Goal: Task Accomplishment & Management: Use online tool/utility

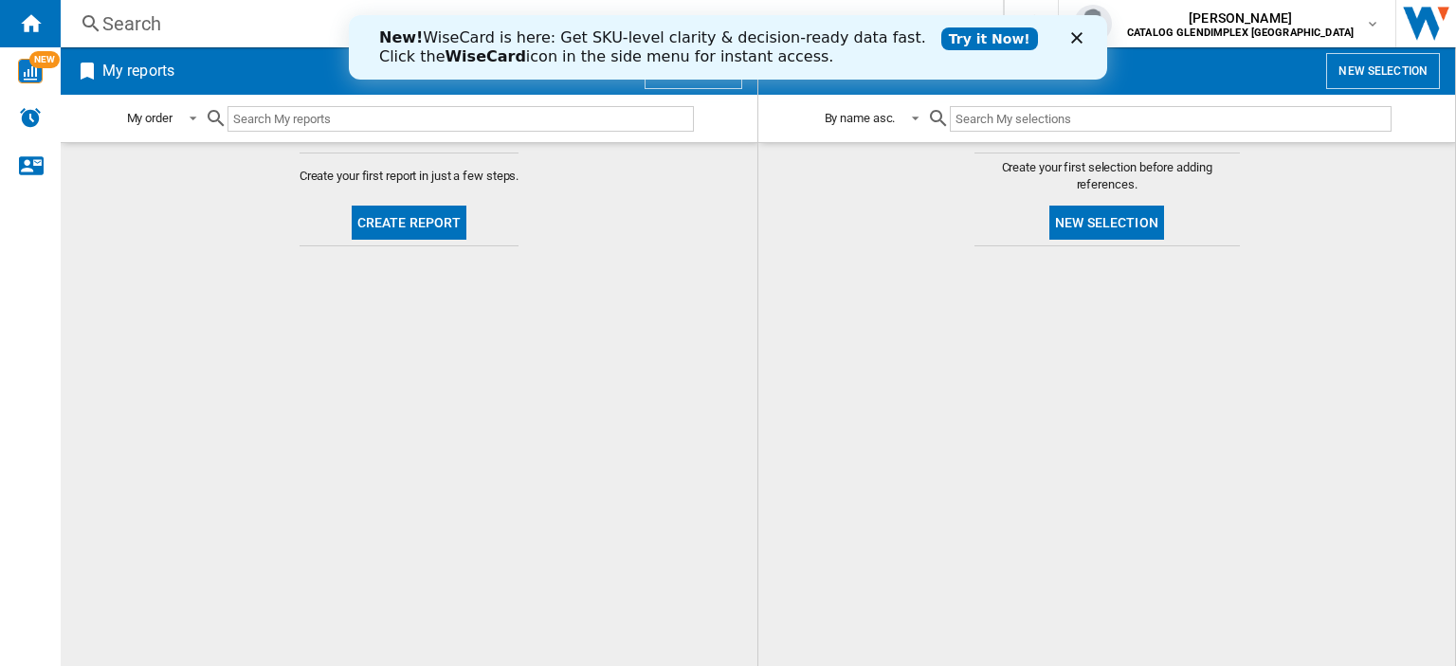
click at [1080, 33] on polygon "Close" at bounding box center [1076, 37] width 11 height 11
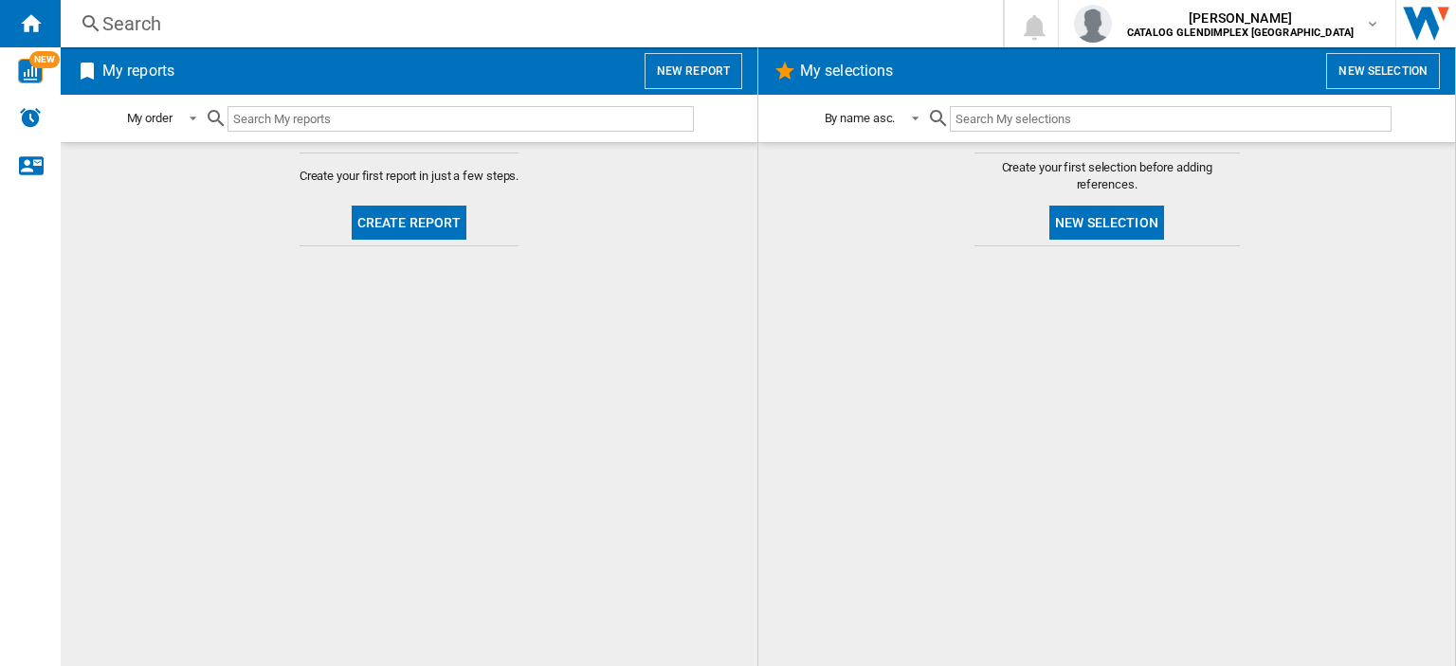
click at [432, 211] on button "Create report" at bounding box center [410, 223] width 116 height 34
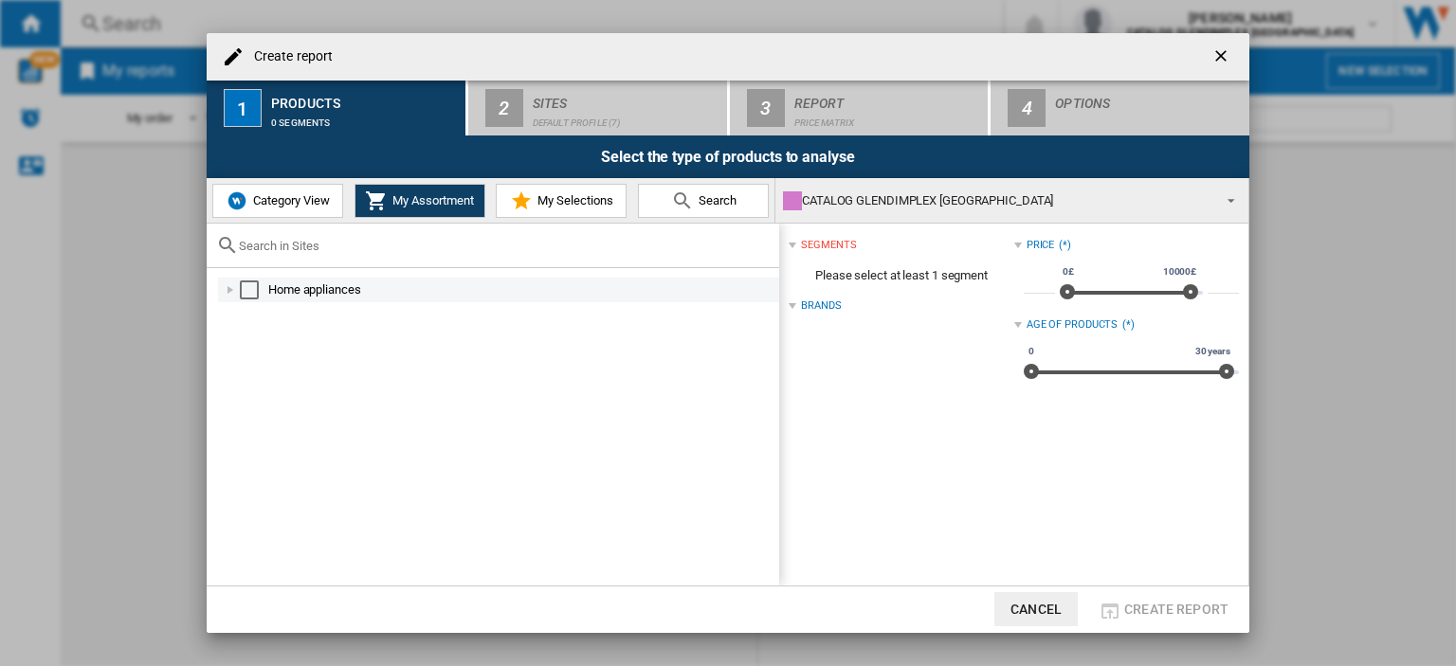
click at [228, 286] on div at bounding box center [230, 290] width 19 height 19
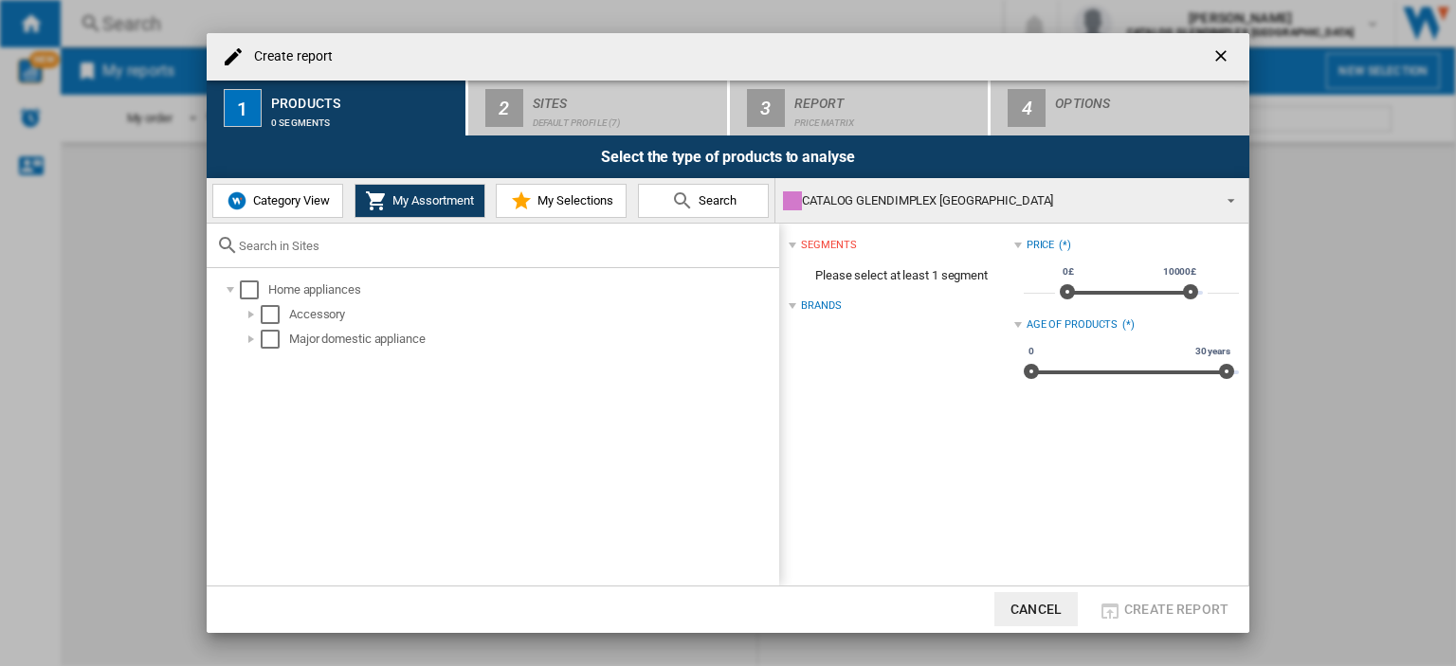
click at [278, 200] on span "Category View" at bounding box center [289, 200] width 82 height 14
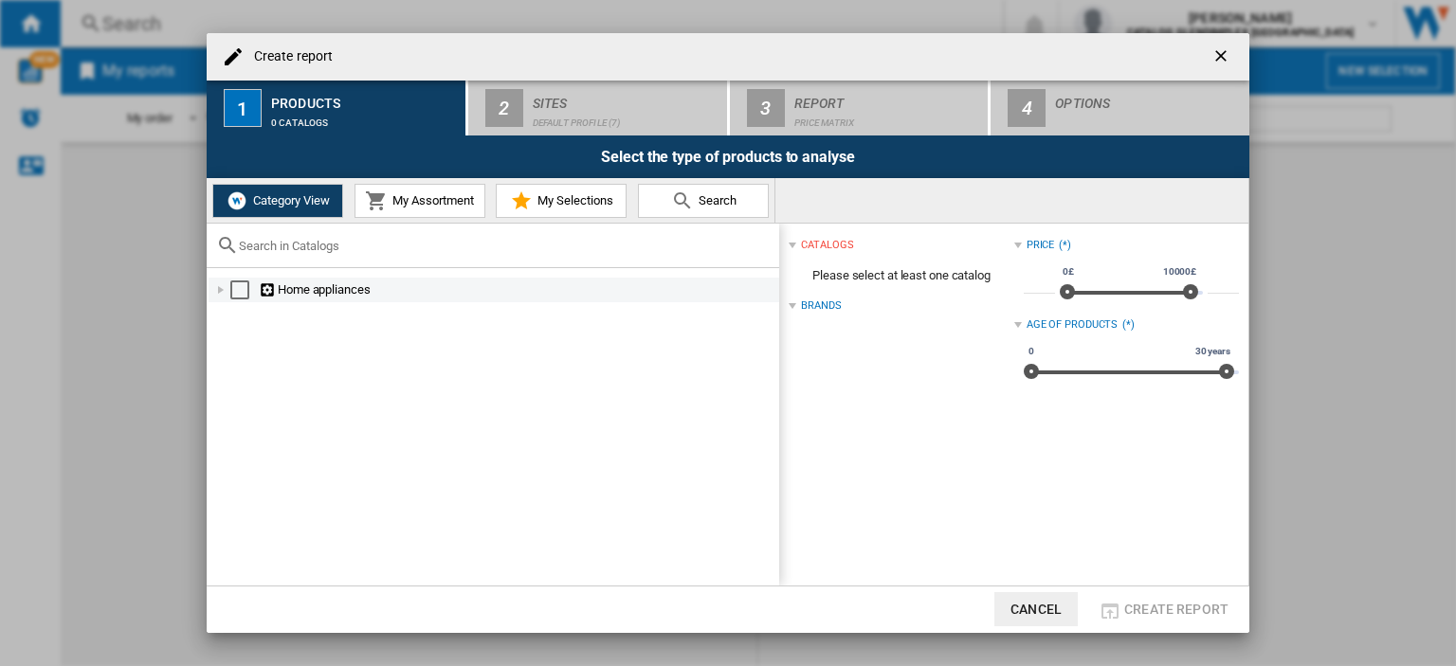
click at [222, 295] on div at bounding box center [220, 290] width 19 height 19
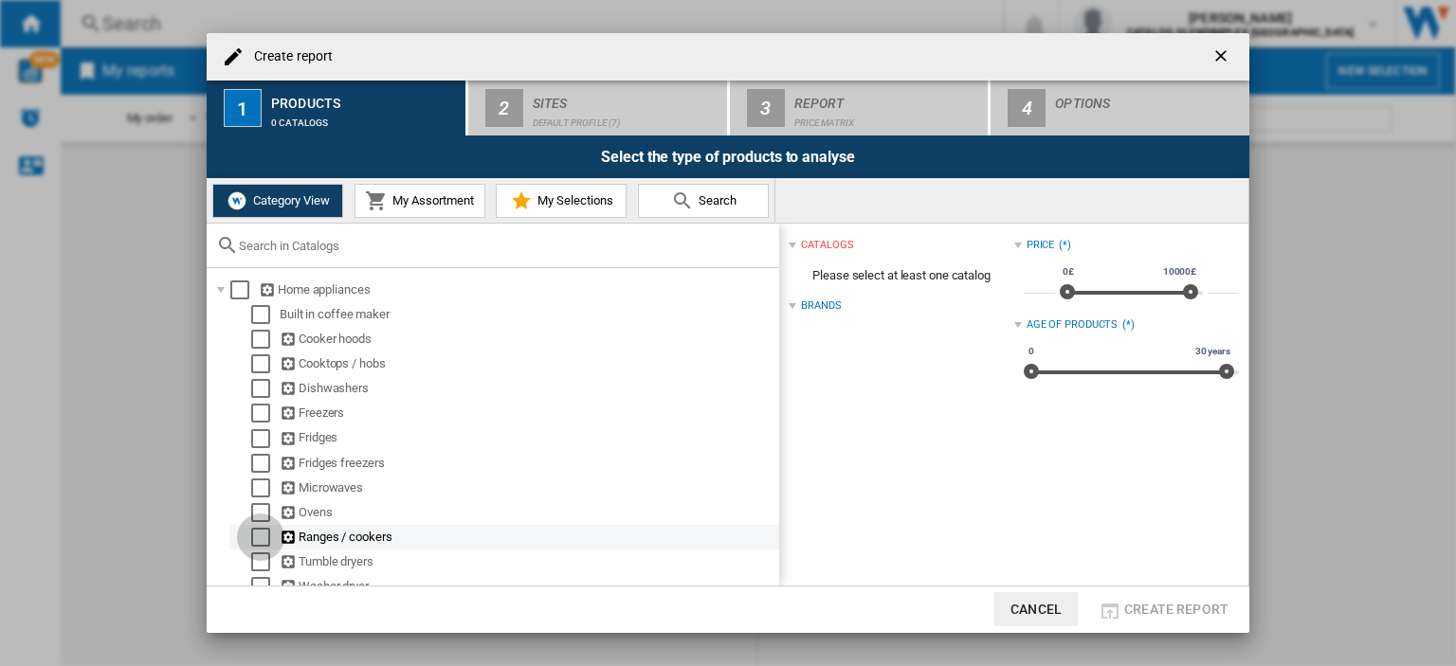
click at [255, 539] on div "Select" at bounding box center [260, 537] width 19 height 19
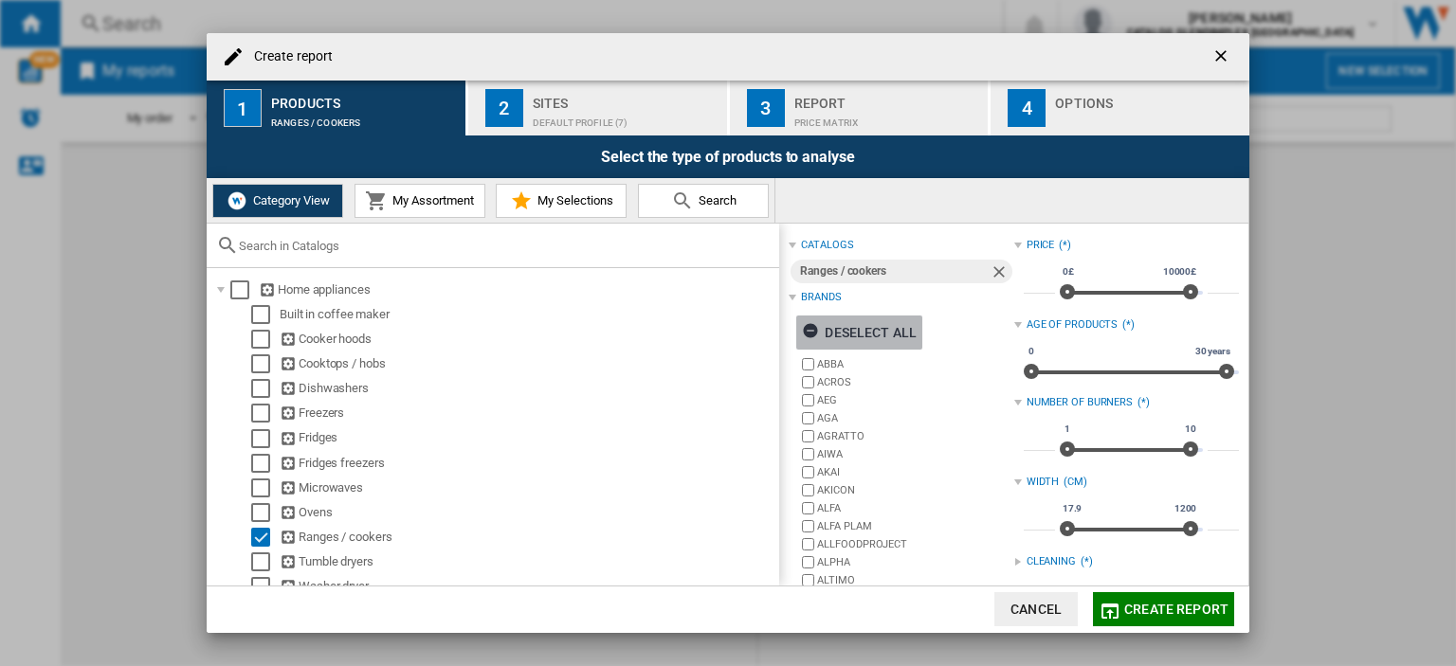
click at [810, 334] on ng-md-icon "button" at bounding box center [813, 333] width 23 height 23
click at [821, 290] on div "Brands" at bounding box center [821, 297] width 40 height 15
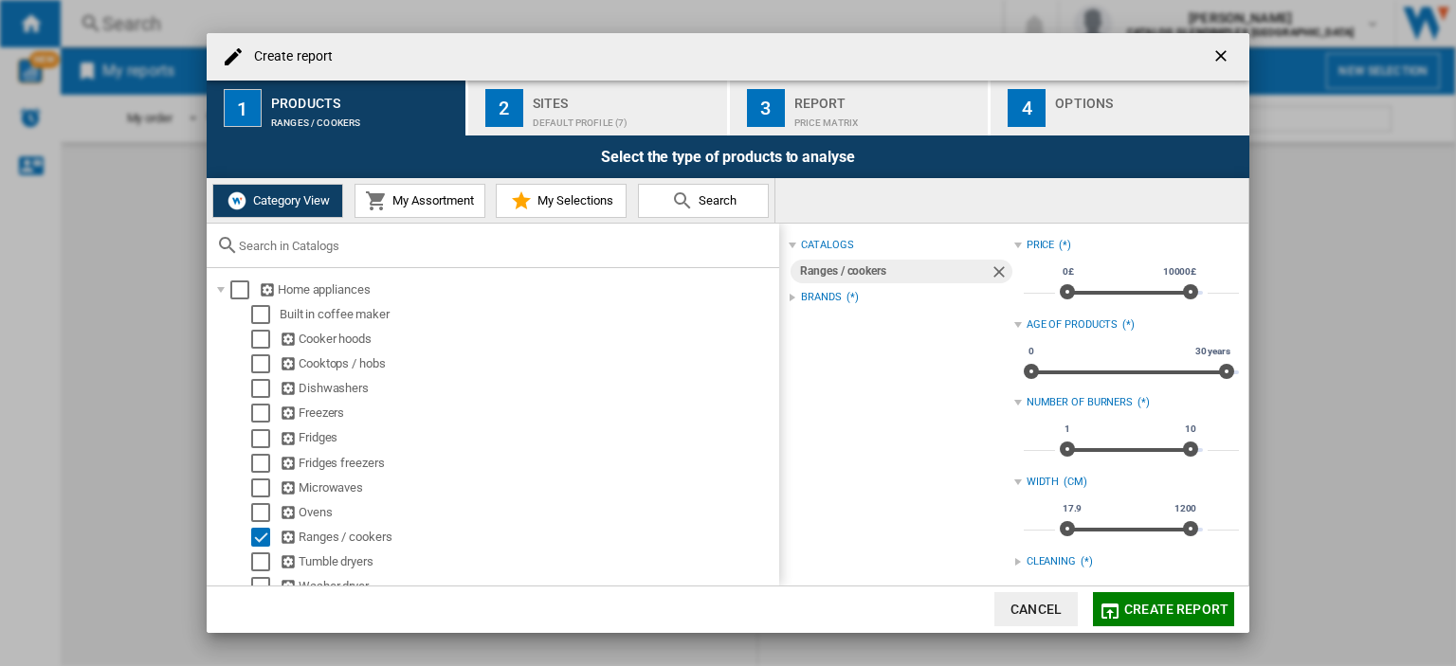
click at [821, 290] on div "Brands" at bounding box center [821, 297] width 40 height 15
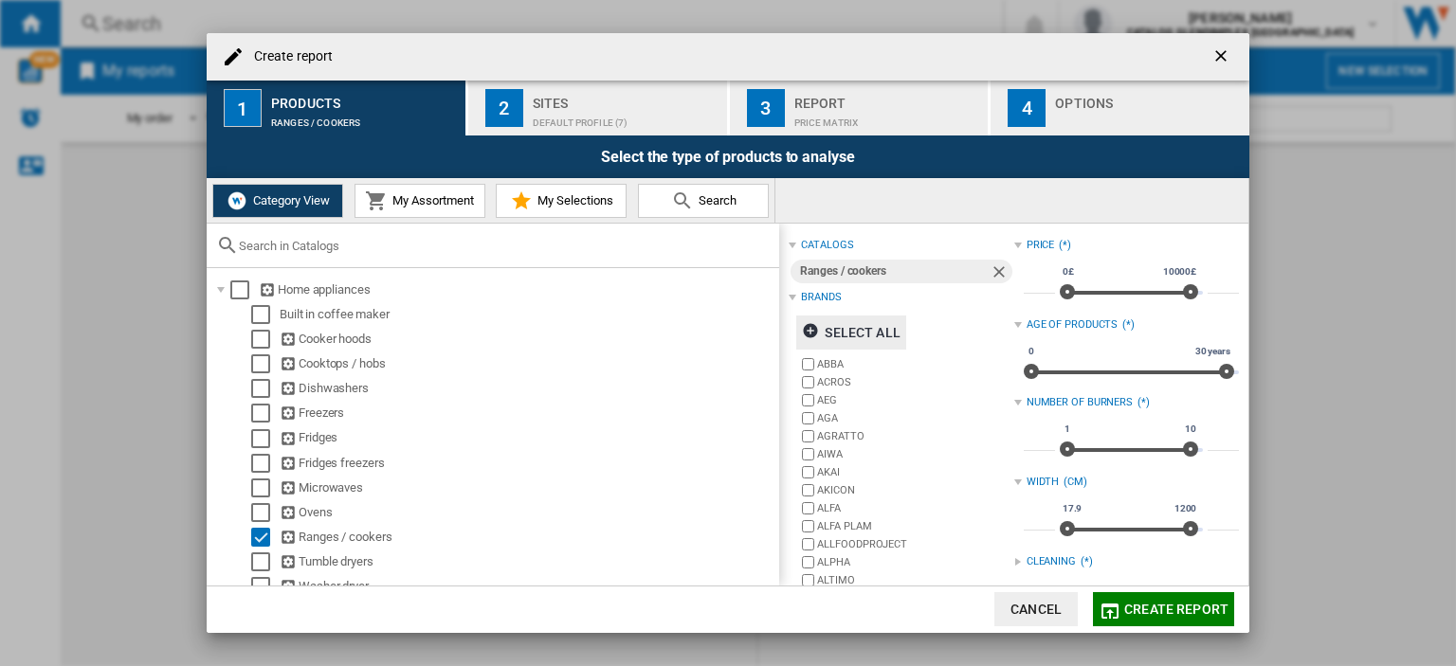
scroll to position [289, 0]
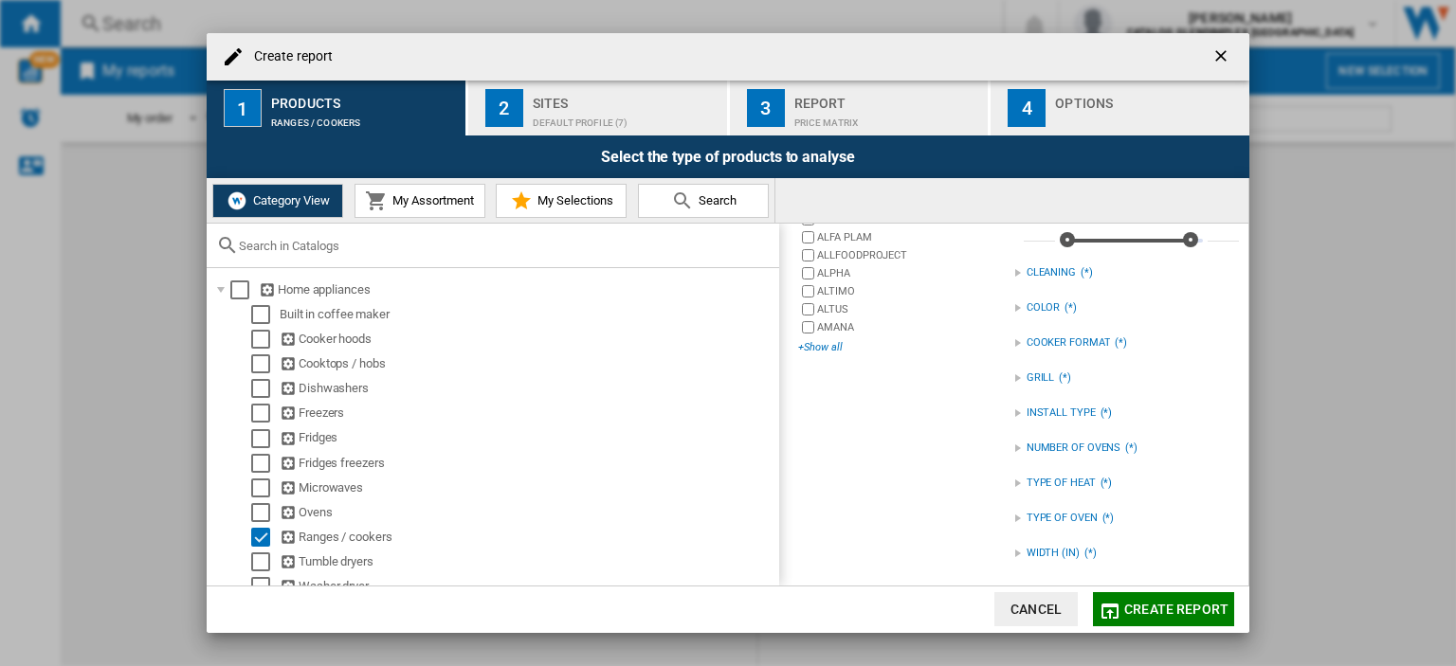
click at [820, 340] on div "+Show all" at bounding box center [905, 347] width 215 height 14
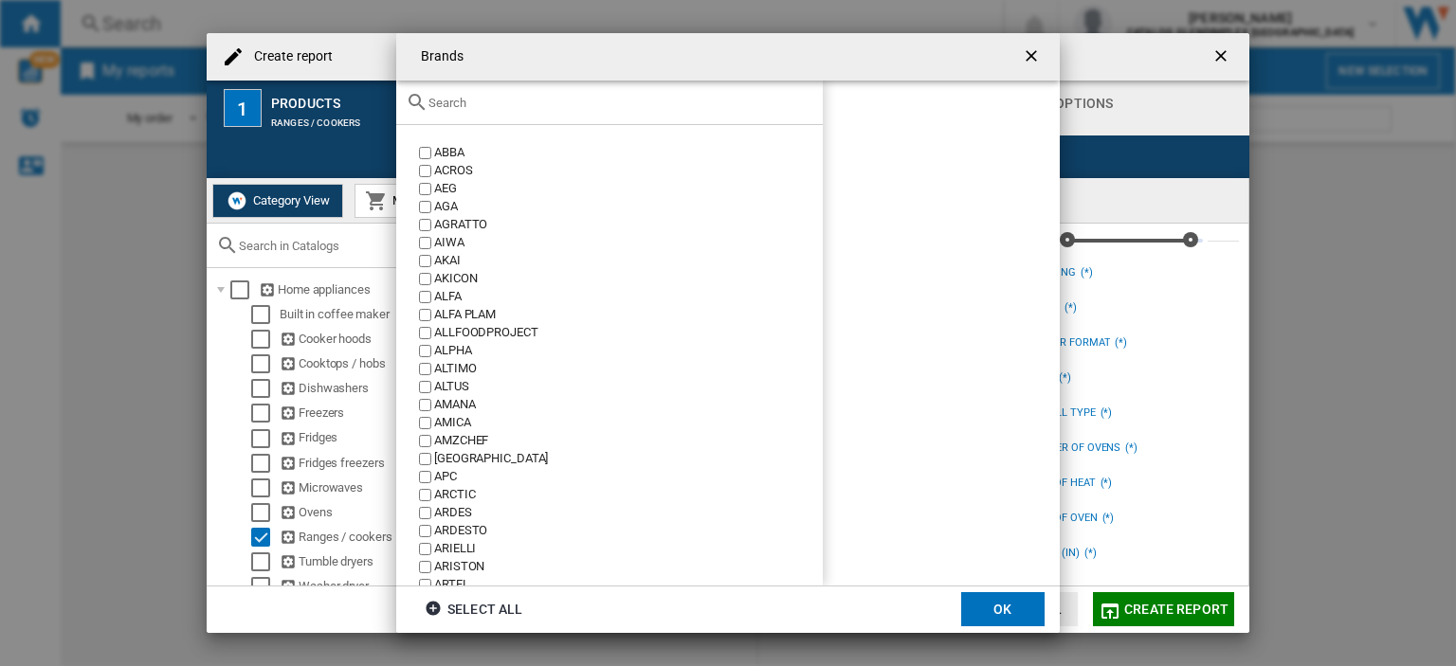
click at [501, 98] on input "text" at bounding box center [620, 103] width 385 height 14
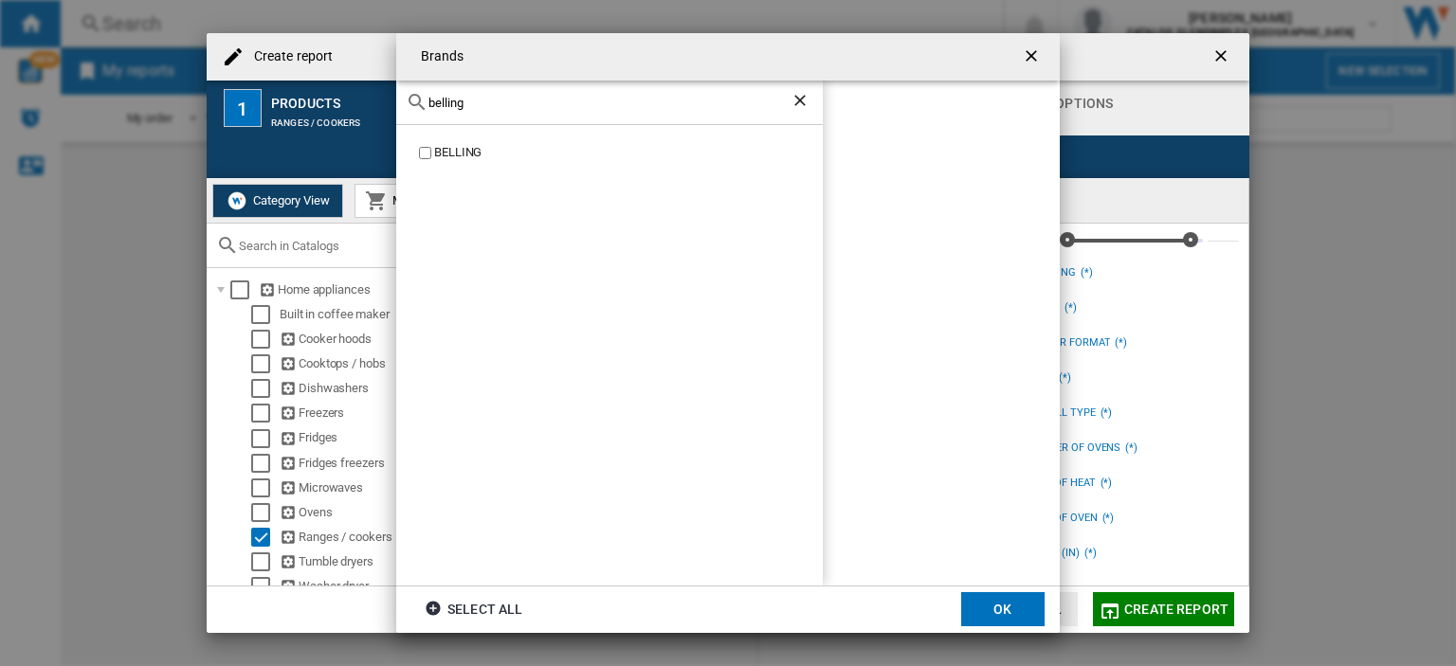
click at [451, 154] on div "BELLING" at bounding box center [628, 153] width 389 height 18
click at [485, 96] on input "belling" at bounding box center [609, 103] width 362 height 14
type input "b"
type input "Leisure"
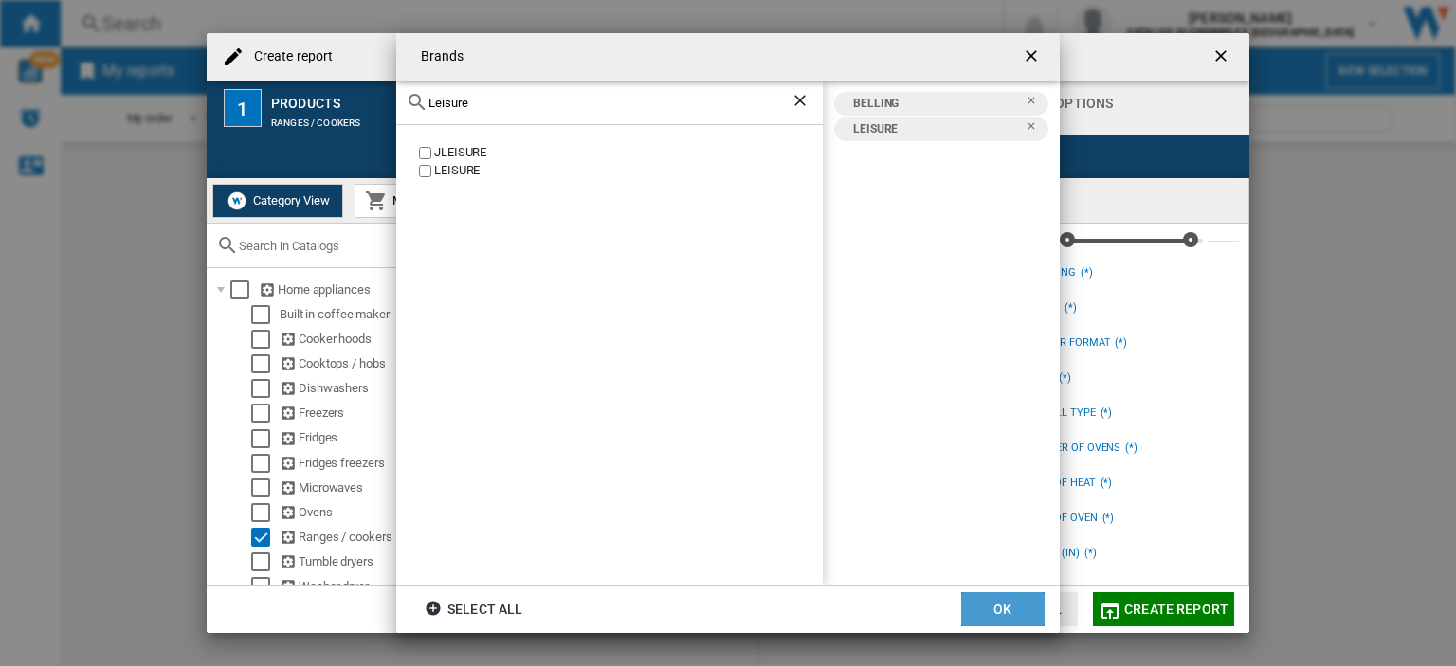
click at [1020, 607] on button "OK" at bounding box center [1002, 609] width 83 height 34
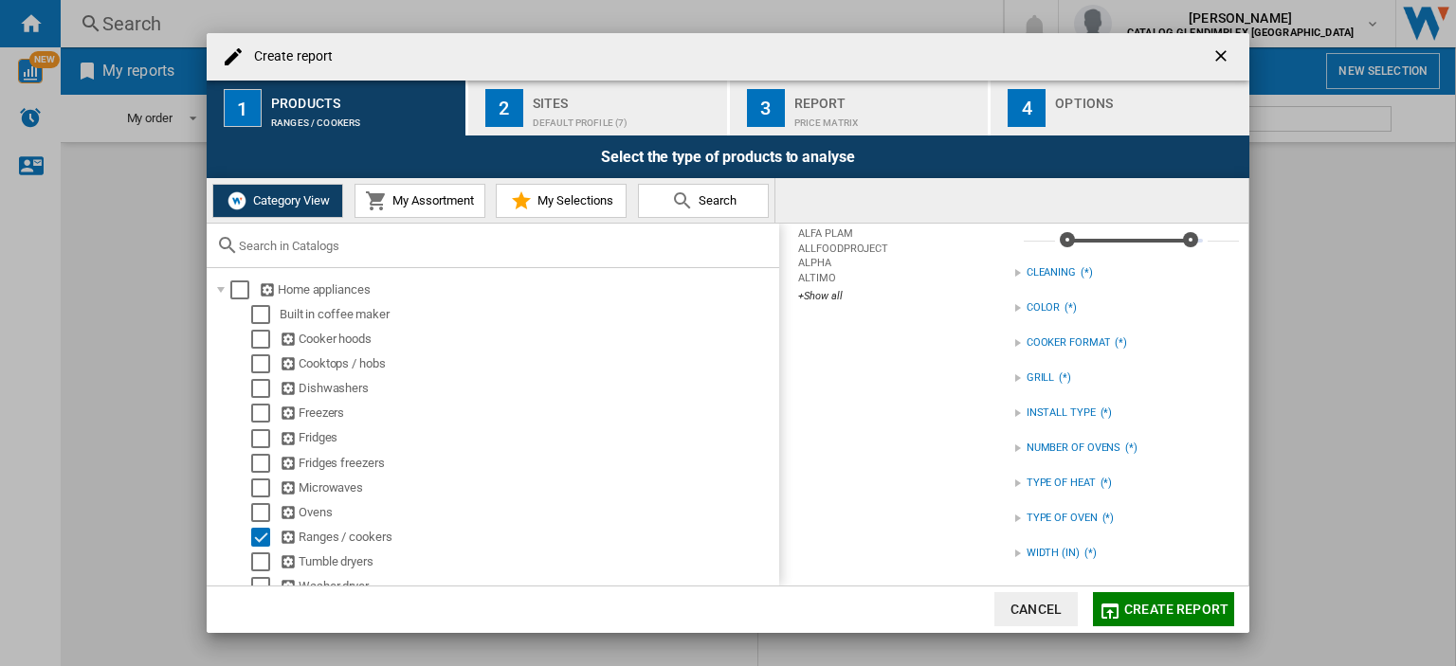
scroll to position [36, 0]
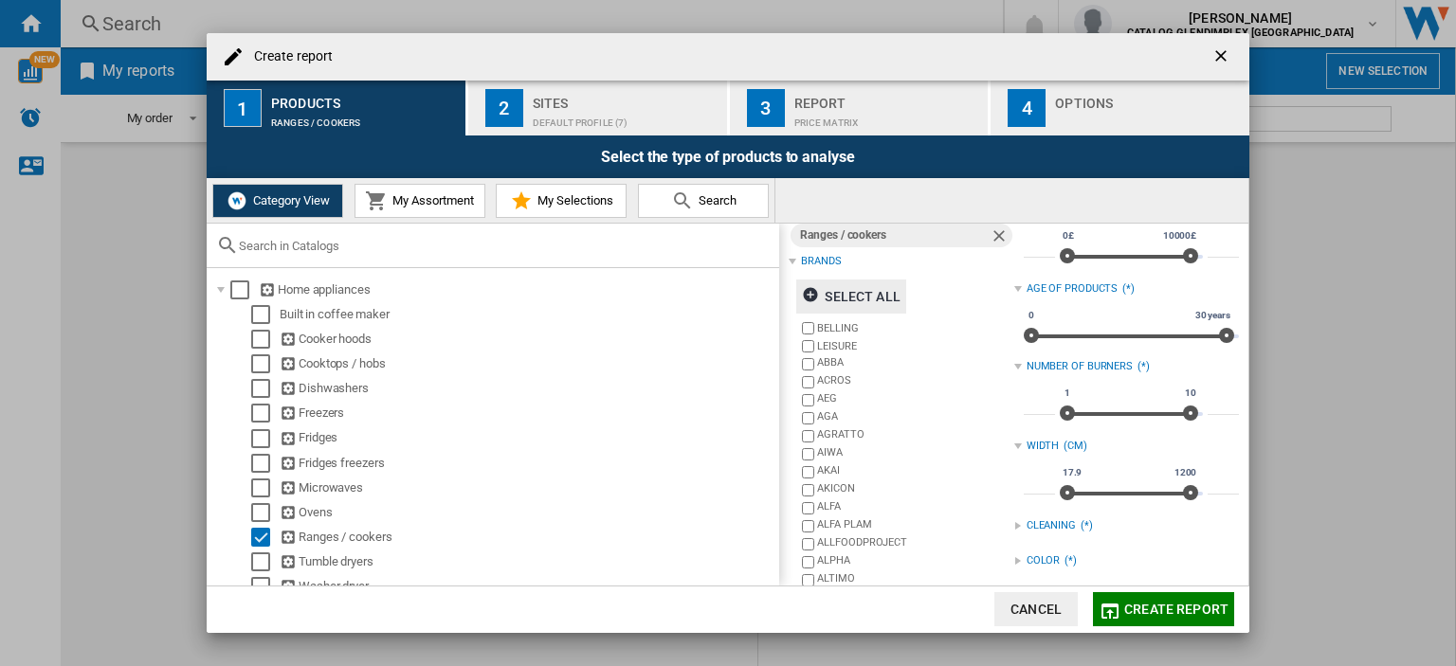
click at [1044, 481] on input "****" at bounding box center [1039, 485] width 31 height 19
type input "**"
click at [1224, 481] on input "****" at bounding box center [1222, 485] width 31 height 19
type input "****"
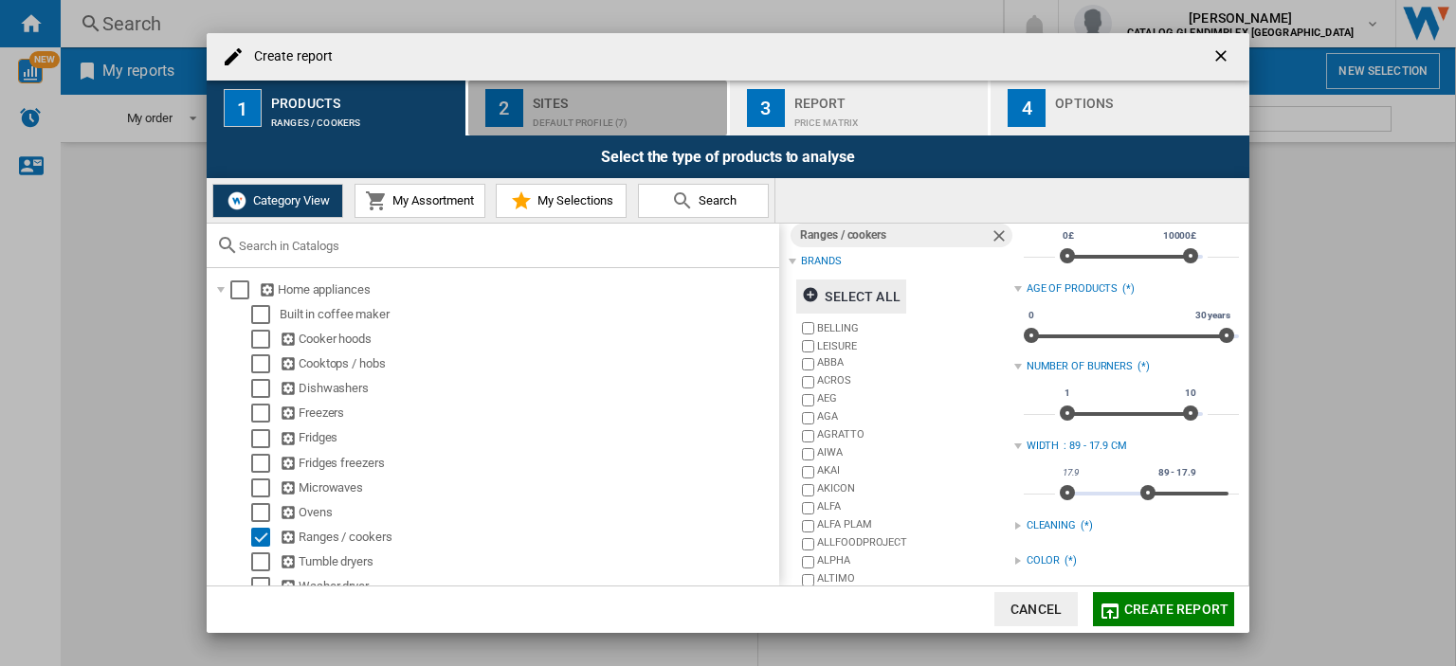
click at [561, 108] on div "Default profile (7)" at bounding box center [626, 118] width 187 height 20
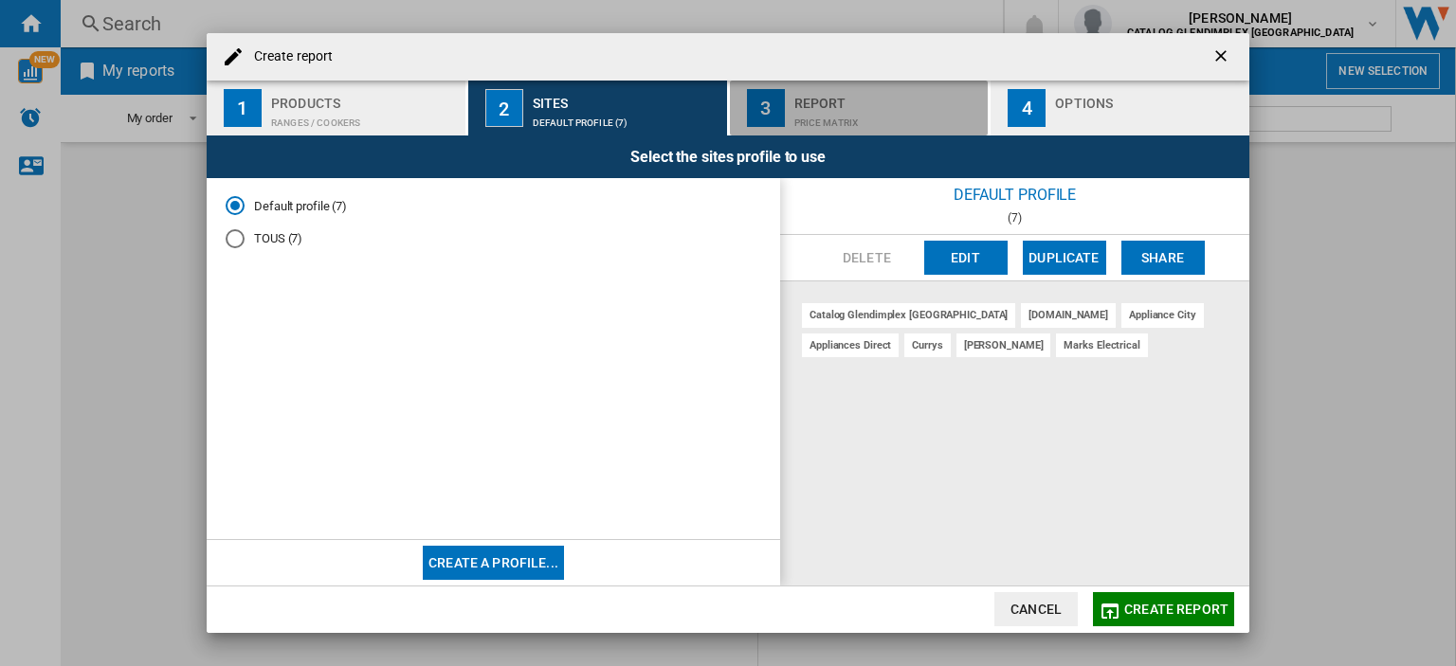
click at [875, 119] on div "Price Matrix" at bounding box center [887, 118] width 187 height 20
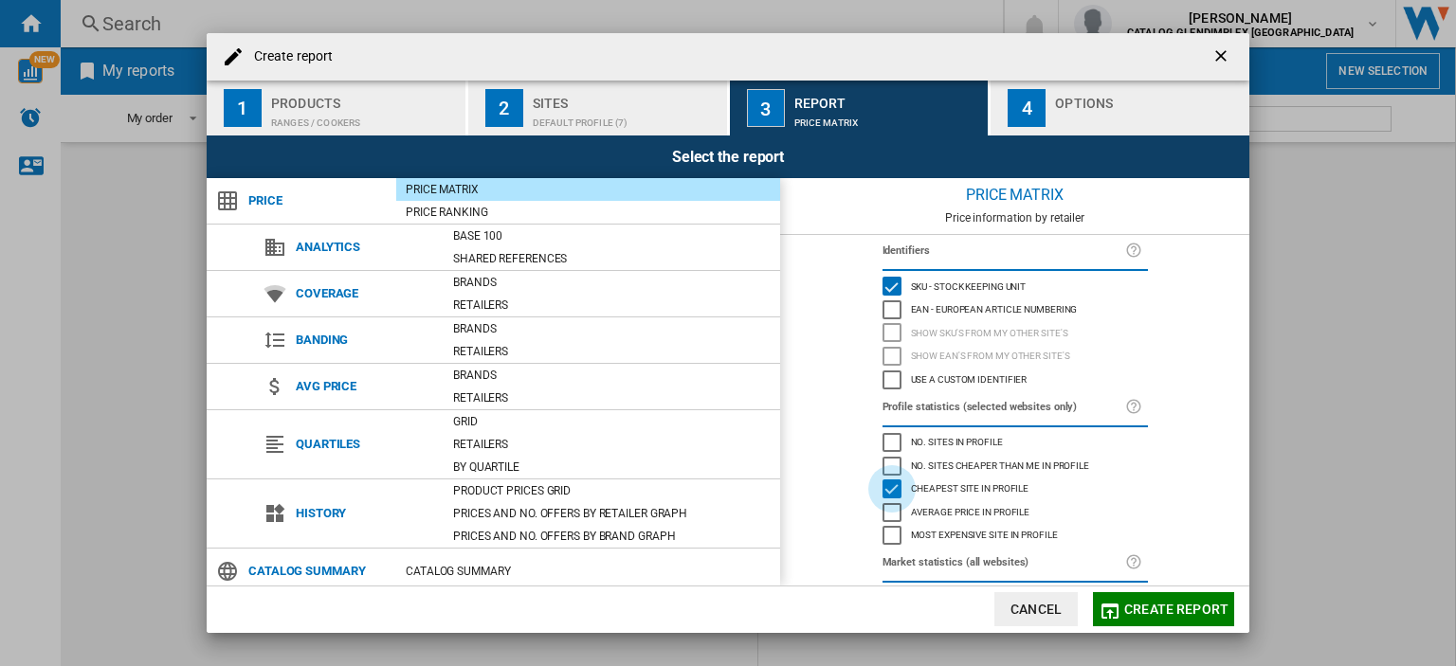
click at [889, 487] on div "Cheapest site in profile" at bounding box center [891, 489] width 19 height 19
click at [890, 515] on div "Average price in profile" at bounding box center [891, 512] width 19 height 19
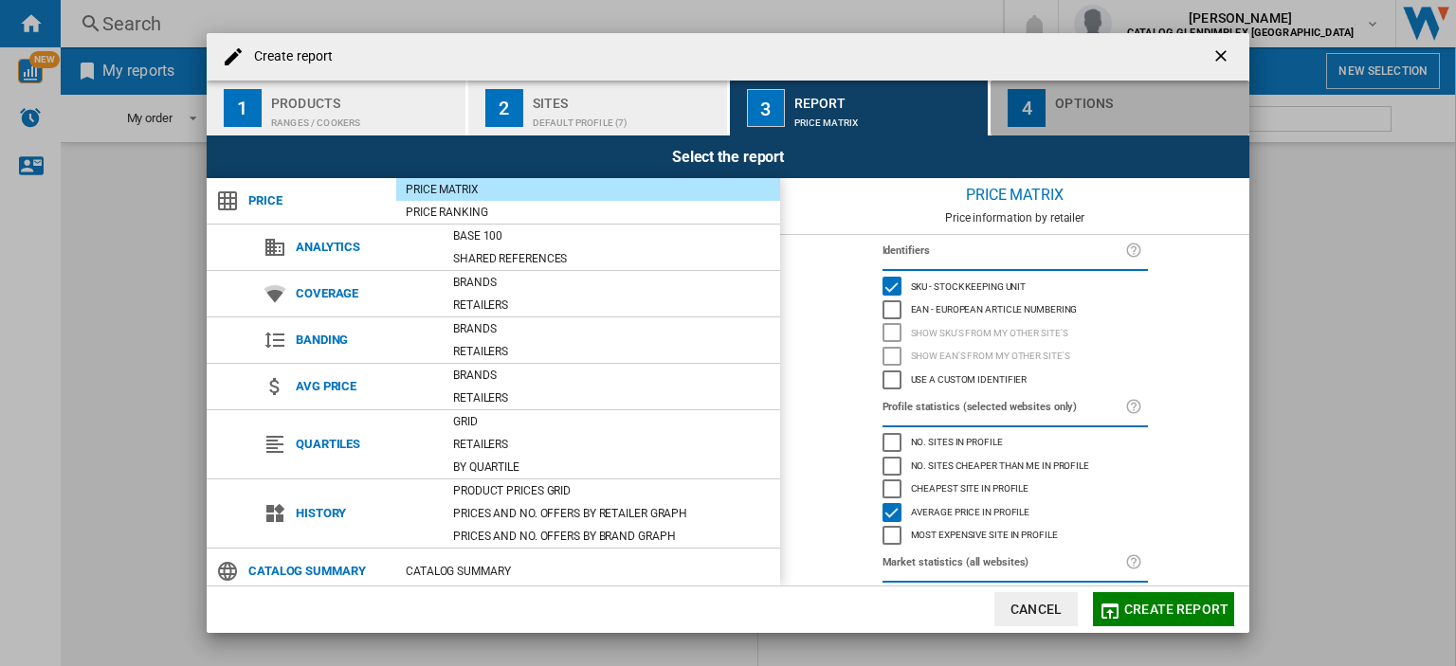
click at [1113, 105] on div "Options" at bounding box center [1148, 98] width 187 height 20
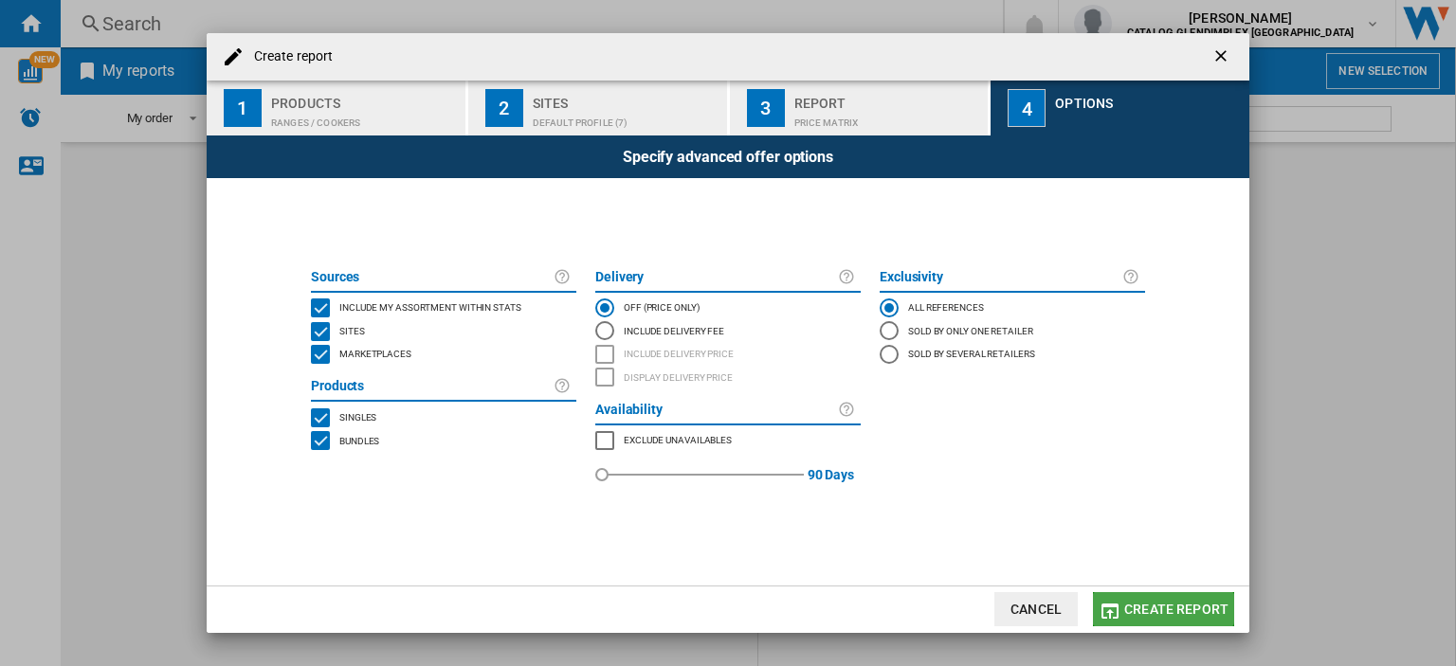
click at [1144, 607] on span "Create report" at bounding box center [1176, 609] width 104 height 15
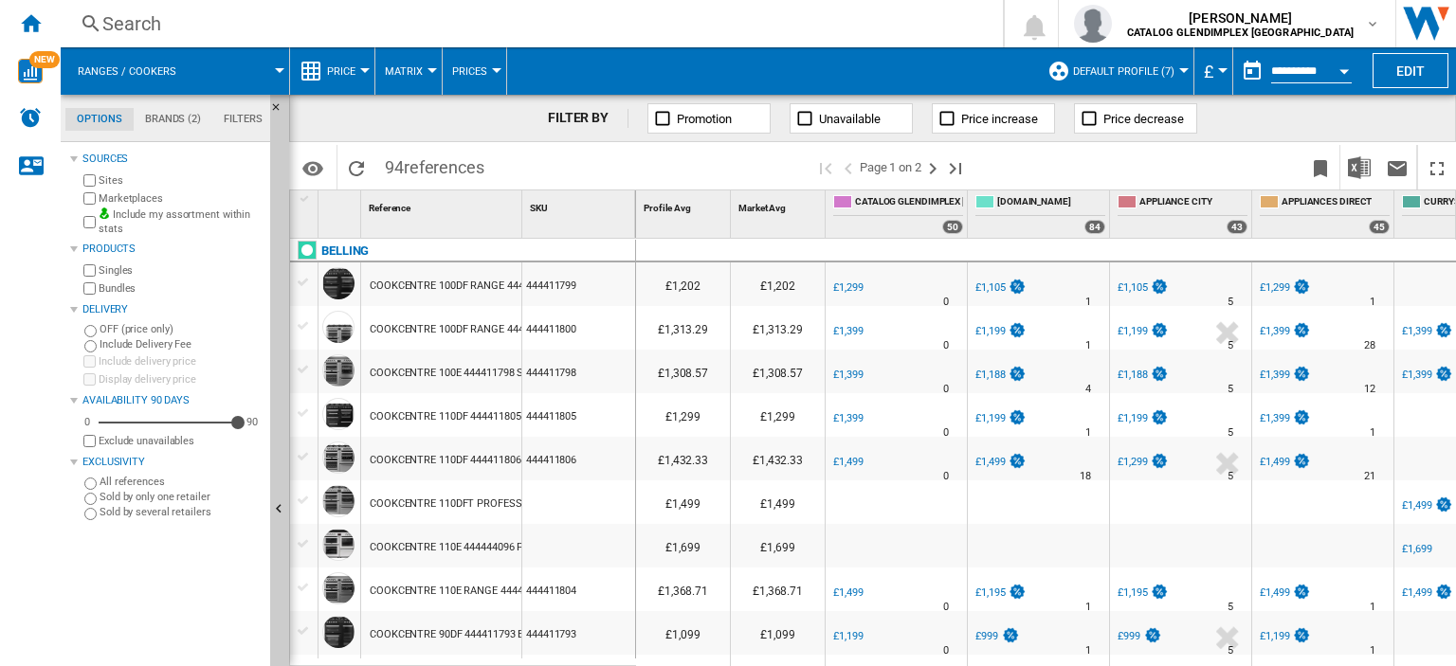
click at [1175, 74] on button "Default profile (7)" at bounding box center [1128, 70] width 111 height 47
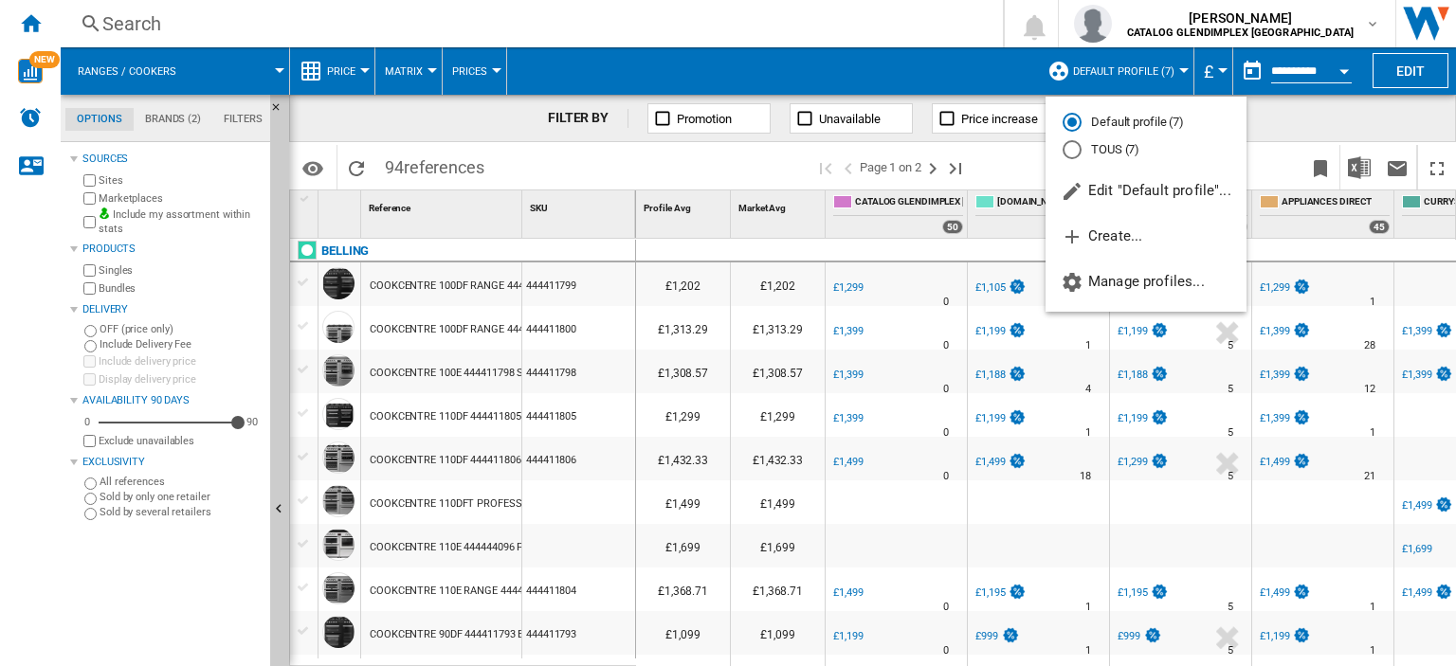
click at [1432, 68] on md-backdrop at bounding box center [728, 333] width 1456 height 666
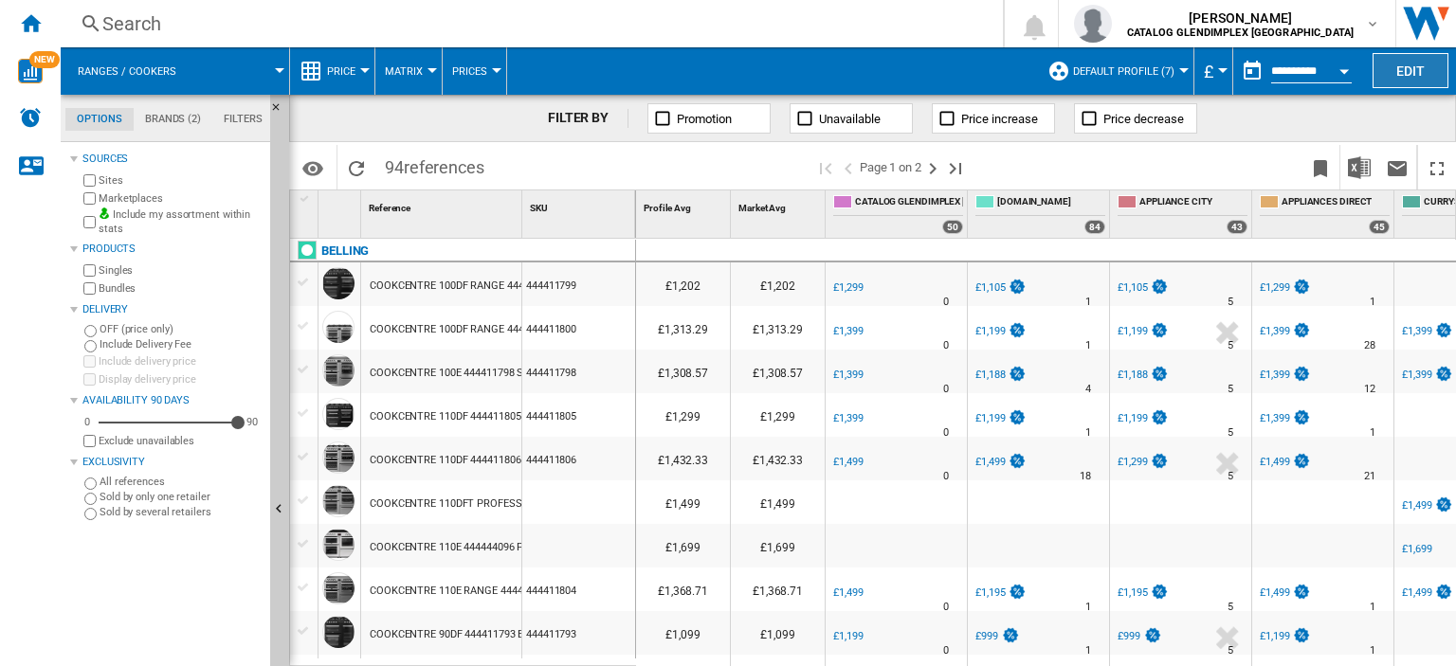
click at [1409, 69] on button "Edit" at bounding box center [1410, 70] width 76 height 35
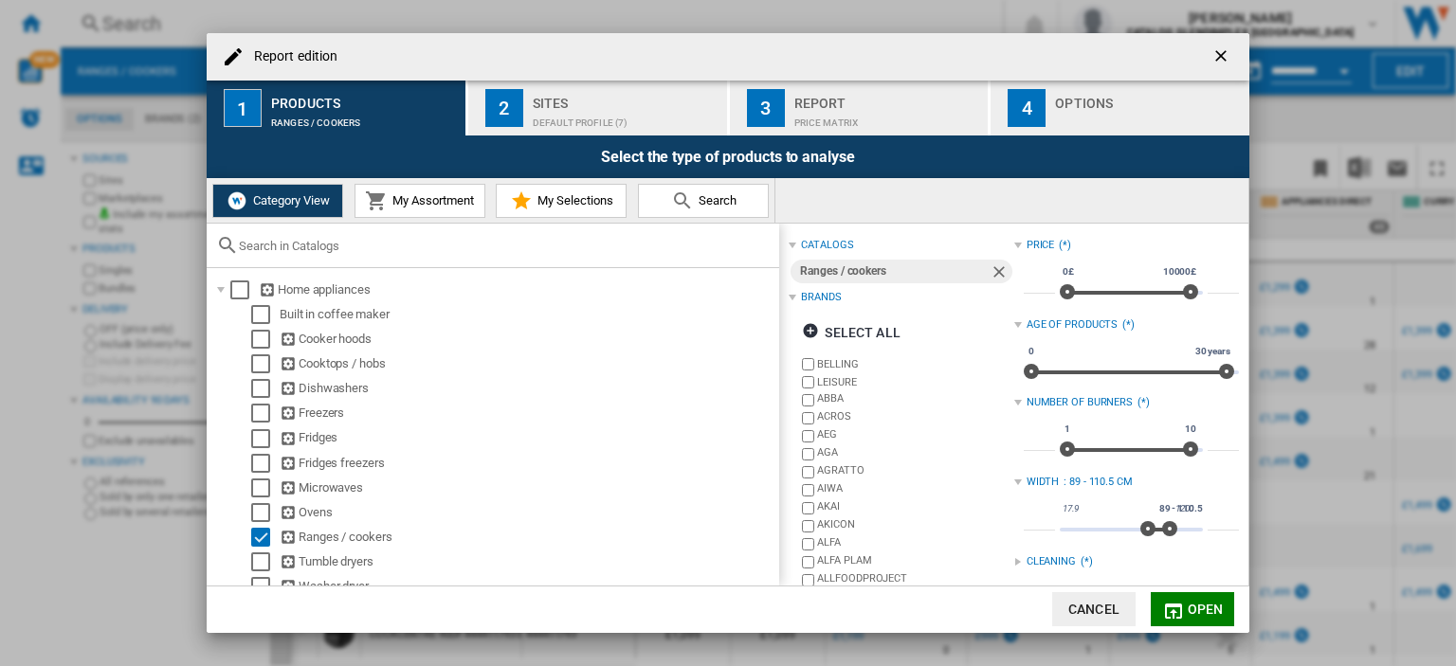
click at [581, 200] on span "My Selections" at bounding box center [573, 200] width 81 height 14
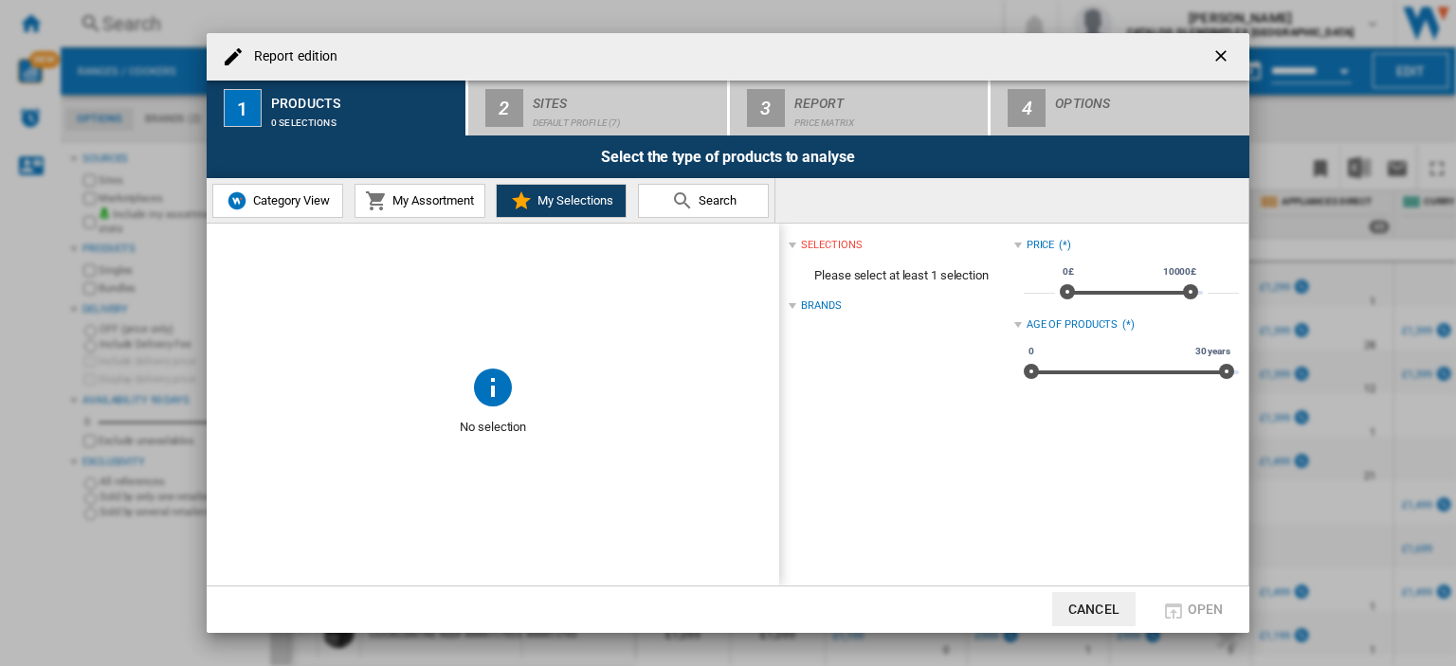
click at [433, 193] on span "My Assortment" at bounding box center [431, 200] width 86 height 14
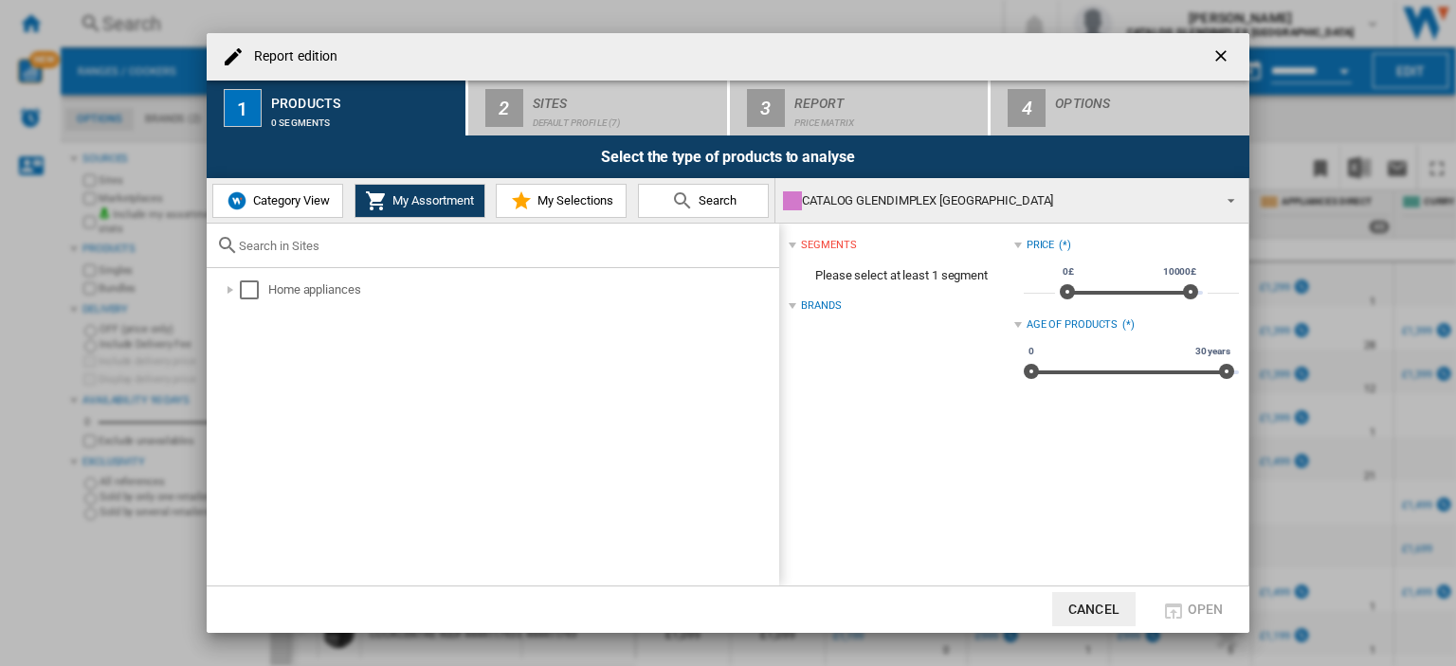
click at [275, 200] on span "Category View" at bounding box center [289, 200] width 82 height 14
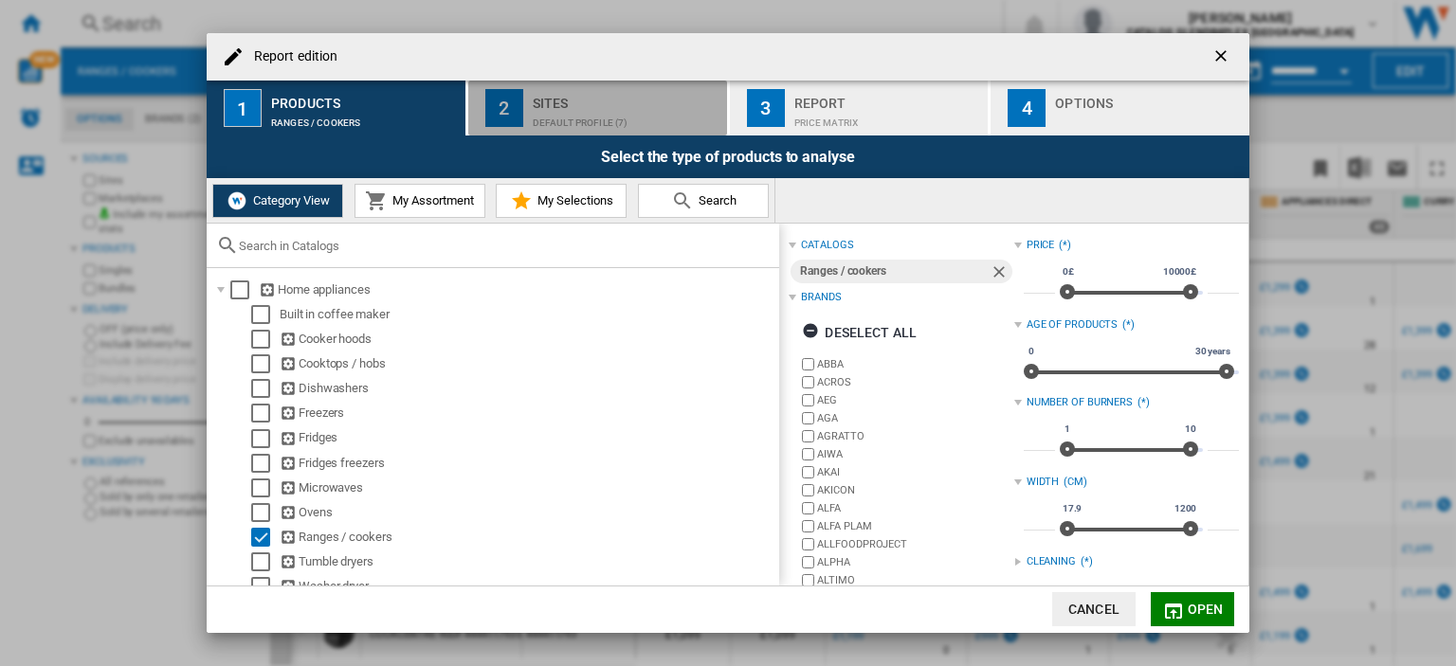
click at [611, 101] on div "Sites" at bounding box center [626, 98] width 187 height 20
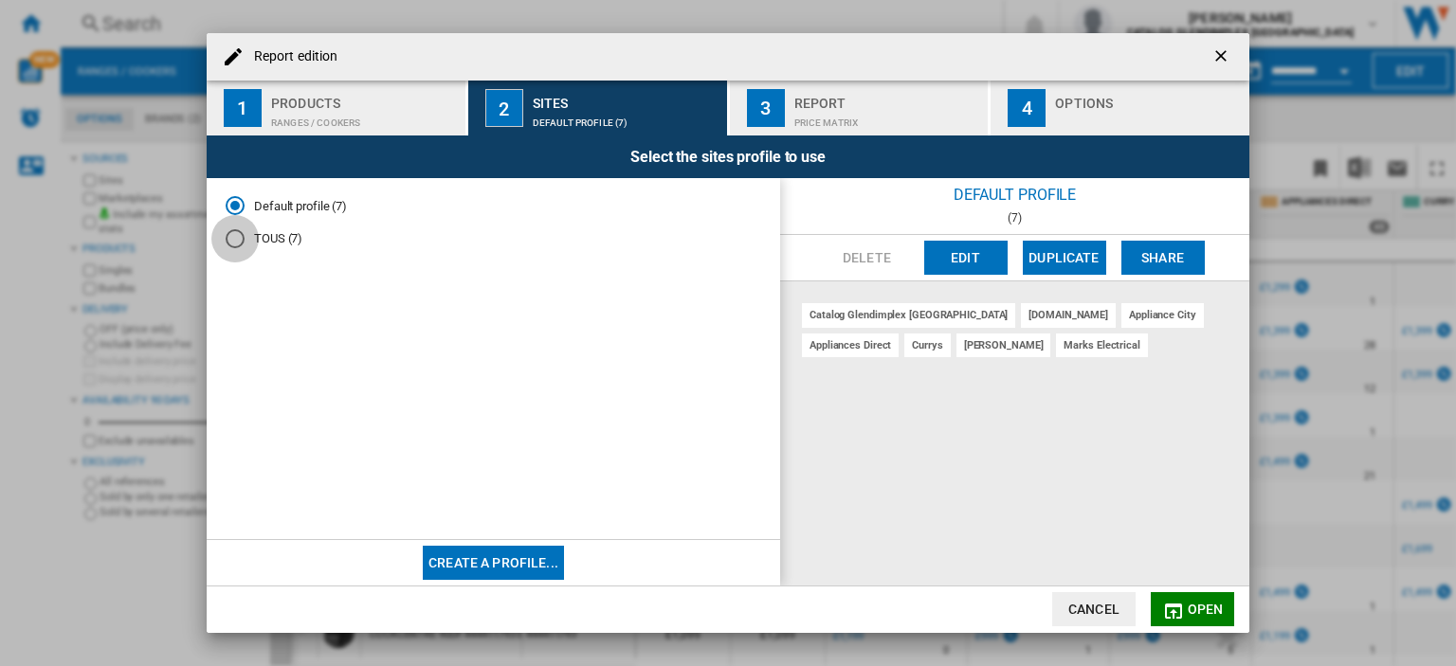
click at [232, 232] on div "TOUS (7)" at bounding box center [235, 238] width 19 height 19
click at [306, 208] on md-radio-button "Default profile (7)" at bounding box center [493, 206] width 535 height 18
click at [1062, 253] on button "Duplicate" at bounding box center [1064, 258] width 83 height 34
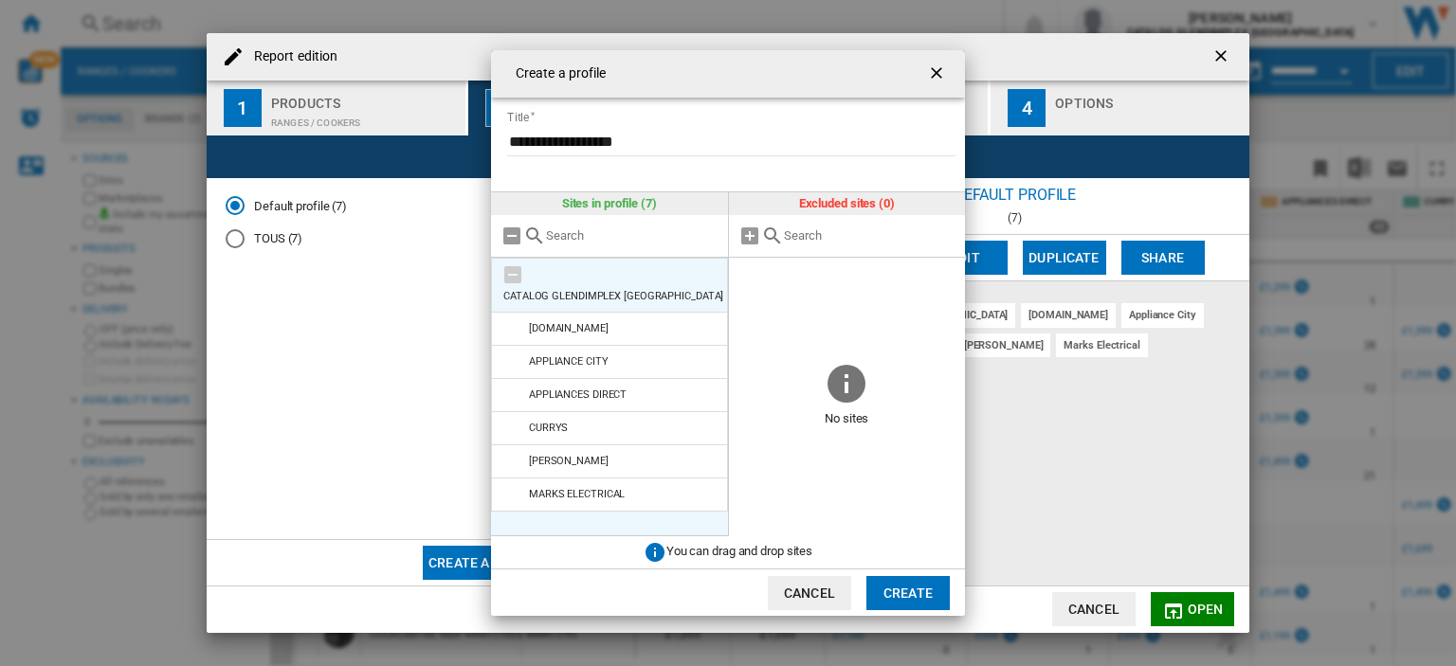
click at [510, 273] on md-icon at bounding box center [512, 274] width 23 height 23
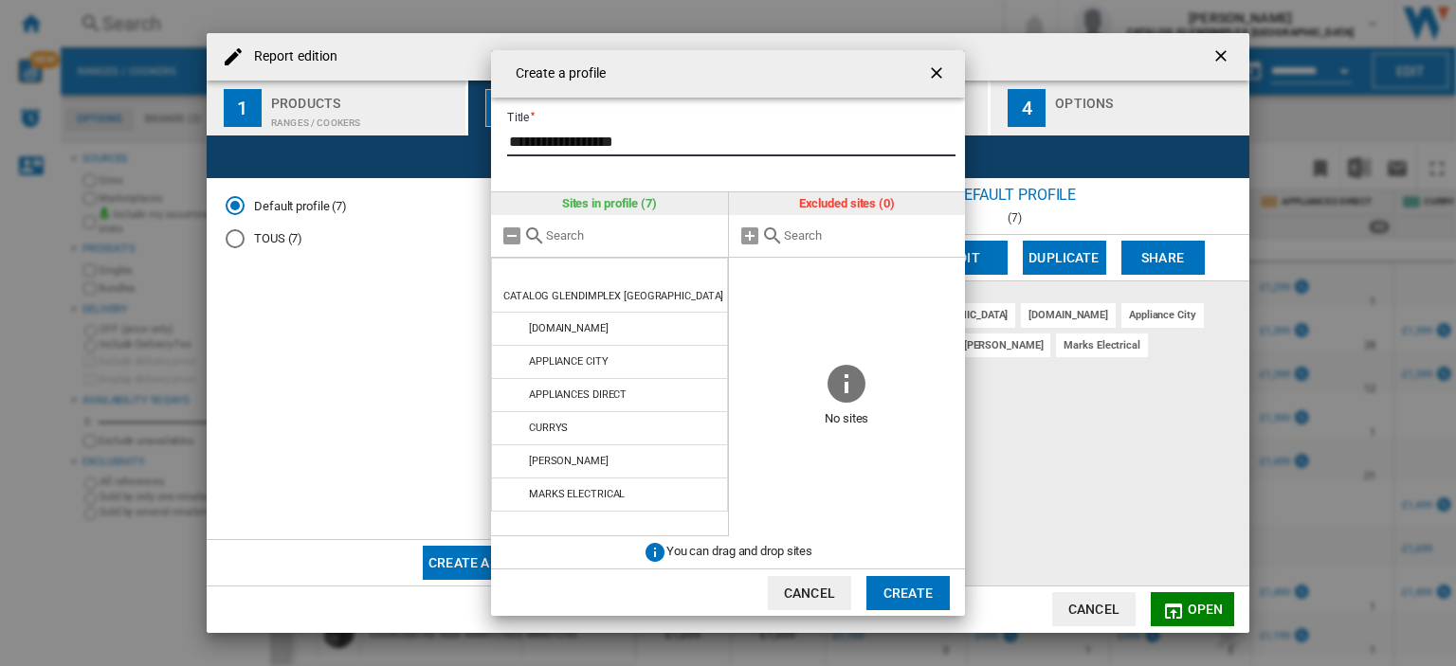
click at [648, 143] on input "**********" at bounding box center [731, 142] width 448 height 28
type input "*"
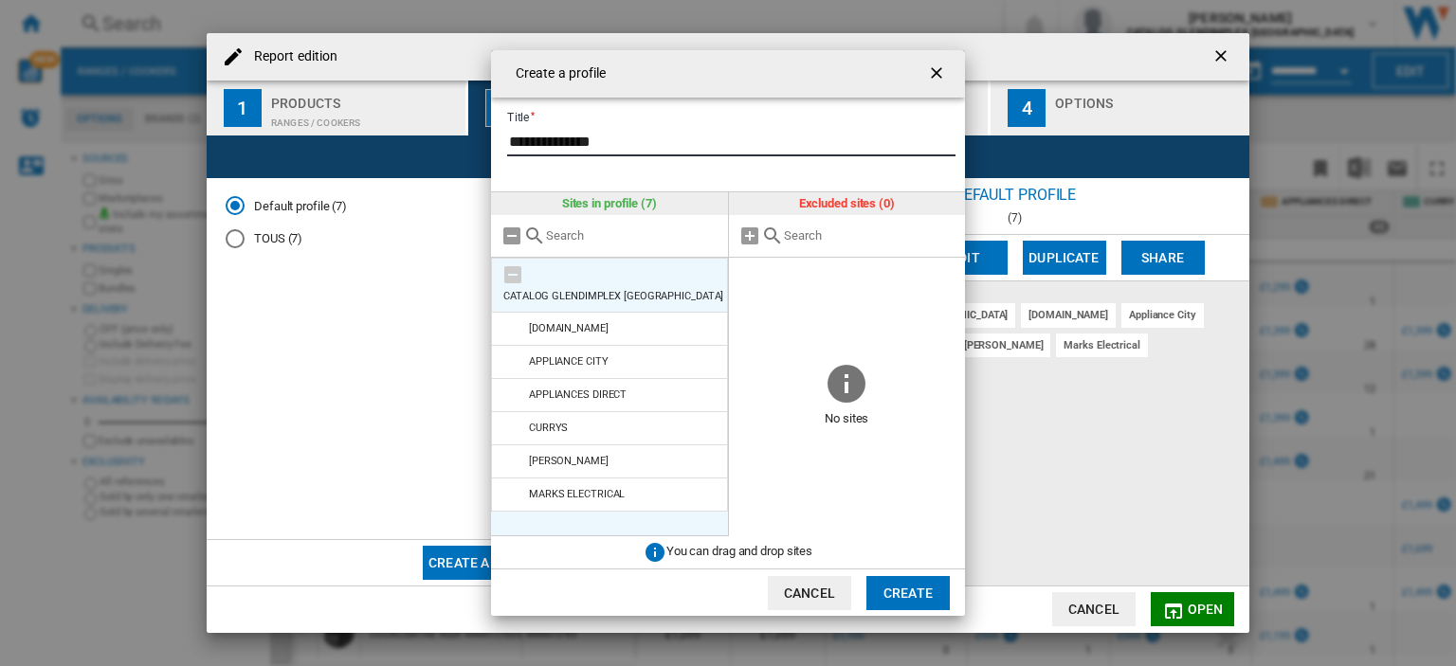
type input "**********"
click at [515, 277] on md-icon at bounding box center [512, 274] width 23 height 23
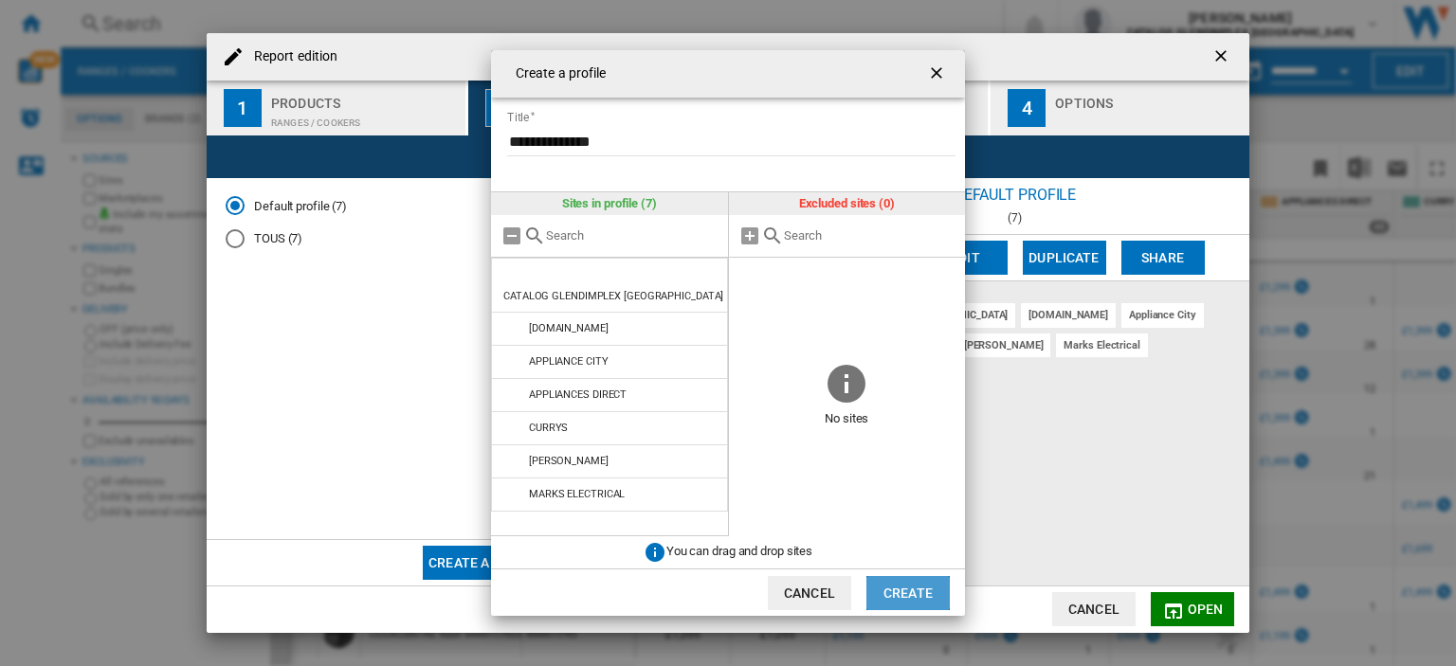
click at [916, 597] on button "Create" at bounding box center [907, 593] width 83 height 34
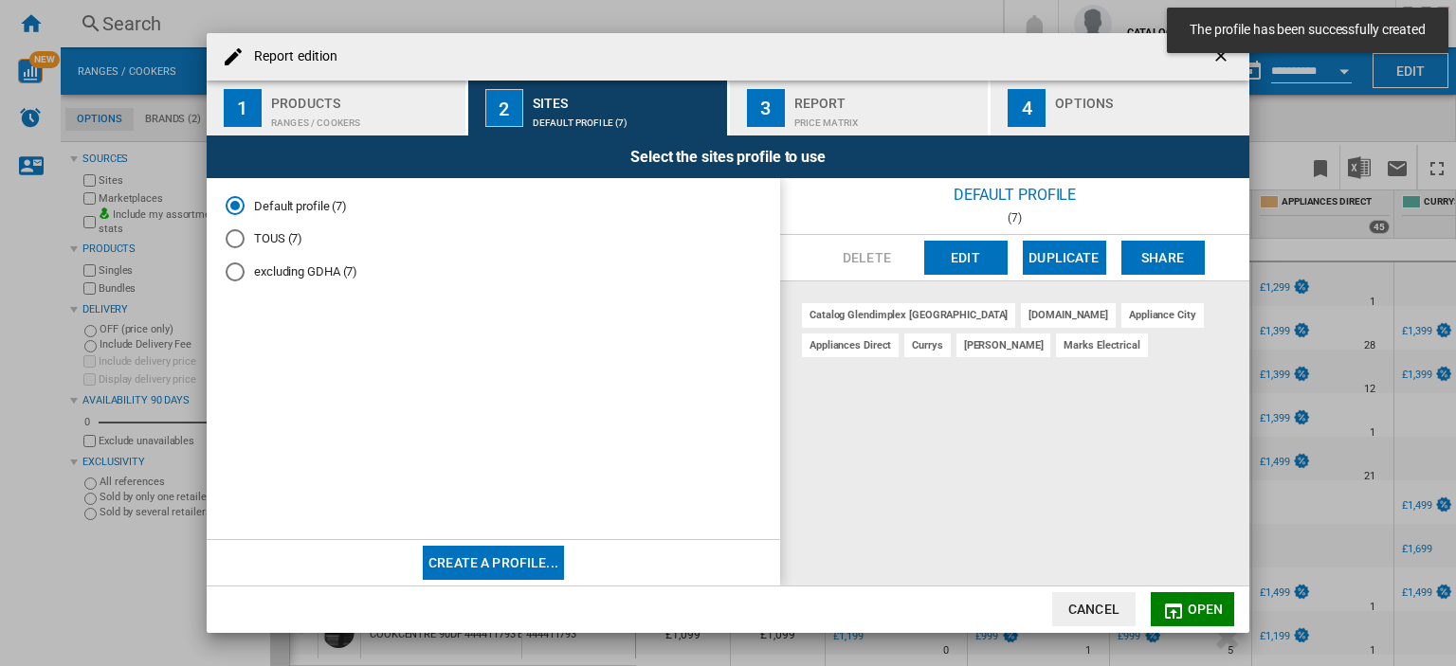
click at [287, 265] on md-radio-button "excluding GDHA (7)" at bounding box center [493, 272] width 535 height 18
click at [971, 257] on button "Edit" at bounding box center [965, 258] width 83 height 34
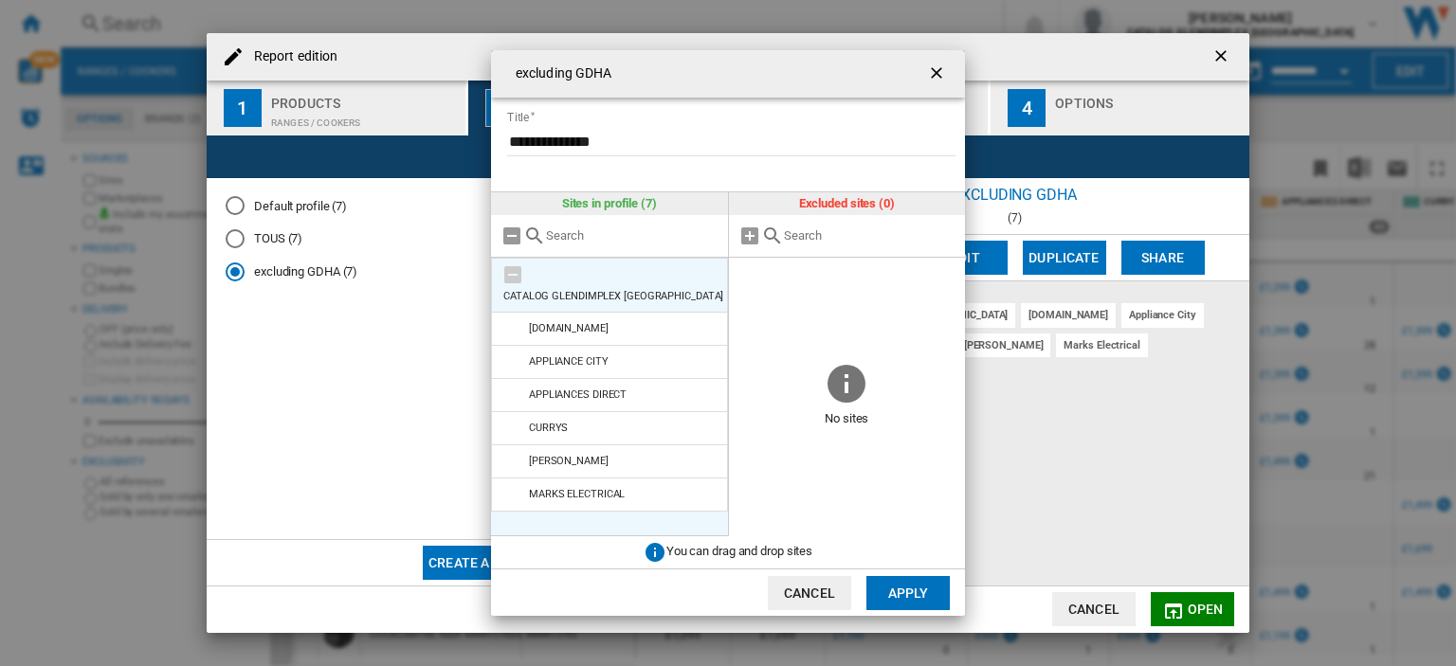
click at [514, 268] on md-icon "excluding GDHA ..." at bounding box center [512, 274] width 23 height 23
click at [512, 270] on md-icon "excluding GDHA ..." at bounding box center [512, 274] width 23 height 23
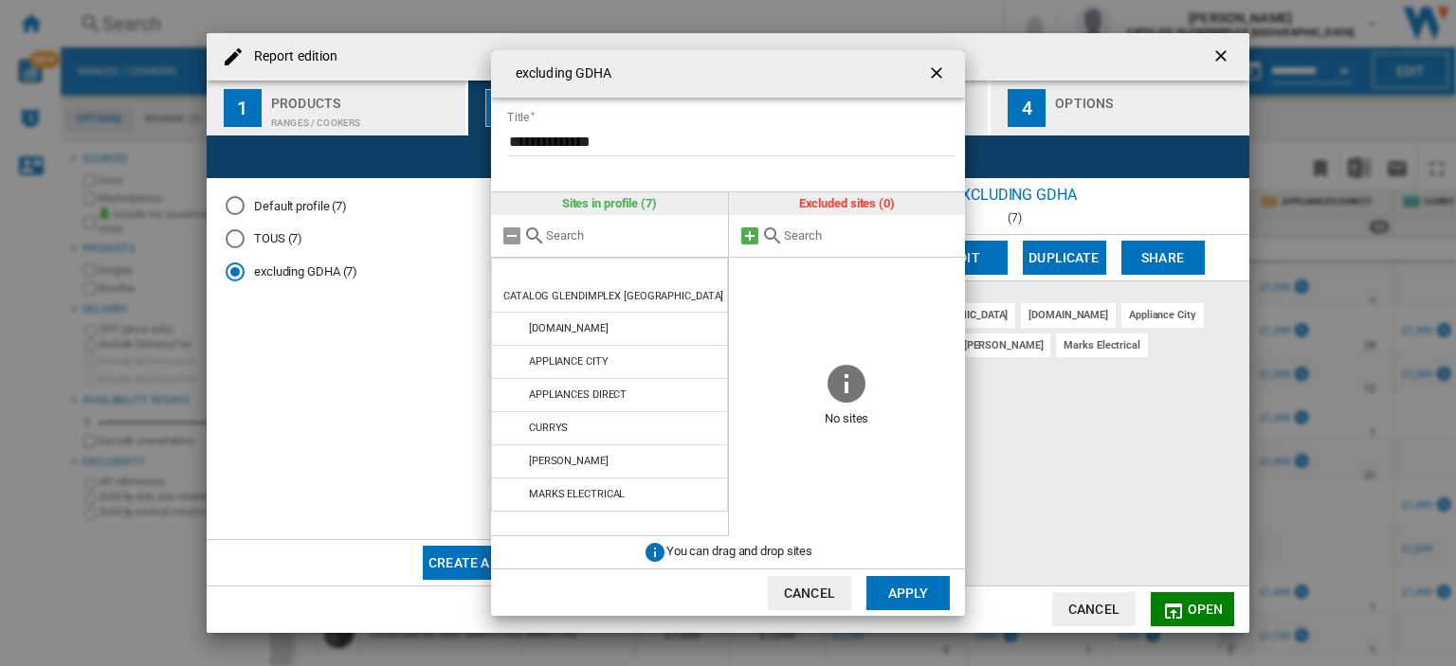
click at [752, 234] on md-icon "excluding GDHA ..." at bounding box center [749, 236] width 23 height 23
click at [794, 235] on input "excluding GDHA ..." at bounding box center [870, 235] width 172 height 14
click at [852, 239] on input "catalog" at bounding box center [859, 235] width 150 height 14
type input "catalog"
click at [770, 233] on md-icon "excluding GDHA ..." at bounding box center [772, 236] width 23 height 23
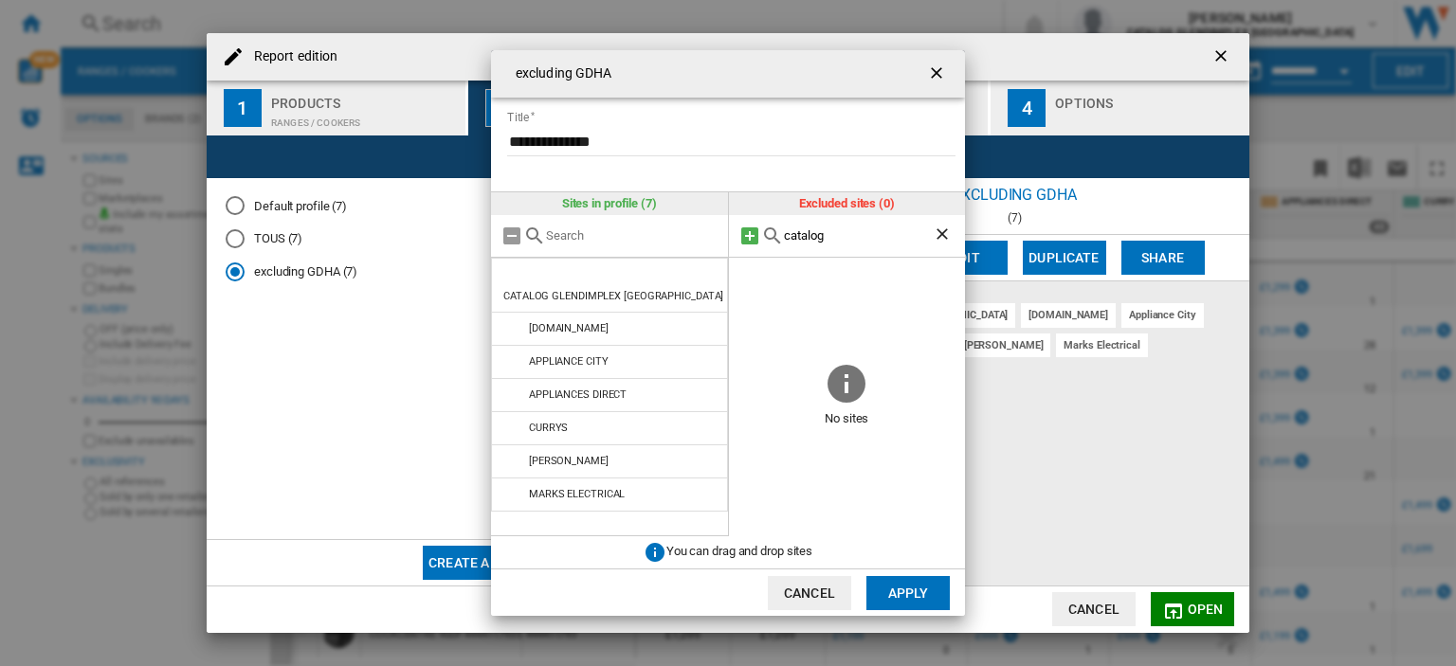
click at [751, 234] on md-icon "excluding GDHA ..." at bounding box center [749, 236] width 23 height 23
click at [933, 227] on ng-md-icon "Clear search" at bounding box center [944, 236] width 23 height 23
click at [514, 238] on md-icon "excluding GDHA ..." at bounding box center [511, 236] width 23 height 23
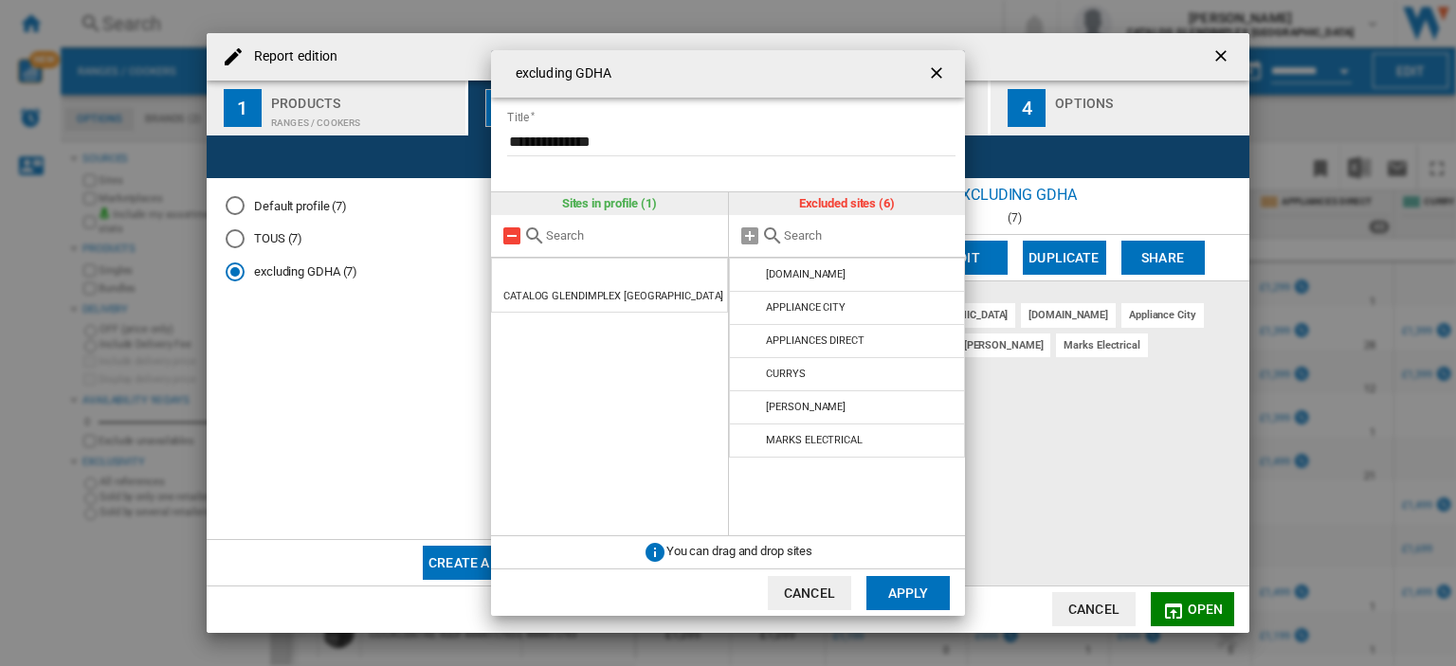
click at [514, 238] on md-icon "excluding GDHA ..." at bounding box center [511, 236] width 23 height 23
click at [741, 234] on md-icon "excluding GDHA ..." at bounding box center [749, 236] width 23 height 23
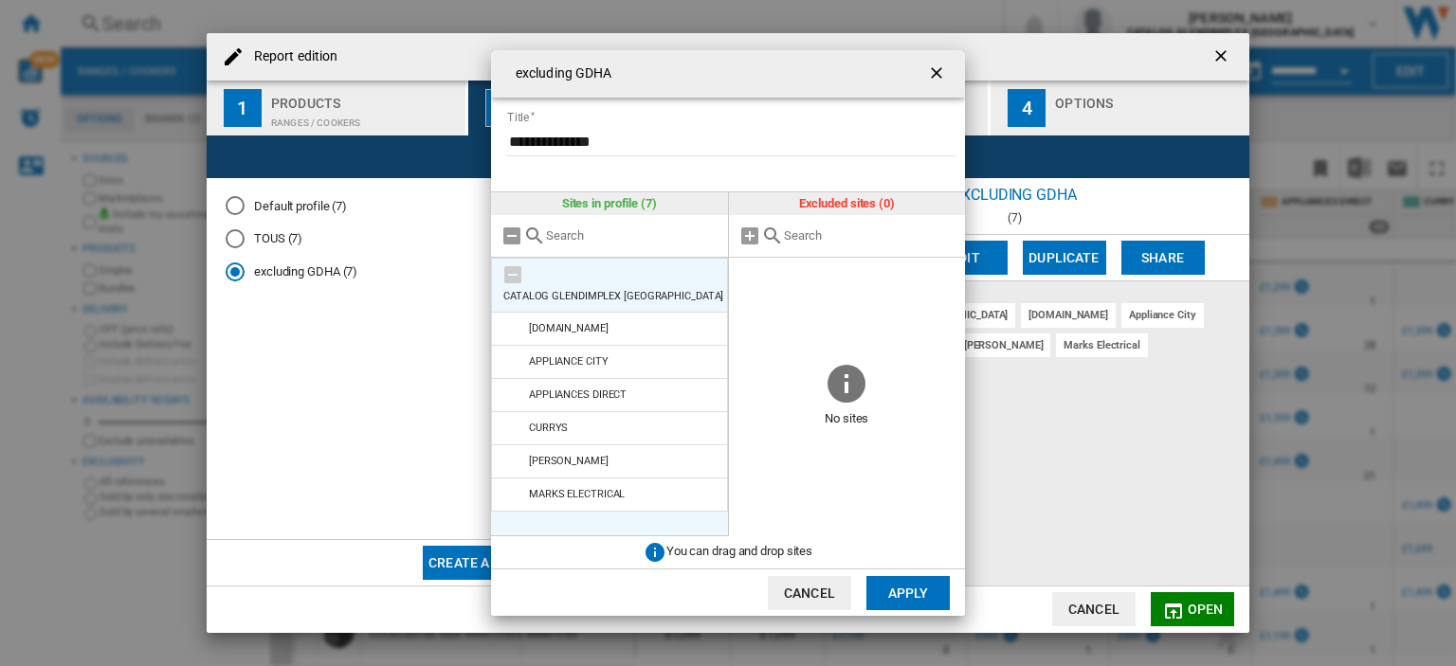
click at [682, 283] on li "CATALOG GLENDIMPLEX [GEOGRAPHIC_DATA]" at bounding box center [609, 285] width 237 height 55
click at [512, 272] on md-icon "excluding GDHA ..." at bounding box center [512, 274] width 23 height 23
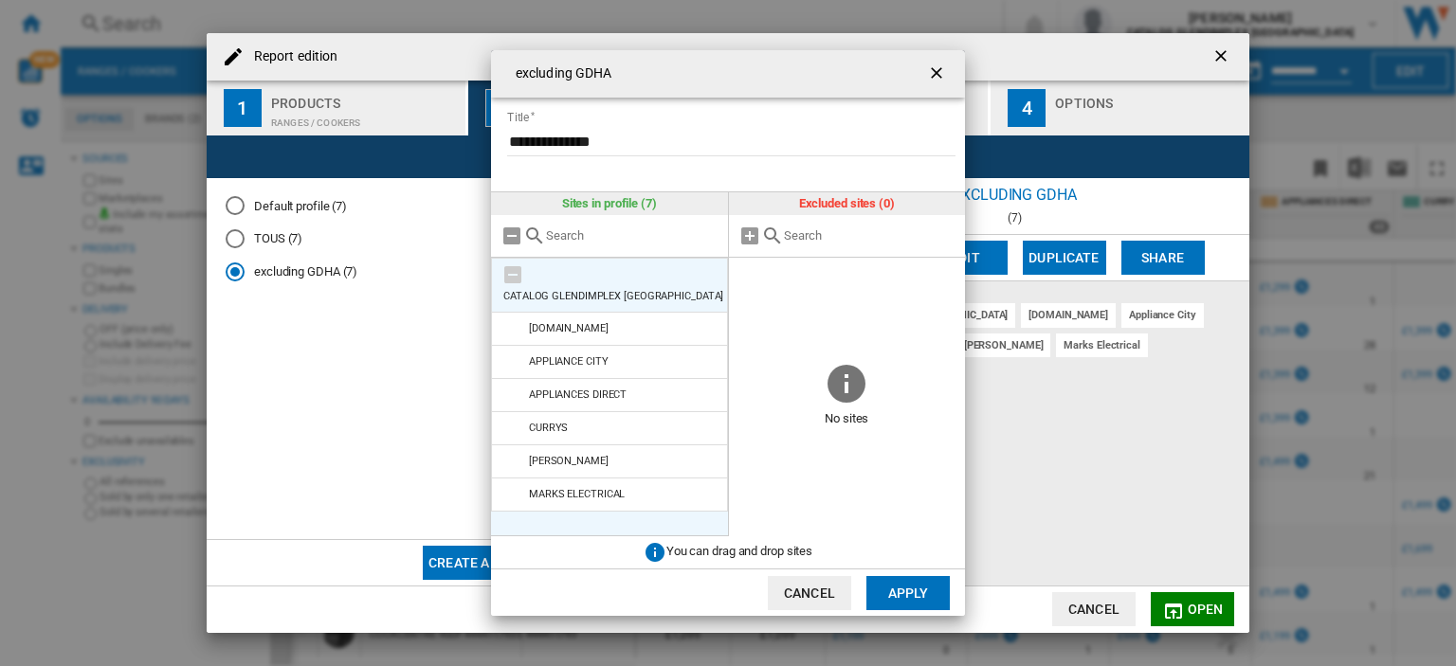
click at [512, 272] on md-icon "excluding GDHA ..." at bounding box center [512, 274] width 23 height 23
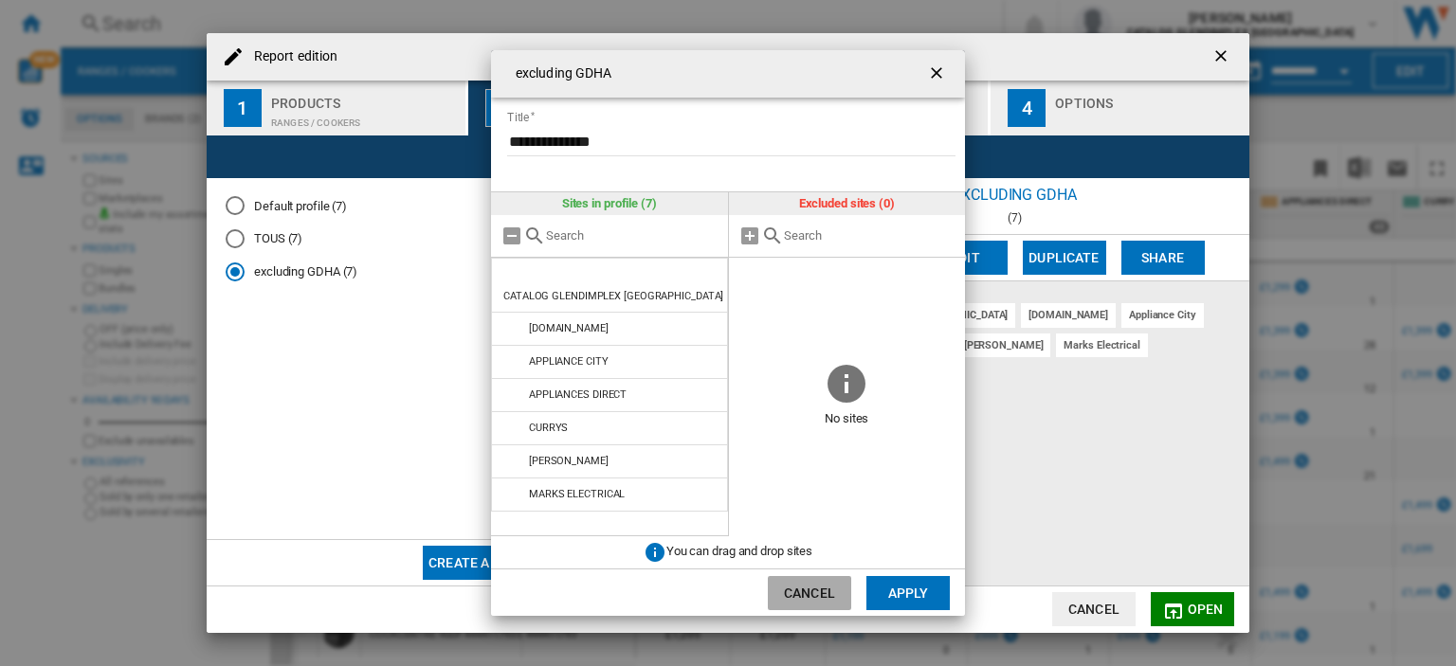
click at [816, 583] on button "Cancel" at bounding box center [809, 593] width 83 height 34
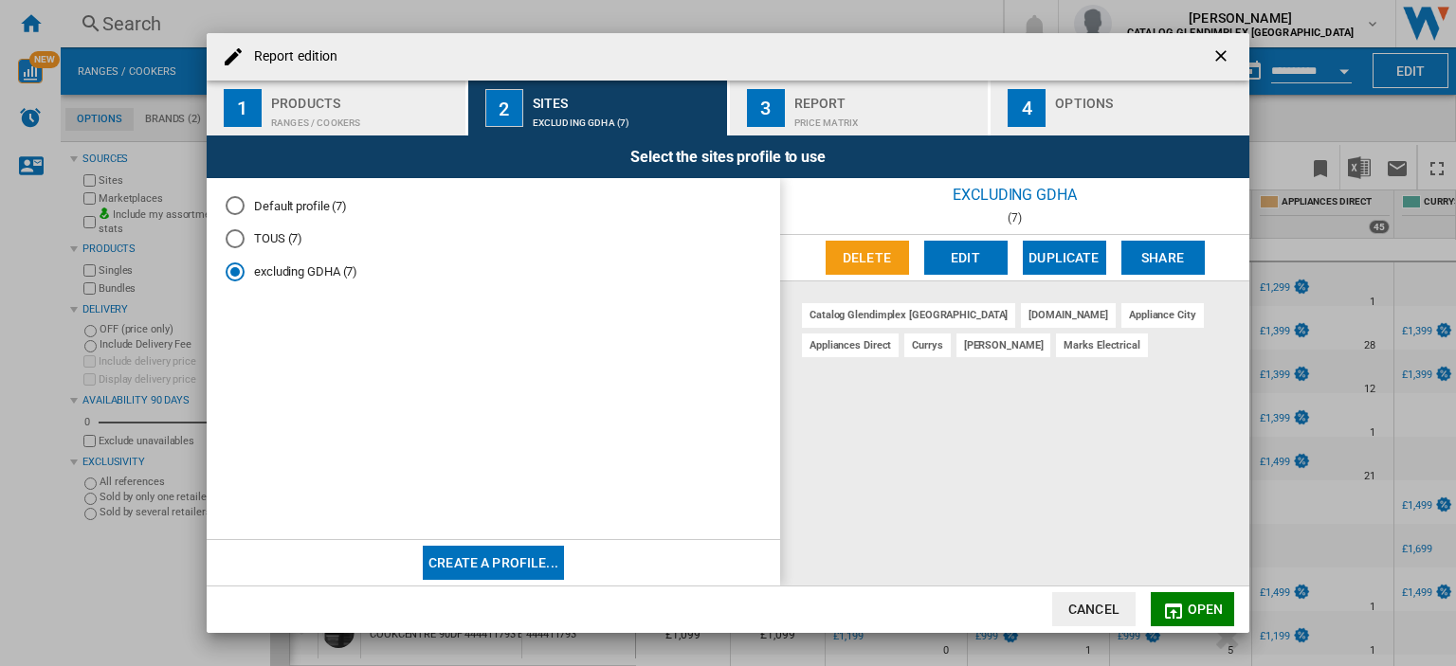
click at [863, 318] on div "catalog glendimplex [GEOGRAPHIC_DATA]" at bounding box center [908, 315] width 213 height 24
click at [962, 263] on button "Edit" at bounding box center [965, 258] width 83 height 34
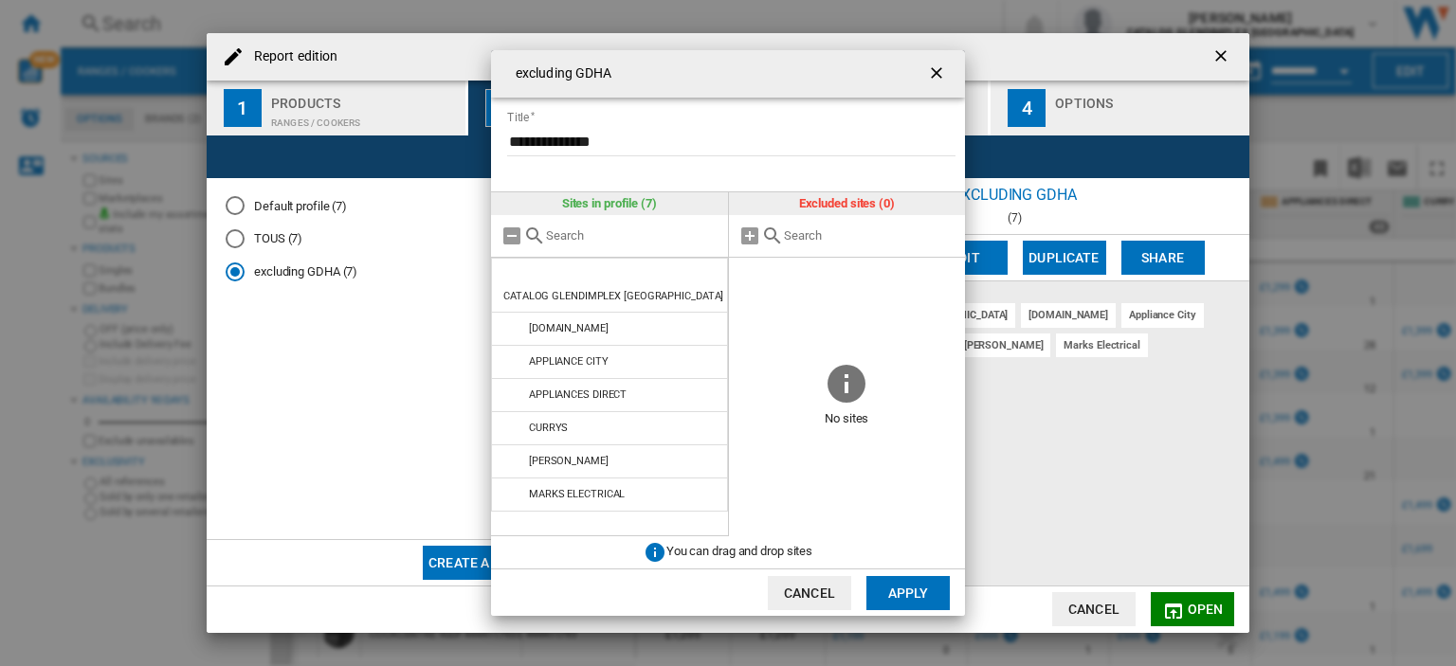
click at [652, 560] on md-icon "excluding GDHA ..." at bounding box center [655, 552] width 23 height 23
click at [652, 553] on md-icon "excluding GDHA ..." at bounding box center [655, 552] width 23 height 23
click at [713, 556] on span "You can drag and drop sites" at bounding box center [739, 552] width 146 height 14
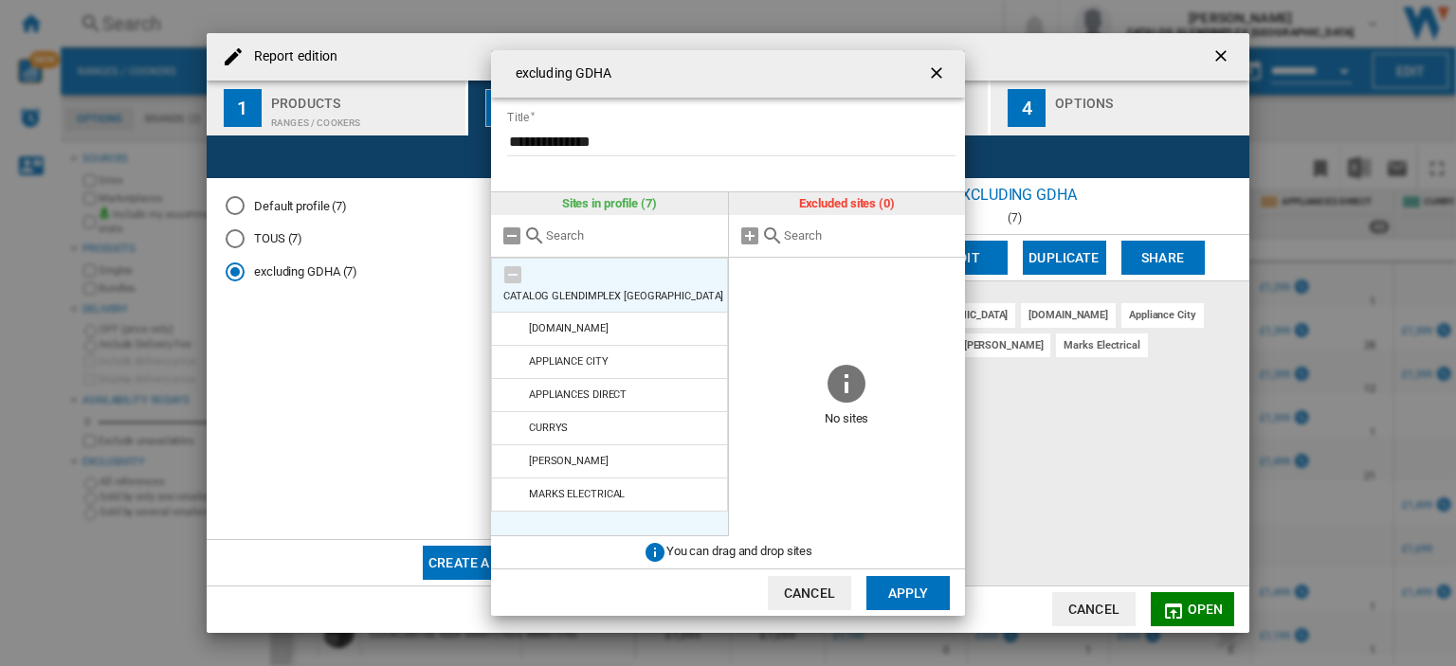
click at [512, 271] on md-icon "excluding GDHA ..." at bounding box center [512, 274] width 23 height 23
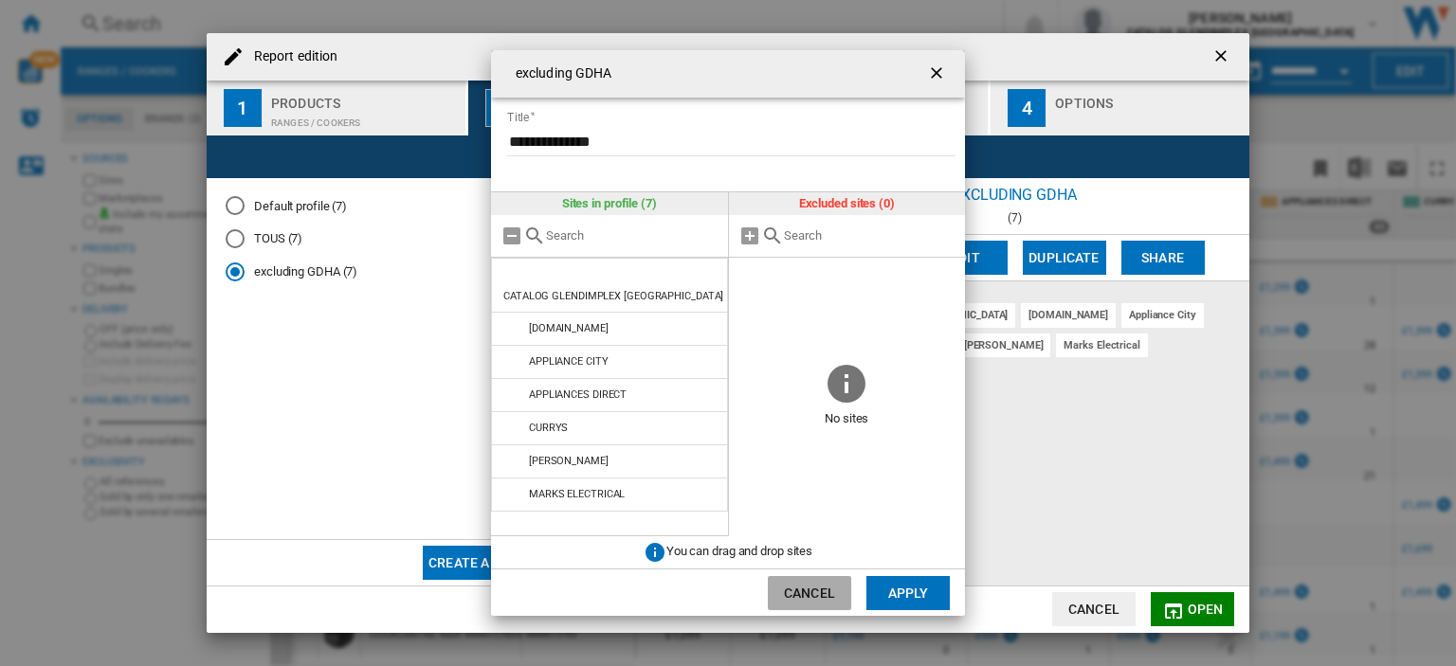
click at [818, 587] on button "Cancel" at bounding box center [809, 593] width 83 height 34
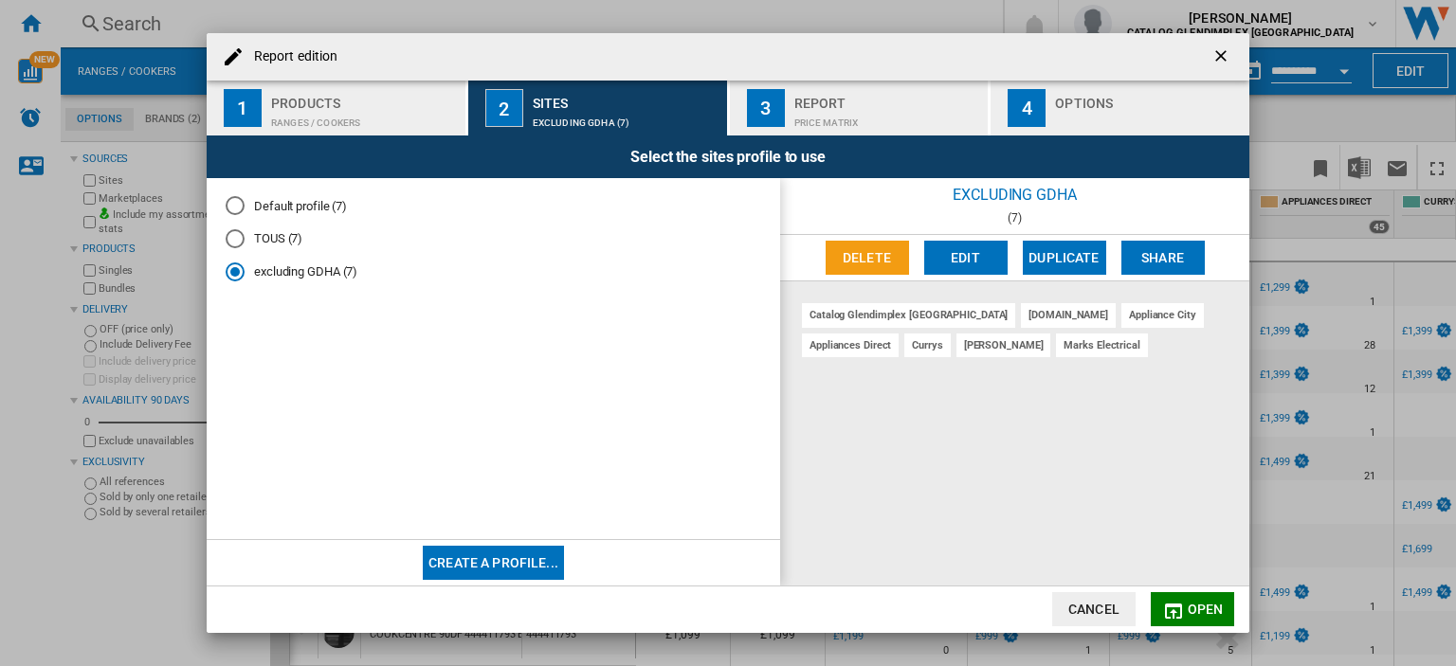
click at [1080, 101] on div "Options" at bounding box center [1148, 98] width 187 height 20
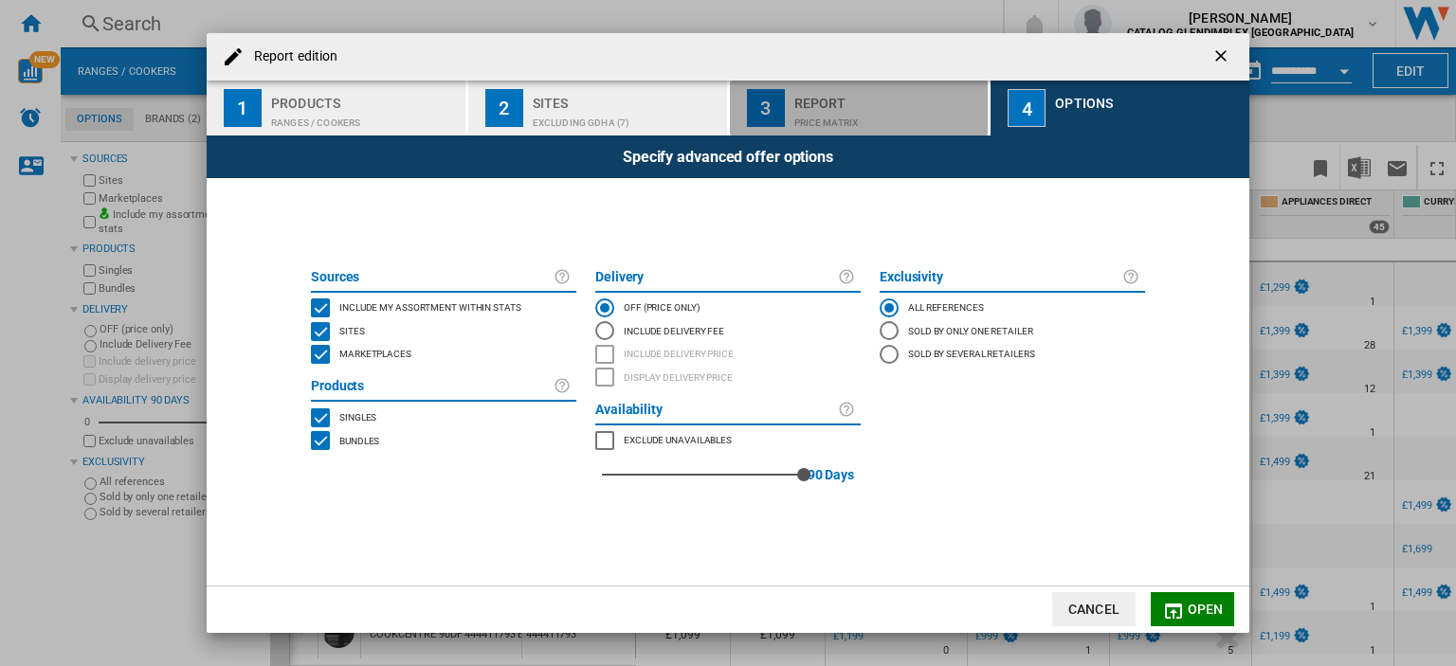
click at [849, 91] on div "Report" at bounding box center [887, 98] width 187 height 20
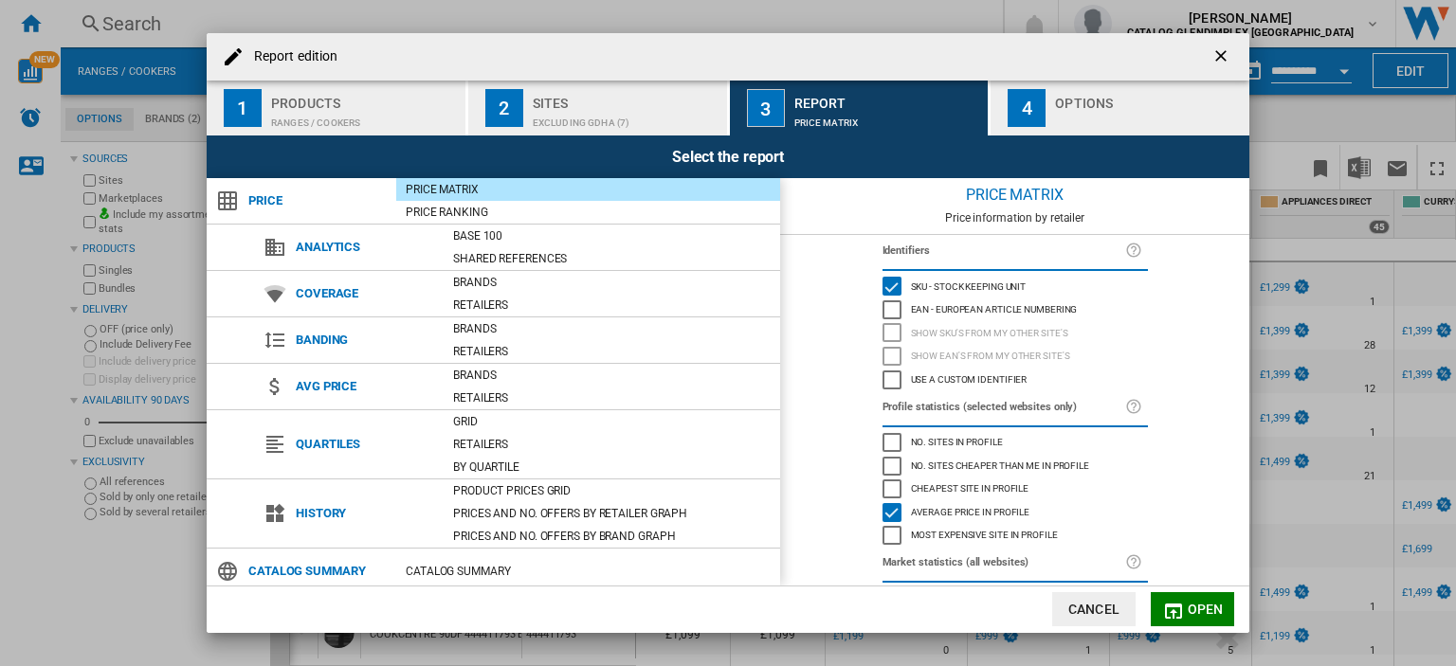
click at [884, 516] on div "Average price in profile" at bounding box center [891, 512] width 19 height 19
click at [1182, 608] on md-icon "Report edition ..." at bounding box center [1173, 611] width 23 height 23
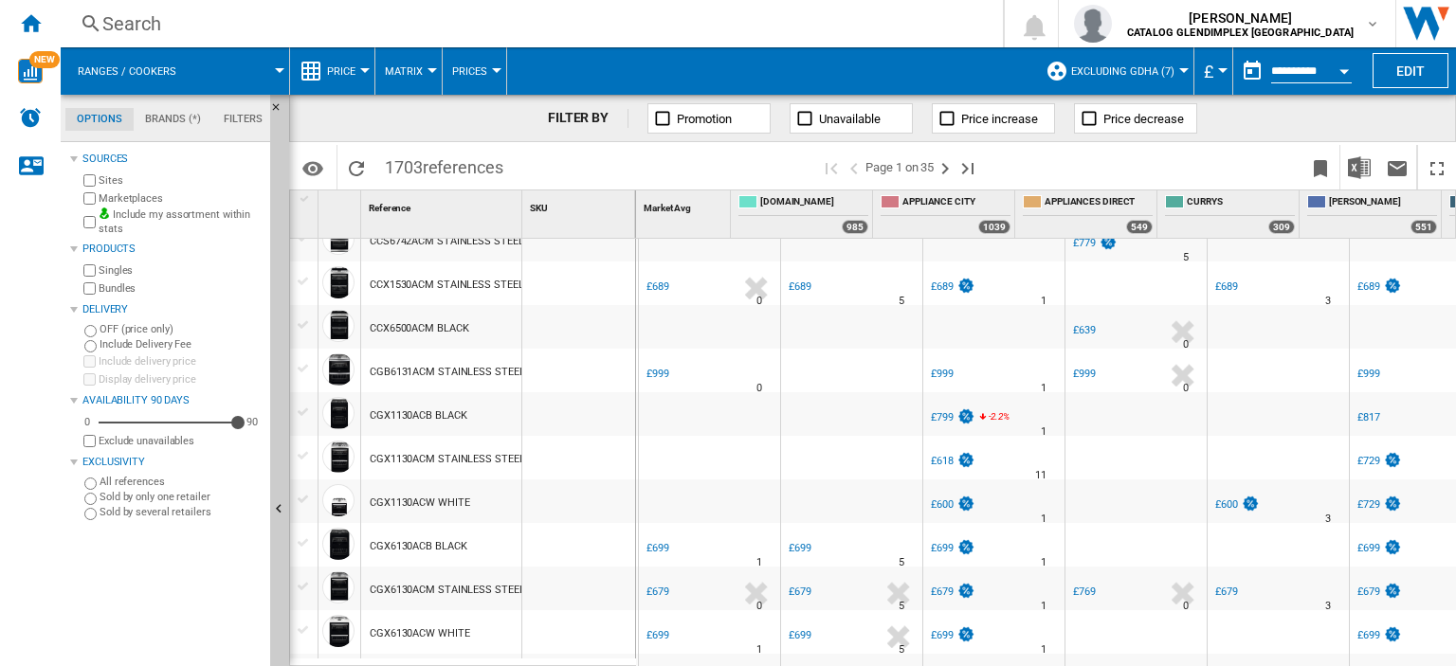
scroll to position [0, 92]
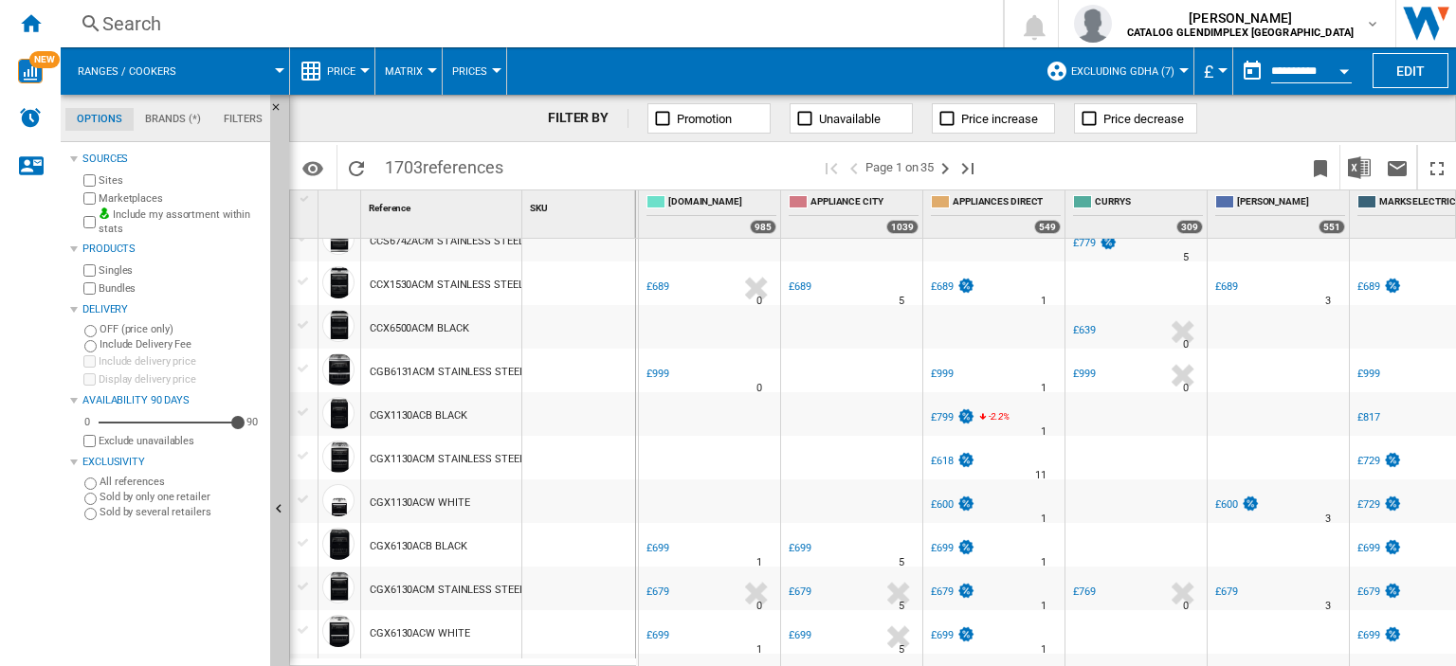
drag, startPoint x: 1309, startPoint y: 656, endPoint x: 1449, endPoint y: 665, distance: 140.6
click at [1449, 665] on div "£899 APPLIANCES DIRECT -1.0 % £899 -1.86 % N/A 1 APPLIANCES DIRECT £657.33" at bounding box center [1046, 453] width 821 height 429
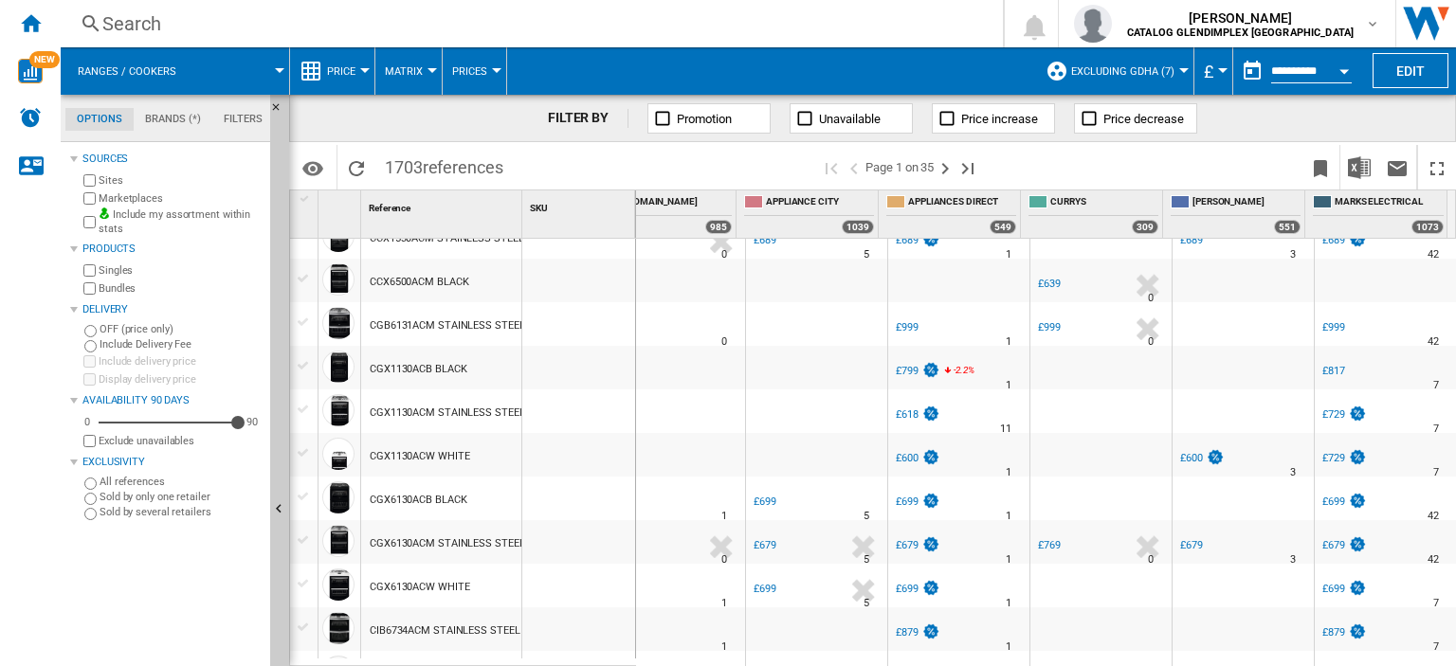
scroll to position [0, 0]
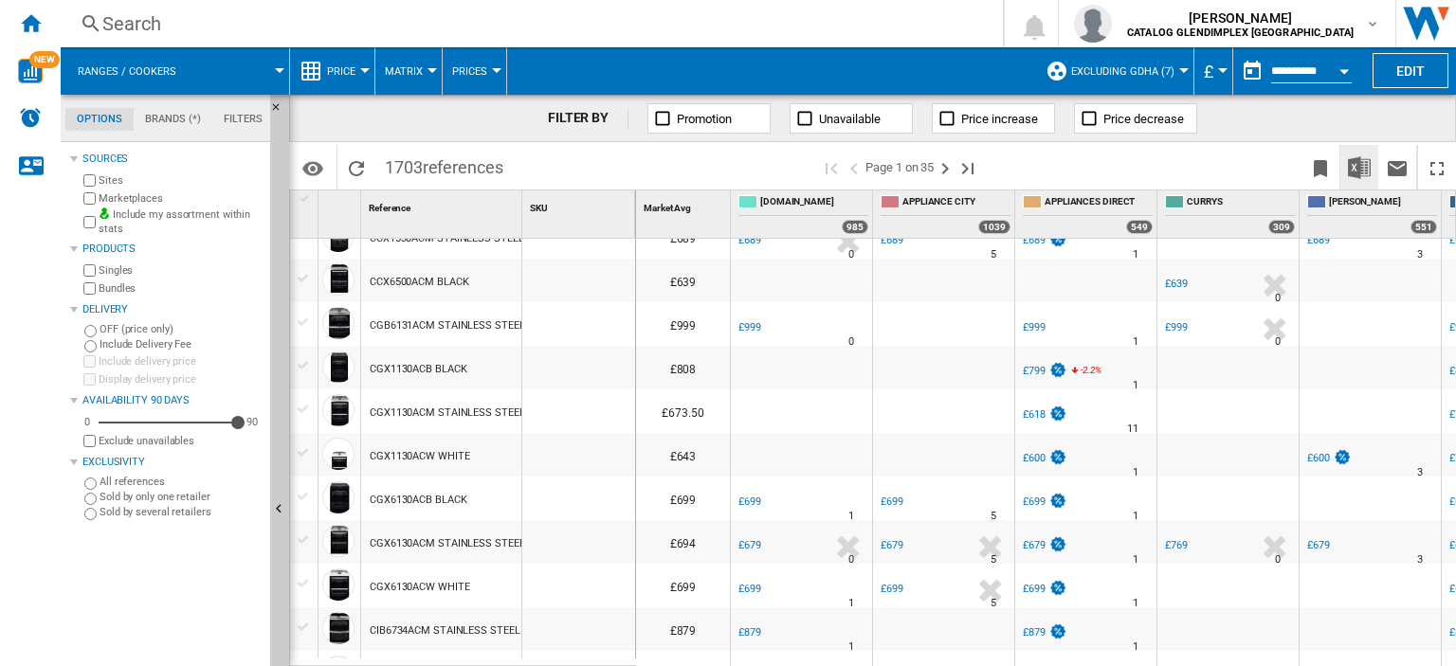
click at [1364, 170] on img "Download in Excel" at bounding box center [1359, 167] width 23 height 23
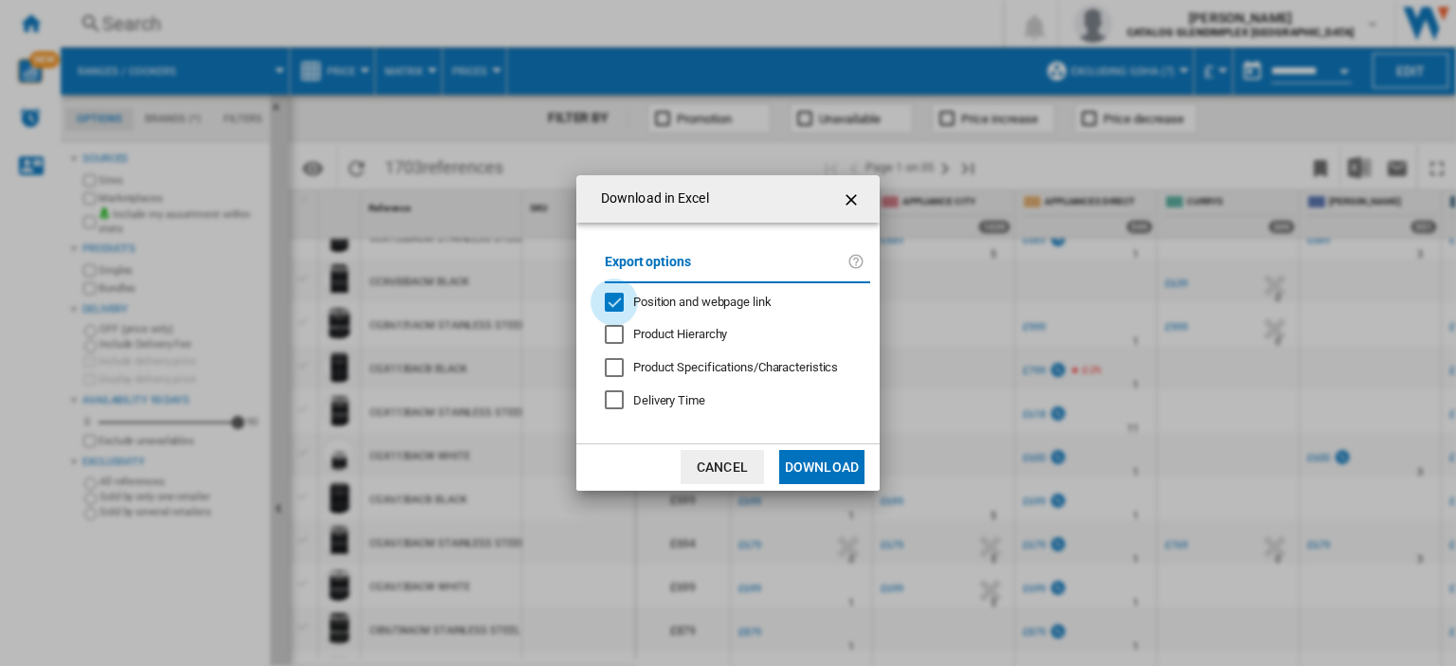
click at [623, 298] on div "Position and webpage link" at bounding box center [614, 302] width 19 height 19
click at [838, 458] on button "Download" at bounding box center [821, 467] width 85 height 34
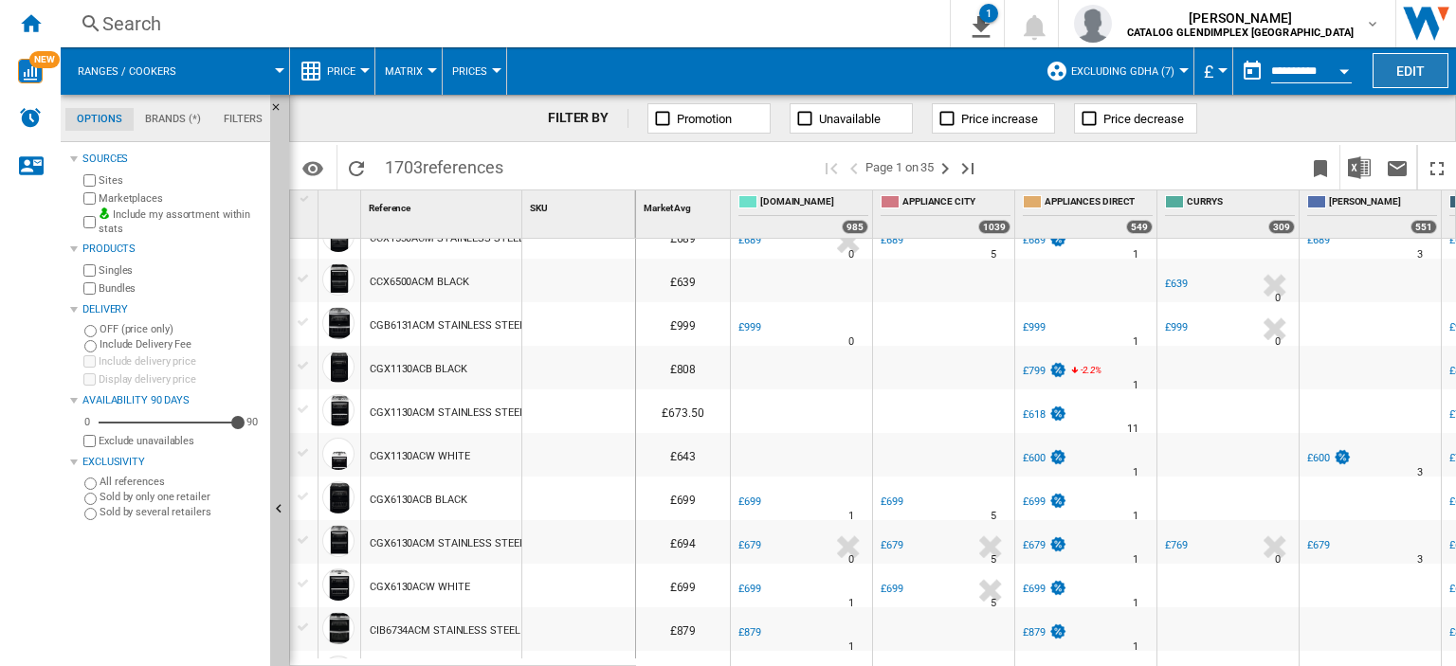
click at [1390, 74] on button "Edit" at bounding box center [1410, 70] width 76 height 35
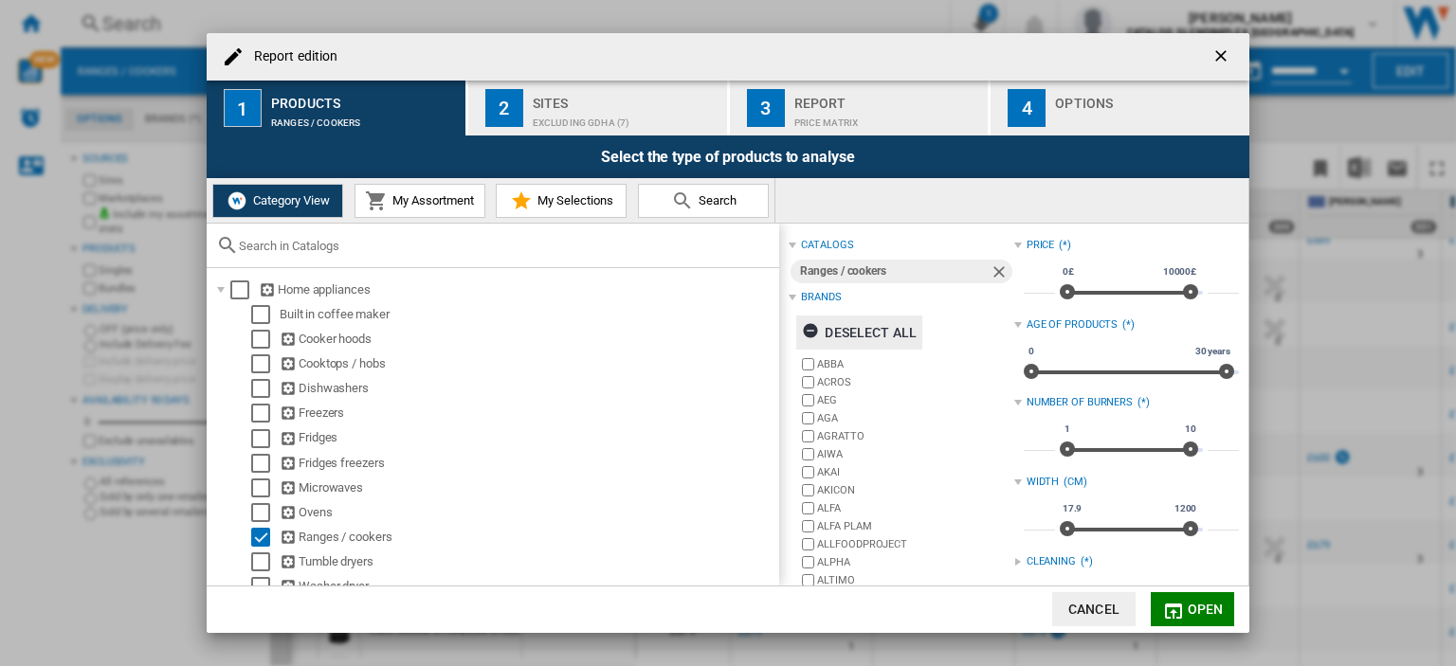
click at [813, 332] on ng-md-icon "Report edition ..." at bounding box center [813, 333] width 23 height 23
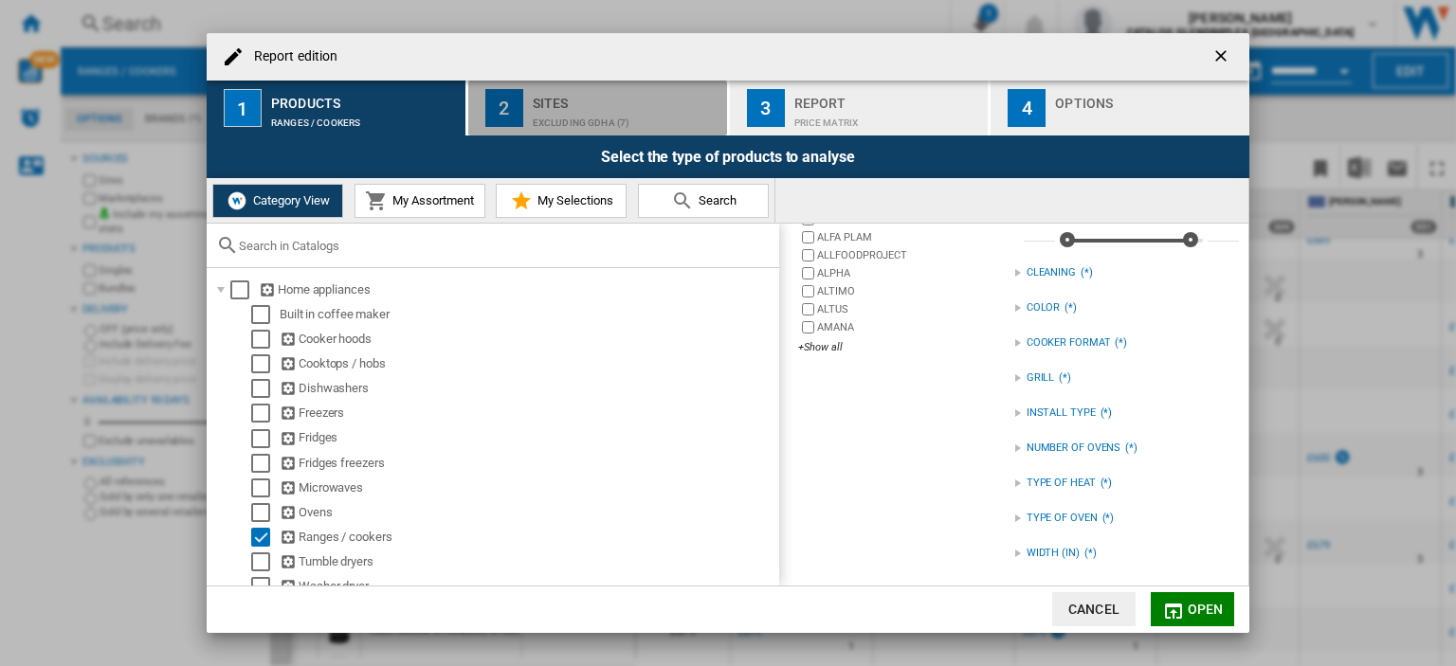
click at [591, 108] on div "excluding GDHA (7)" at bounding box center [626, 118] width 187 height 20
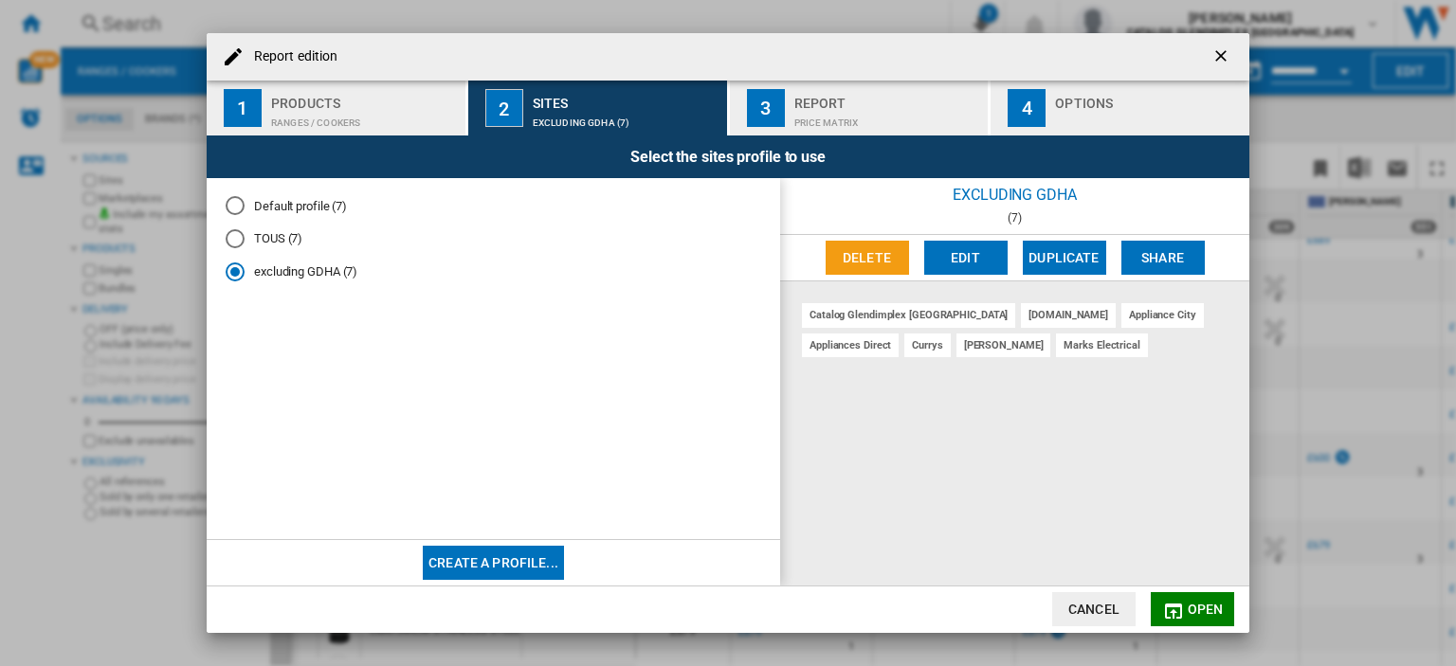
click at [861, 251] on button "Delete" at bounding box center [867, 258] width 83 height 34
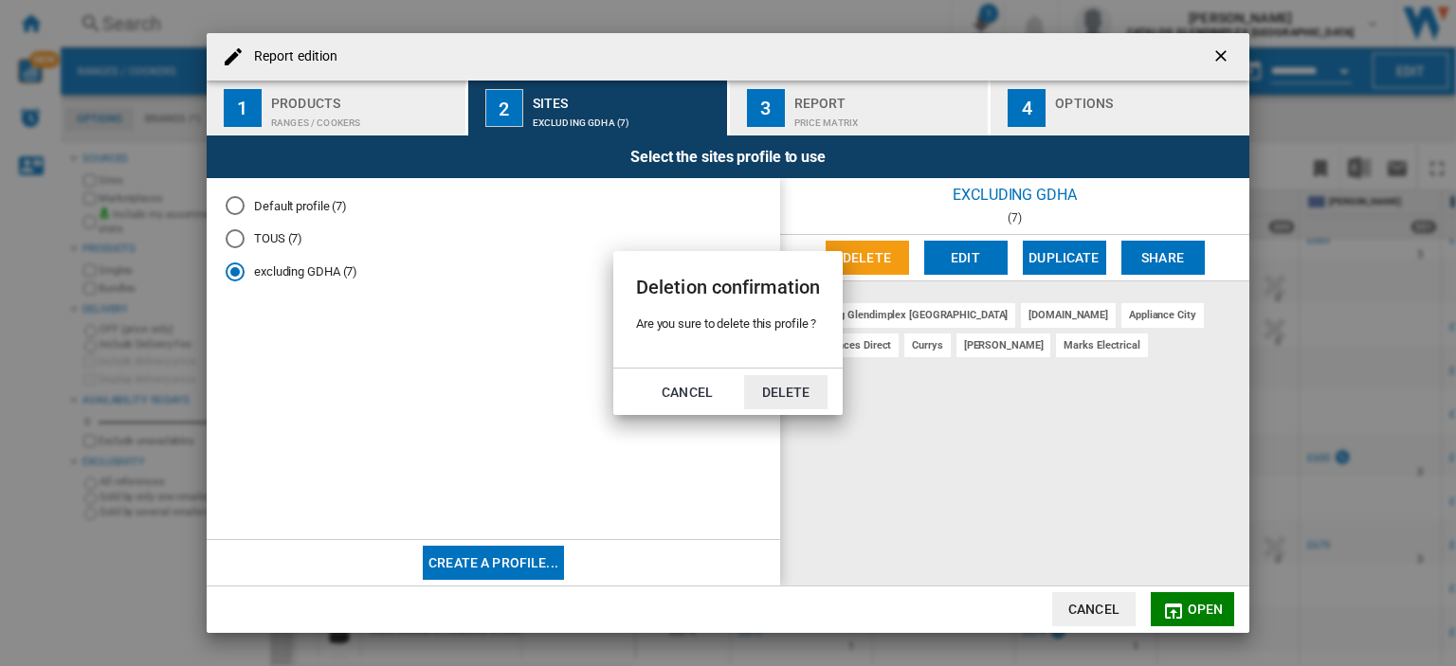
click at [790, 392] on button "Delete" at bounding box center [785, 392] width 83 height 34
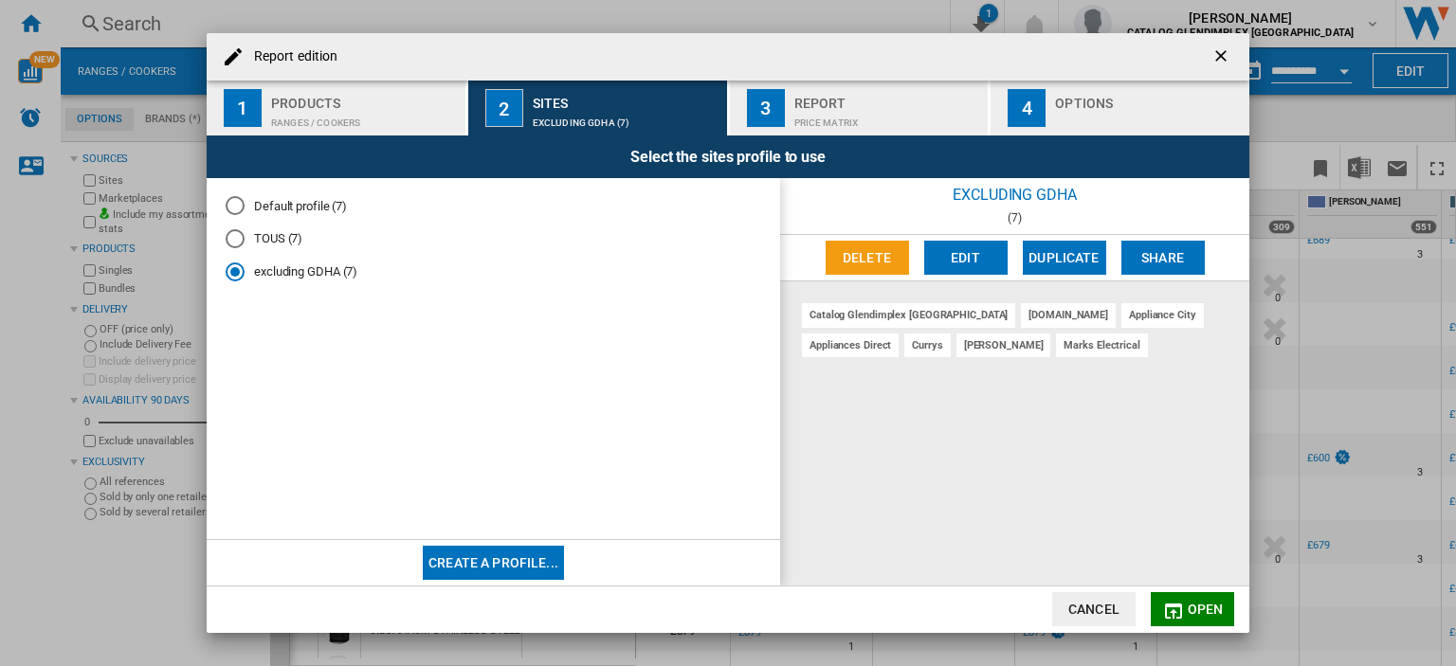
click at [233, 206] on div "Default profile (7)" at bounding box center [235, 205] width 19 height 19
click at [859, 106] on div "Report" at bounding box center [887, 98] width 187 height 20
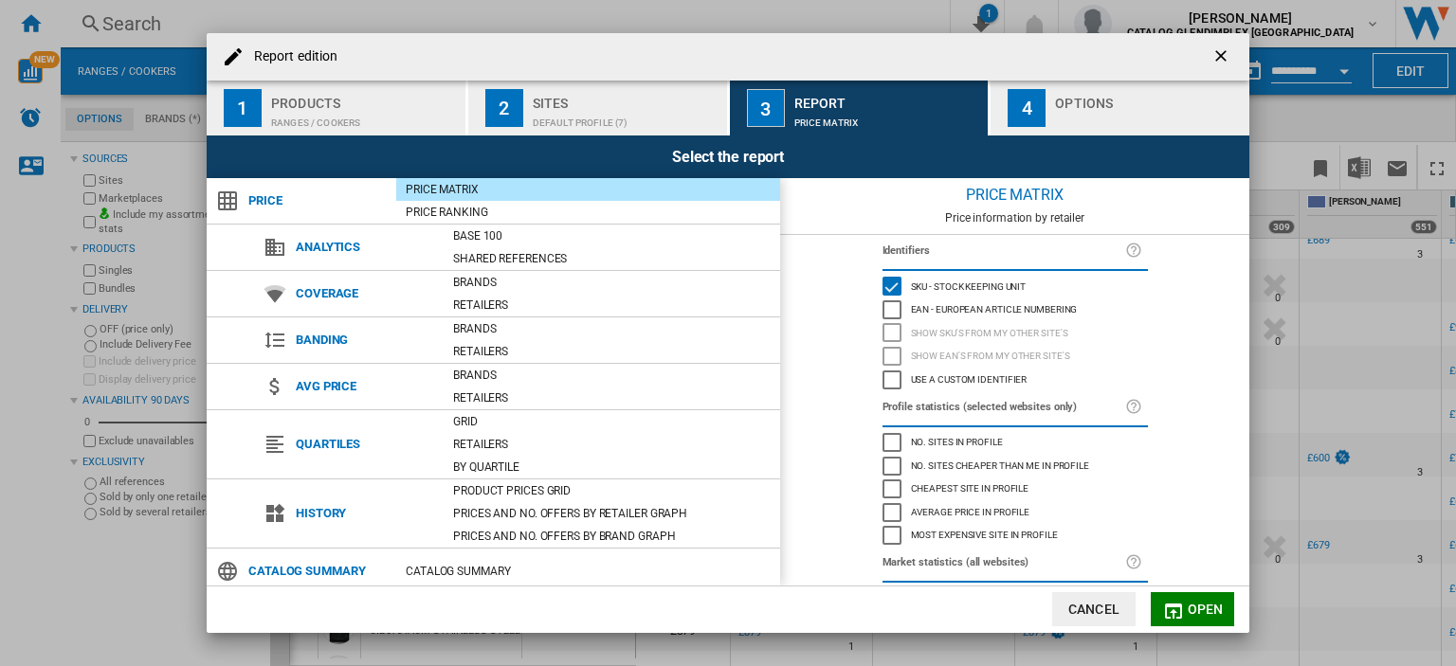
click at [404, 102] on div "Products" at bounding box center [364, 98] width 187 height 20
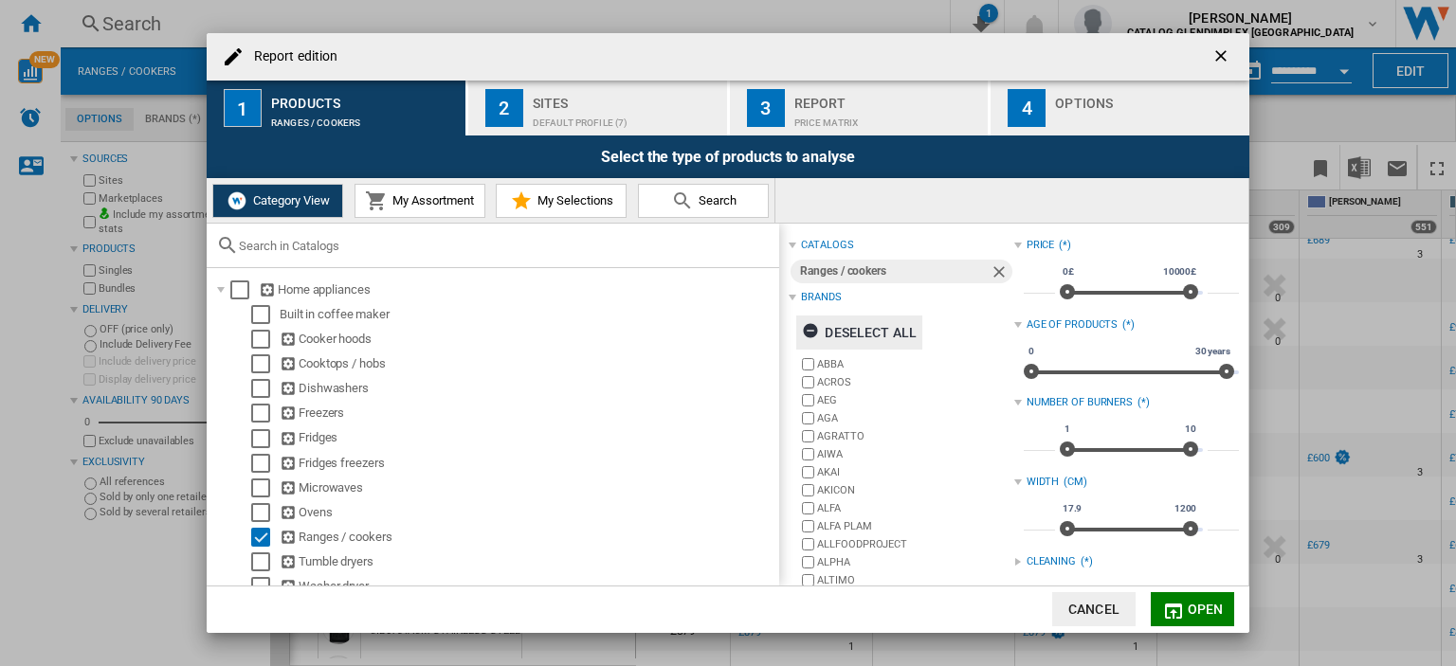
click at [907, 328] on div "Deselect all" at bounding box center [859, 333] width 115 height 34
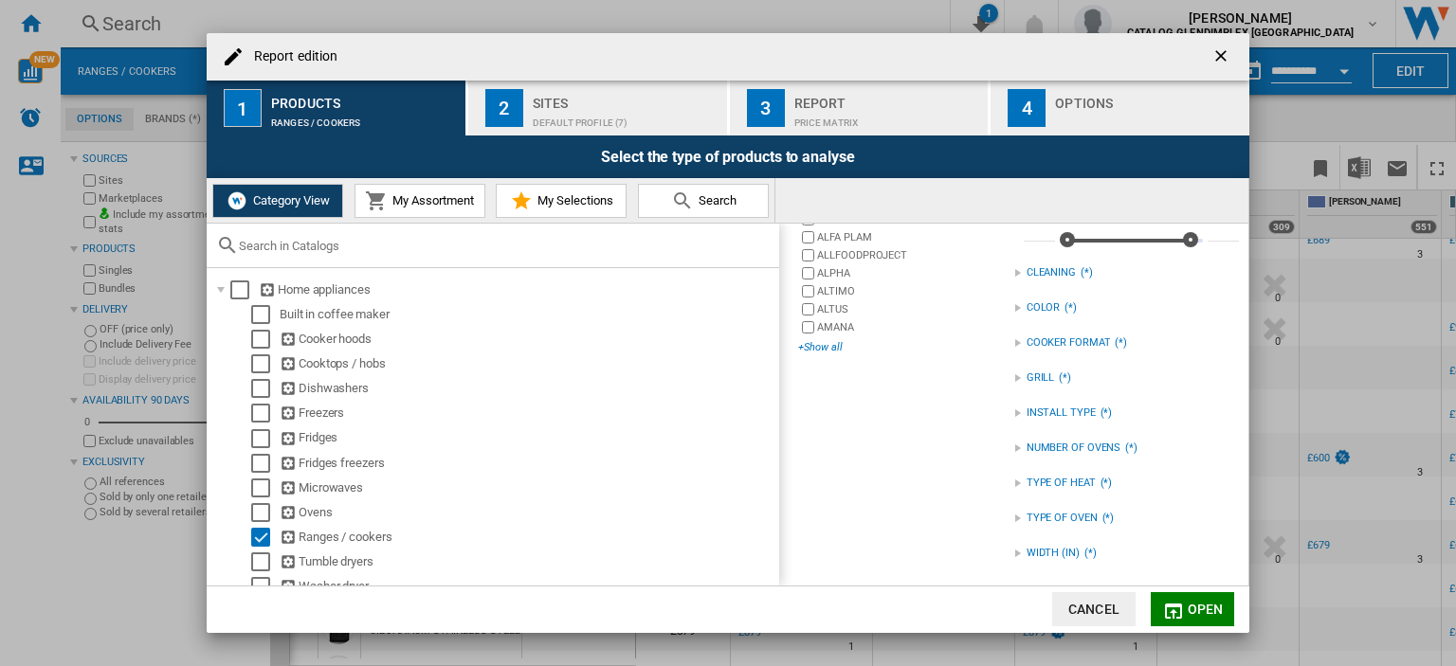
click at [837, 347] on div "+Show all" at bounding box center [905, 347] width 215 height 14
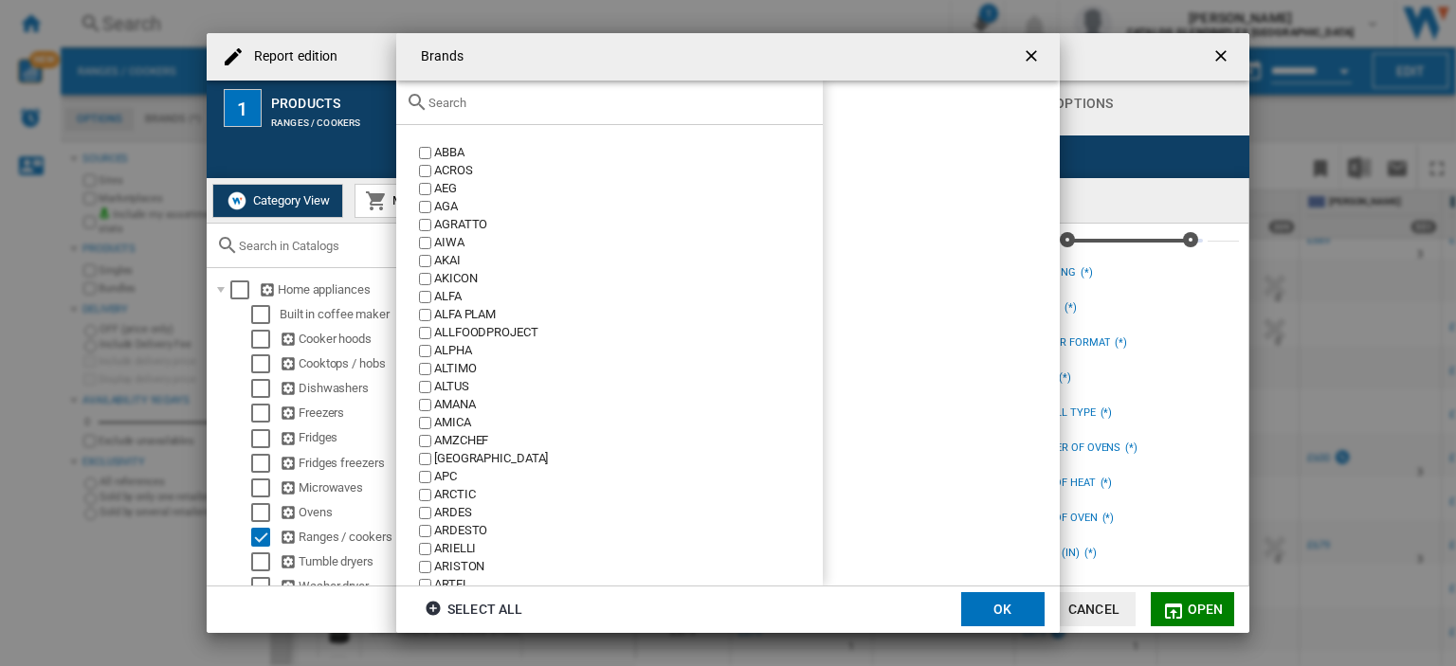
click at [712, 98] on input "Brands ABBA ..." at bounding box center [620, 103] width 385 height 14
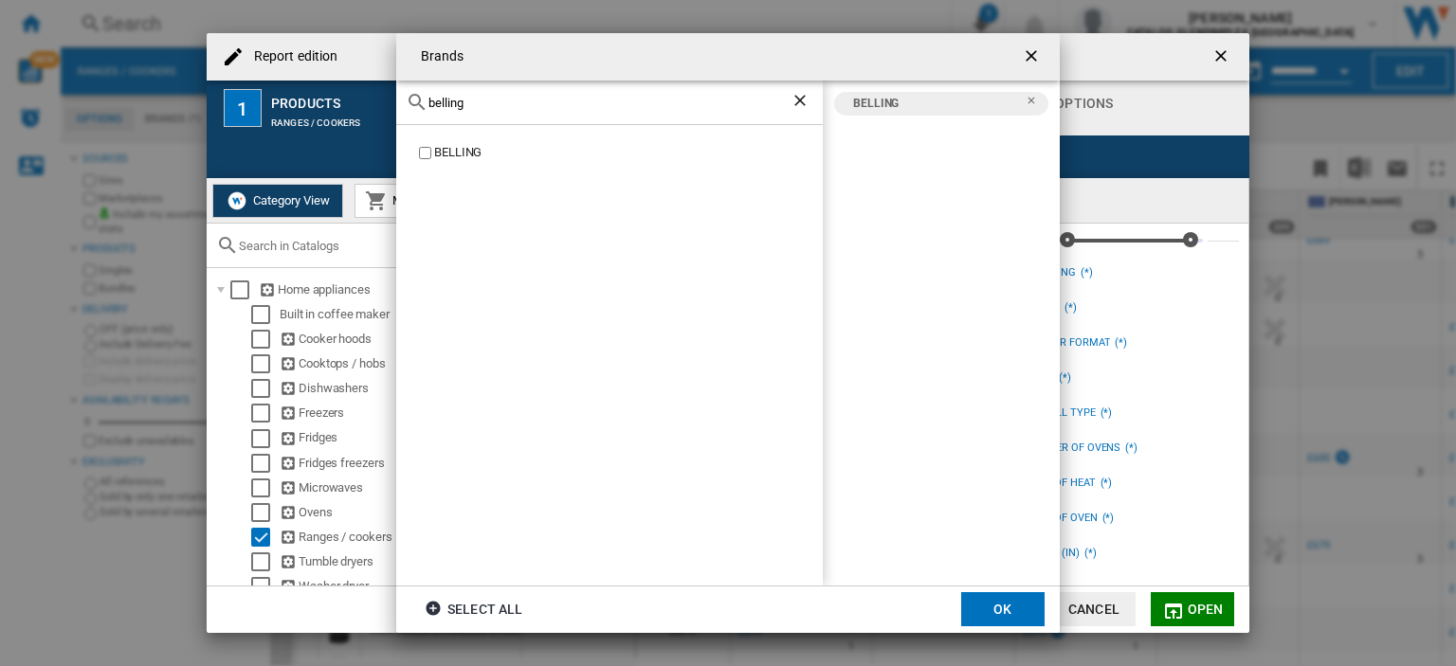
click at [512, 105] on input "belling" at bounding box center [609, 103] width 362 height 14
type input "b"
type input "leisure"
click at [434, 165] on div "LEISURE" at bounding box center [628, 171] width 389 height 18
click at [1001, 613] on button "OK" at bounding box center [1002, 609] width 83 height 34
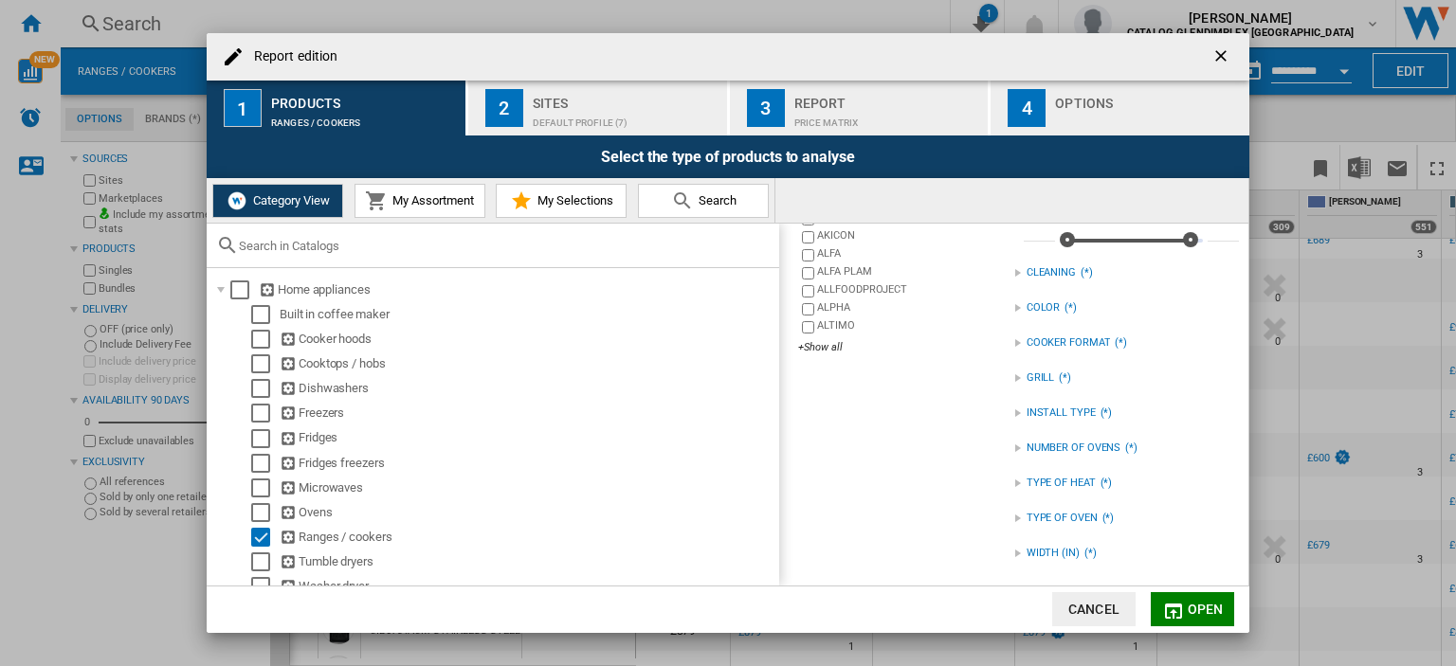
scroll to position [36, 0]
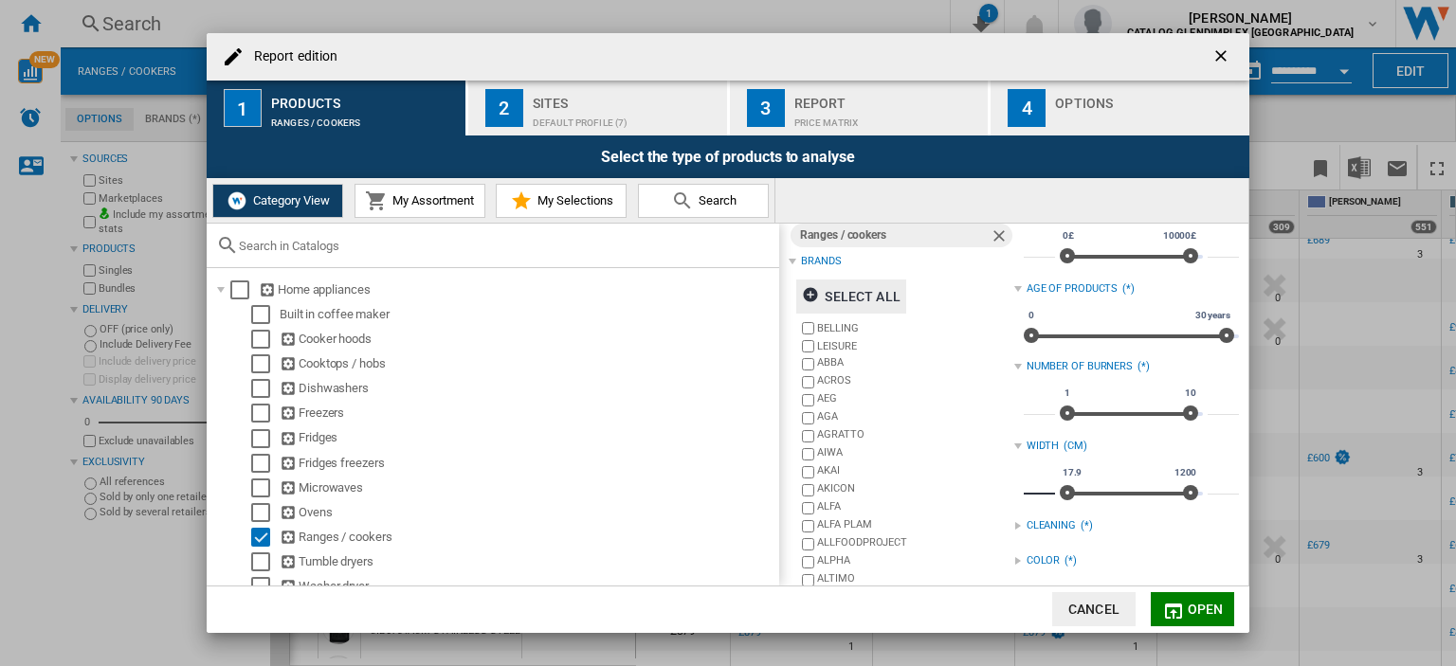
click at [1043, 482] on input "****" at bounding box center [1039, 485] width 31 height 19
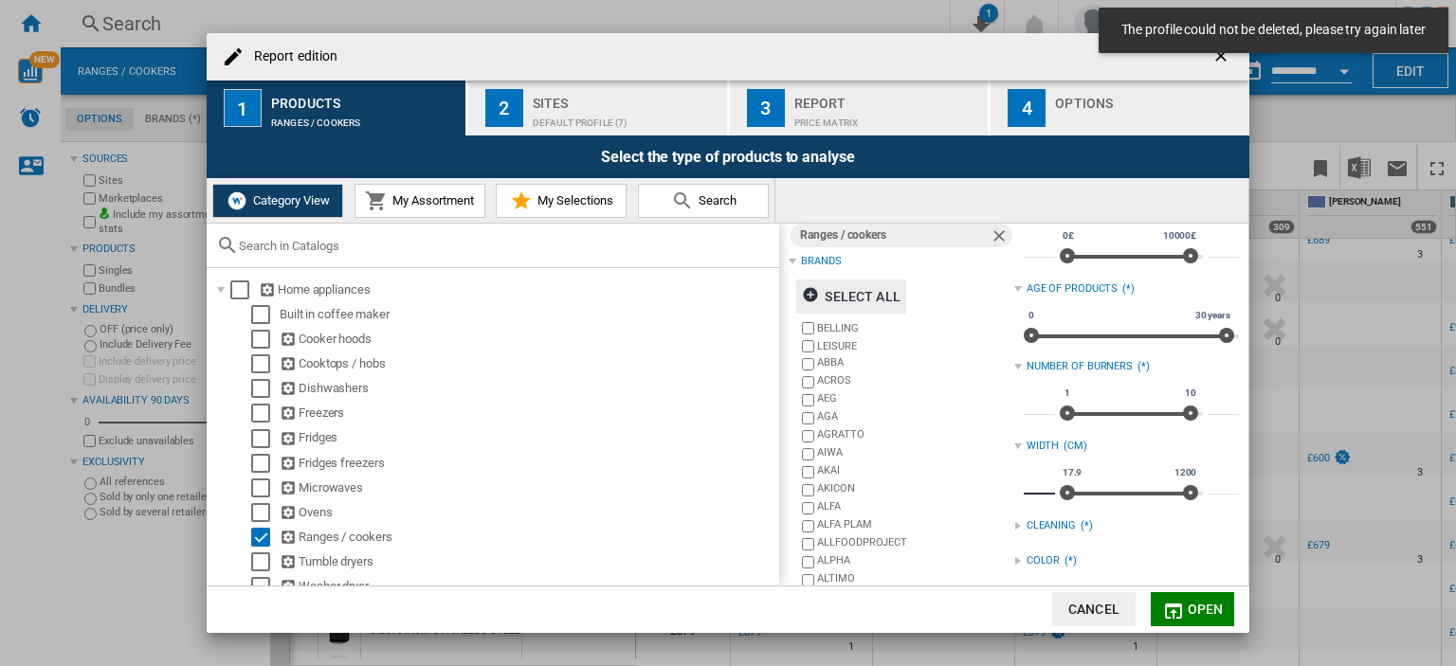
type input "*"
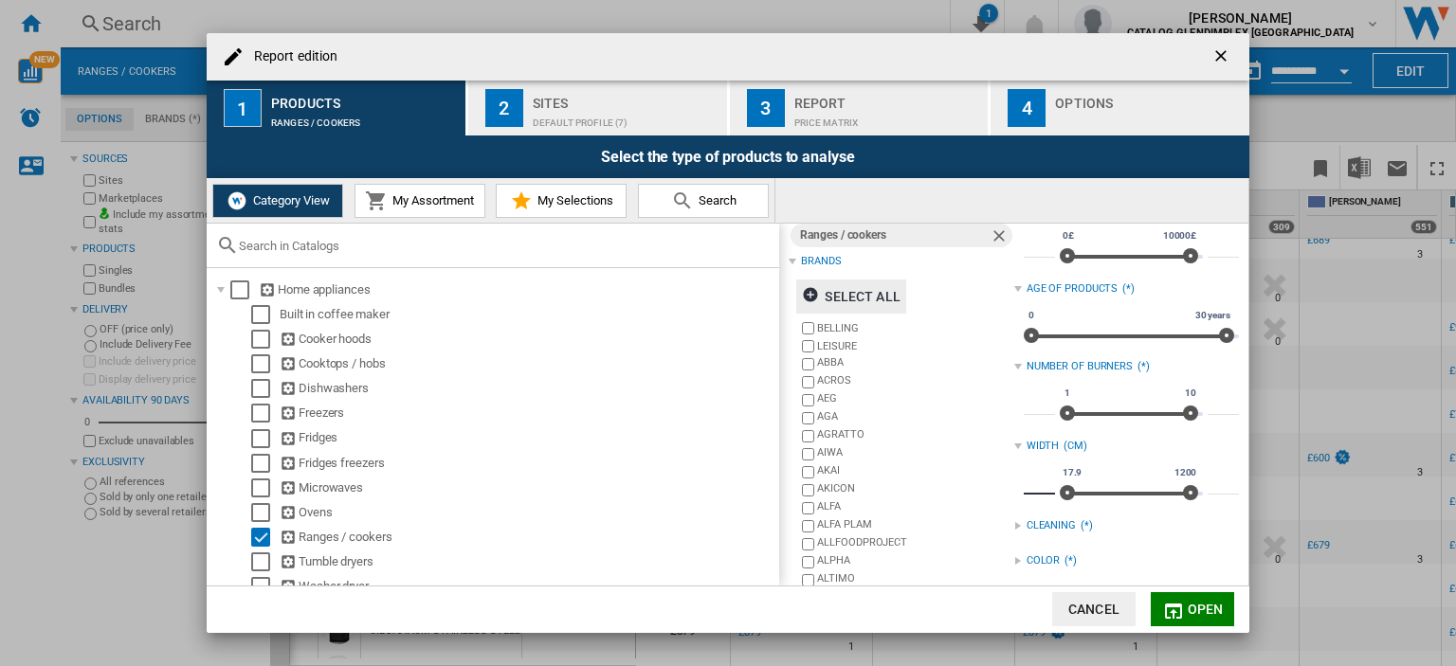
type input "*"
drag, startPoint x: 1061, startPoint y: 493, endPoint x: 1148, endPoint y: 496, distance: 87.2
click at [1148, 496] on span "Report edition ..." at bounding box center [1152, 492] width 15 height 15
click at [1024, 480] on input "*****" at bounding box center [1039, 485] width 31 height 19
type input "**"
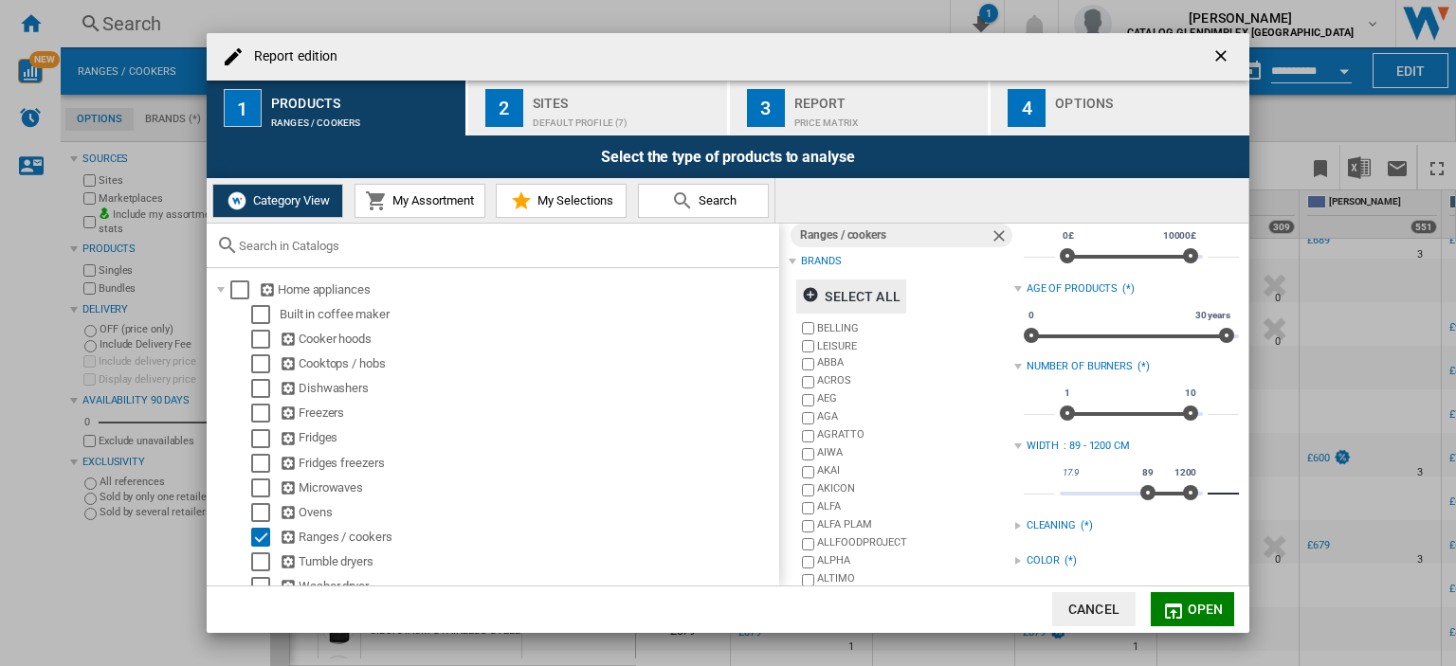
click at [1221, 481] on input "****" at bounding box center [1222, 485] width 31 height 19
type input "****"
click at [1190, 602] on span "Open" at bounding box center [1206, 609] width 36 height 15
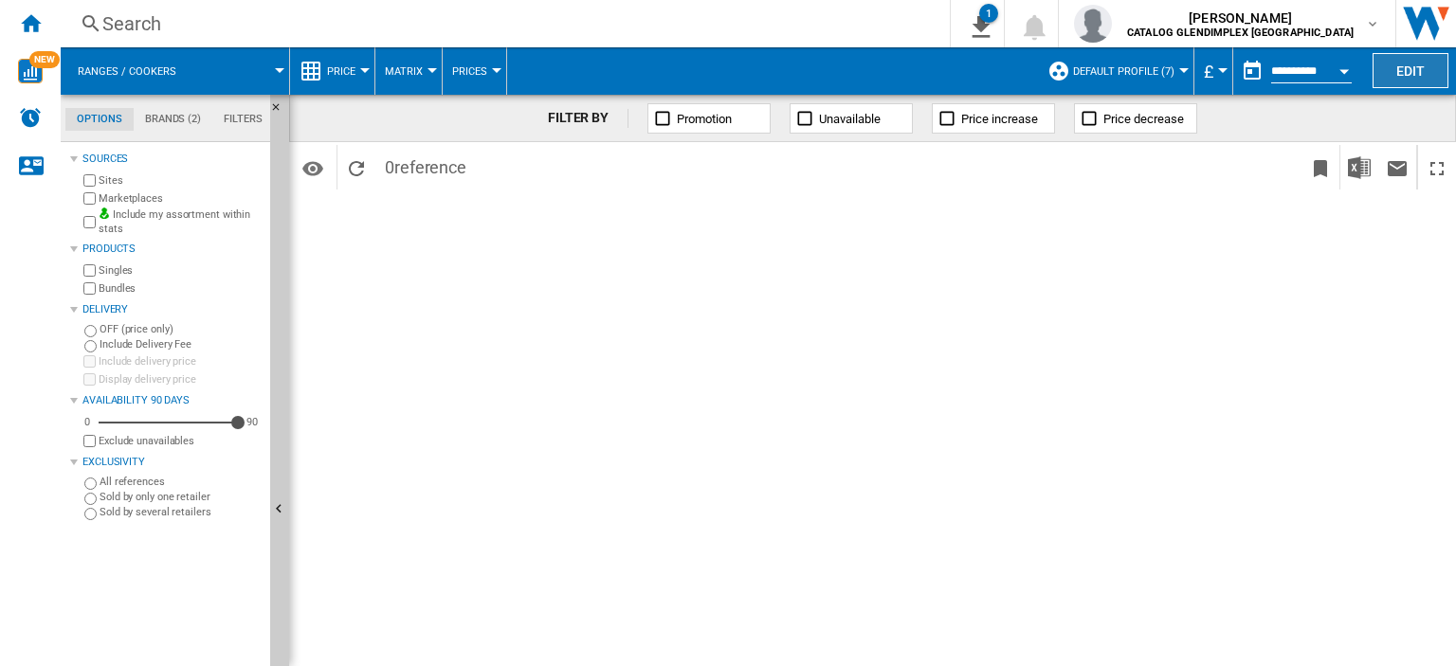
click at [1402, 71] on button "Edit" at bounding box center [1410, 70] width 76 height 35
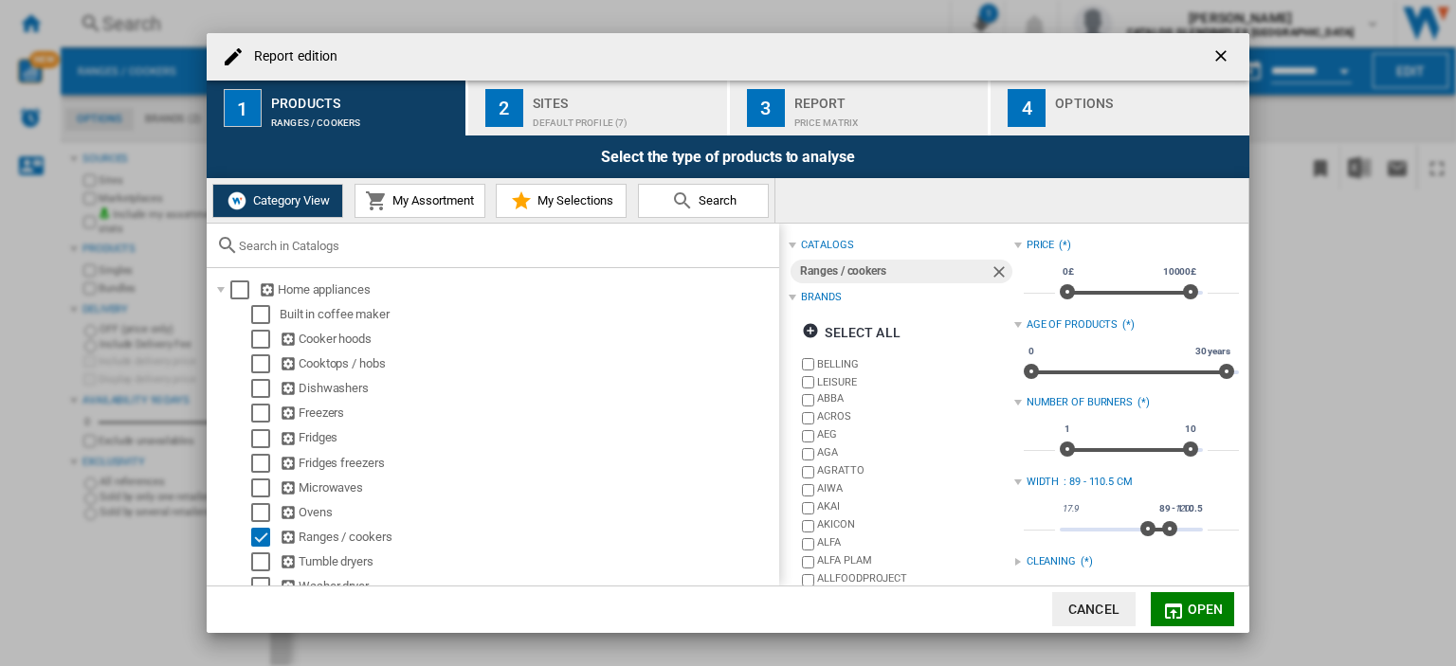
type input "****"
drag, startPoint x: 1138, startPoint y: 527, endPoint x: 984, endPoint y: 531, distance: 154.5
click at [984, 531] on div "catalogs Ranges / cookers Brands Select all [GEOGRAPHIC_DATA] LEISURE ABBA ACRO…" at bounding box center [1014, 549] width 450 height 632
type input "****"
drag, startPoint x: 1160, startPoint y: 530, endPoint x: 1256, endPoint y: 529, distance: 95.7
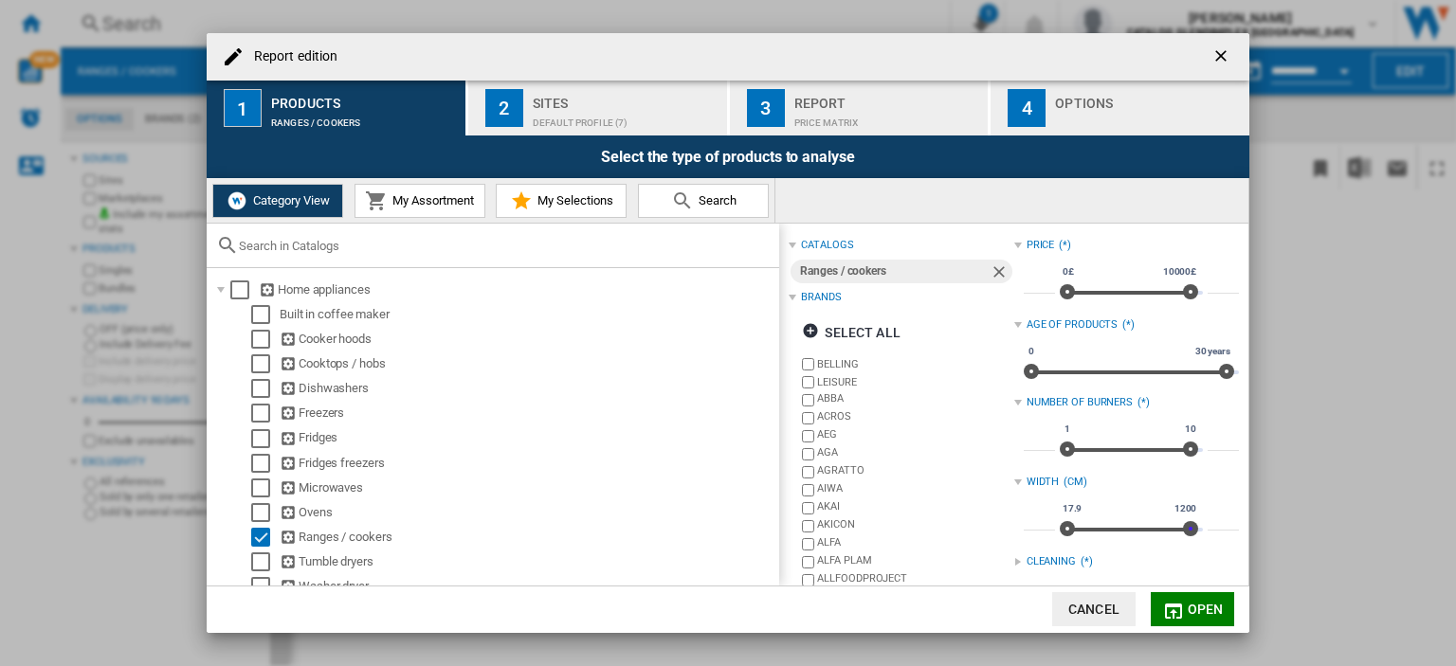
click at [1256, 529] on div "Report edition 1 Products Ranges / cookers 2 Sites Default profile (7) 3 Report…" at bounding box center [728, 333] width 1456 height 666
click at [1191, 609] on span "Open" at bounding box center [1206, 609] width 36 height 15
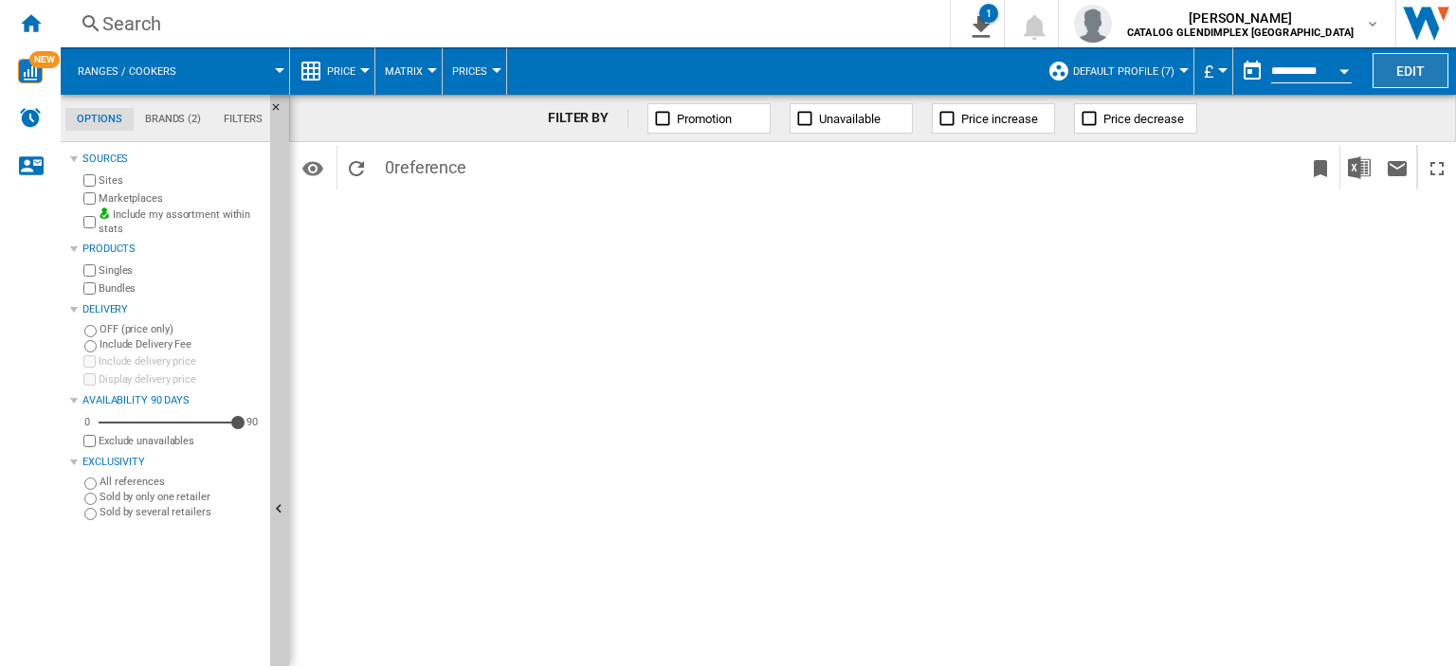
click at [1410, 78] on button "Edit" at bounding box center [1410, 70] width 76 height 35
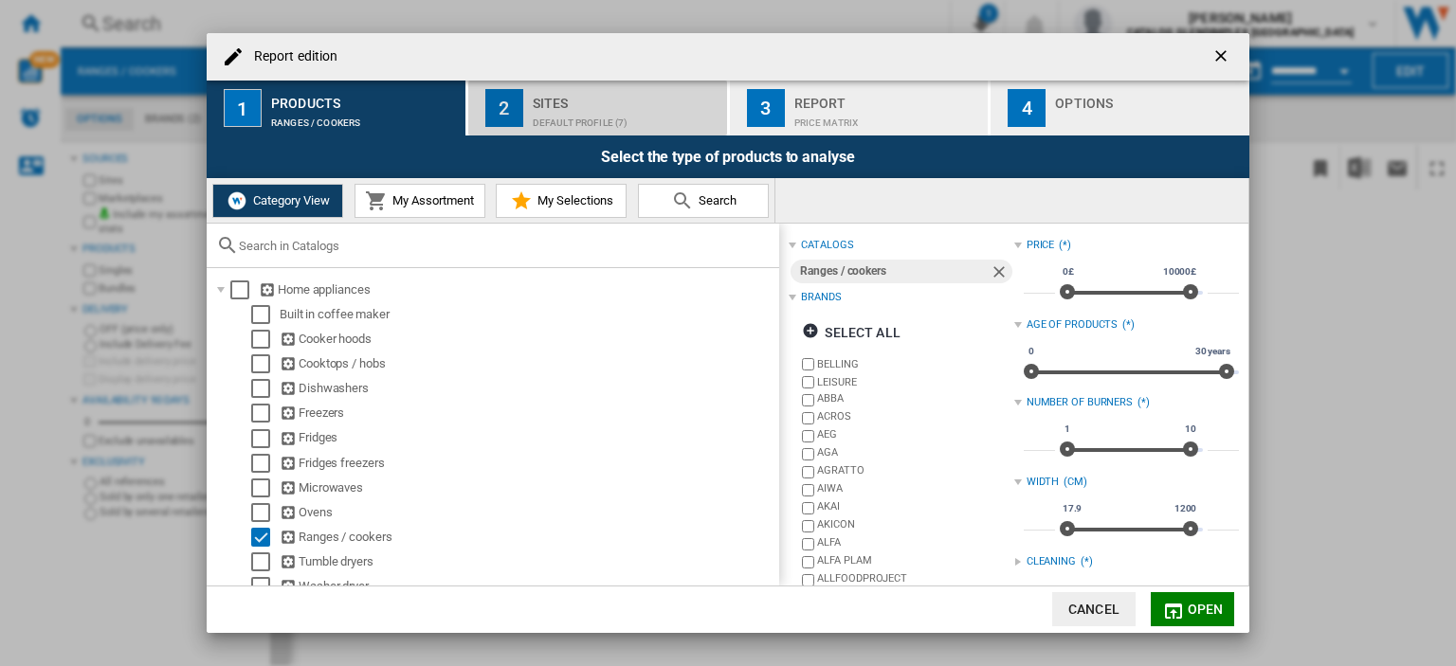
click at [556, 114] on div "Default profile (7)" at bounding box center [626, 118] width 187 height 20
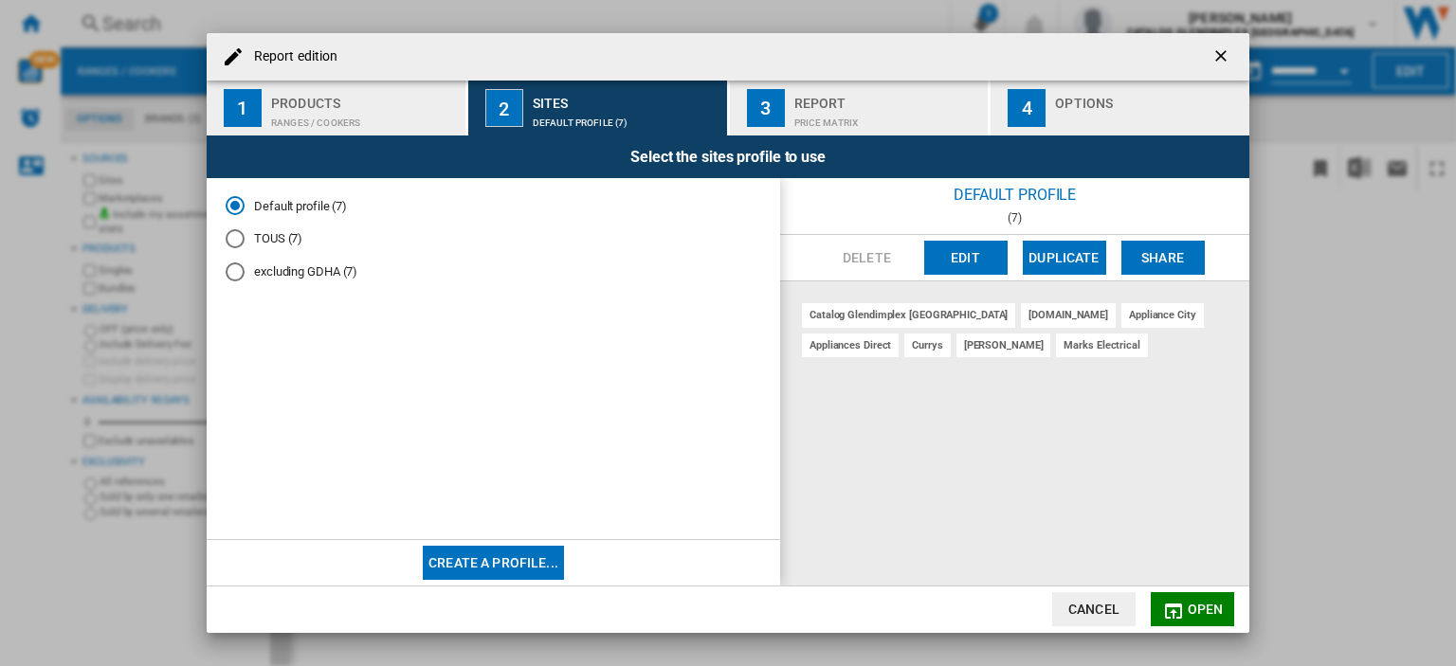
click at [799, 105] on div "Report" at bounding box center [887, 98] width 187 height 20
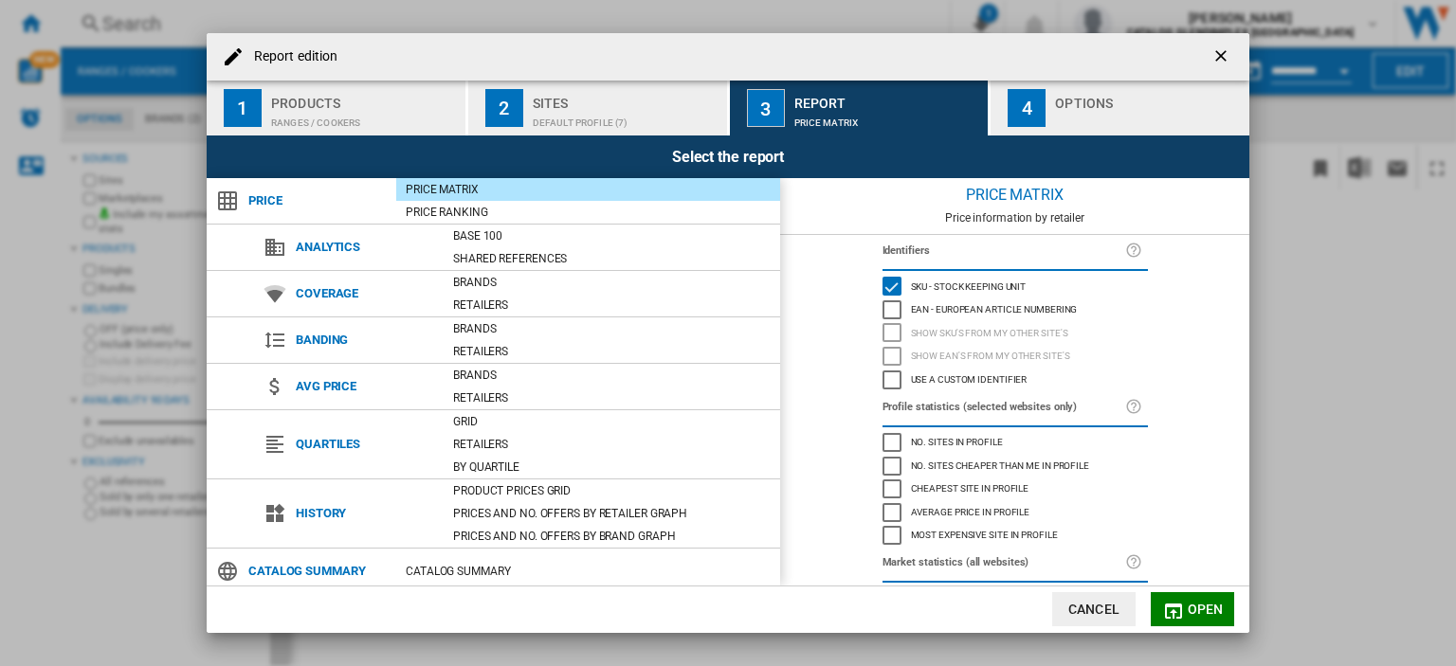
click at [1105, 98] on div "Options" at bounding box center [1148, 98] width 187 height 20
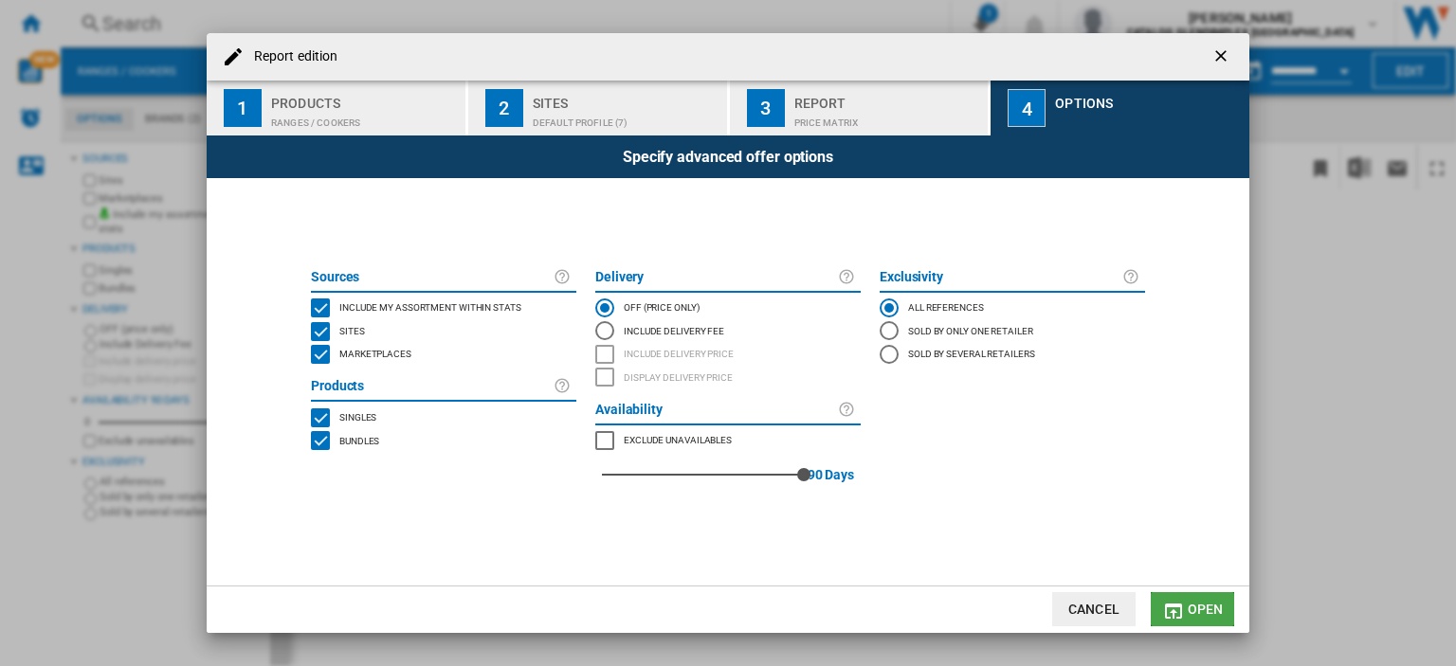
click at [1201, 605] on span "Open" at bounding box center [1206, 609] width 36 height 15
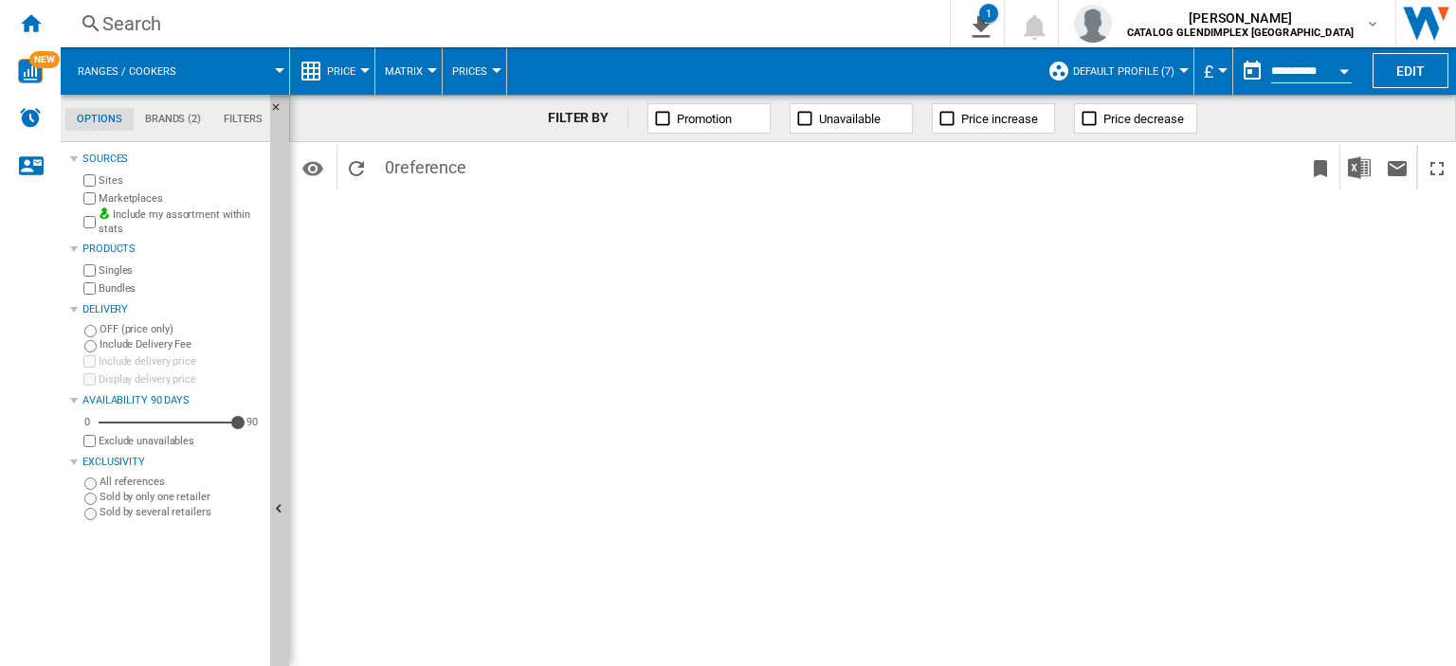
click at [1334, 67] on button "Open calendar" at bounding box center [1344, 68] width 34 height 34
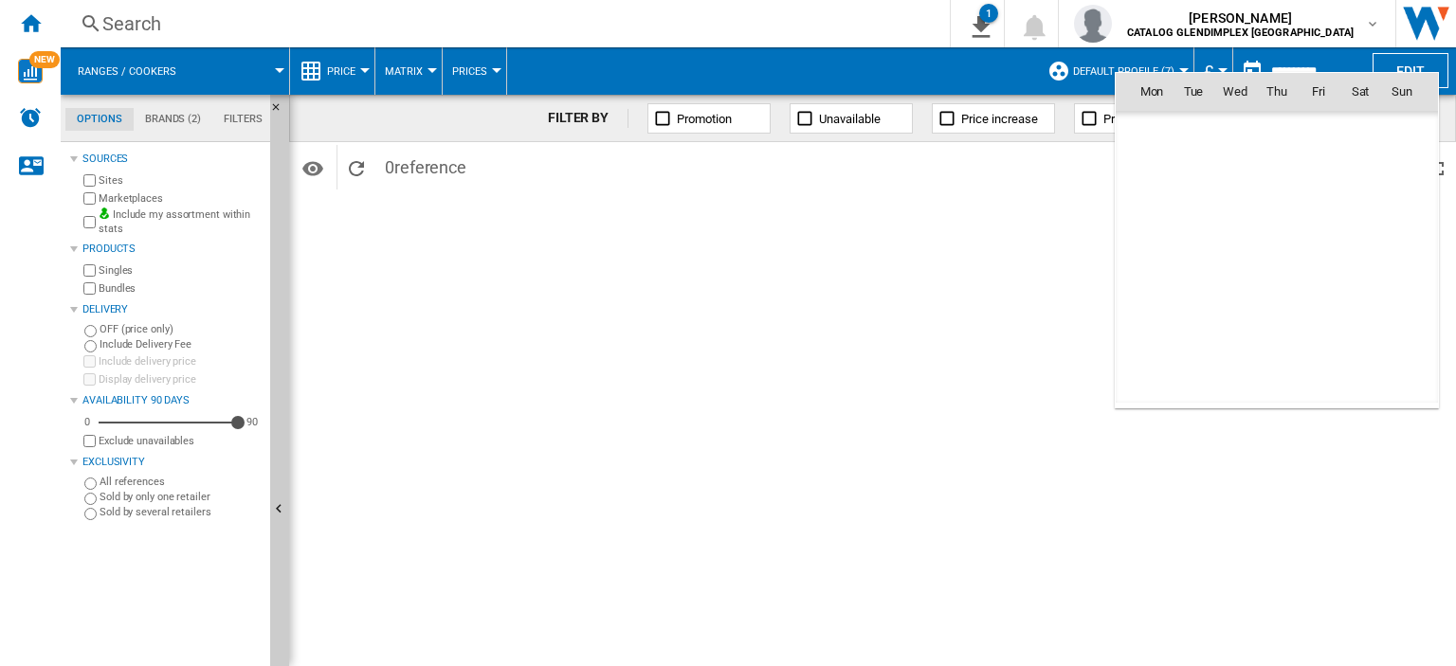
scroll to position [9042, 0]
click at [1152, 172] on span "1" at bounding box center [1152, 174] width 38 height 38
type input "**********"
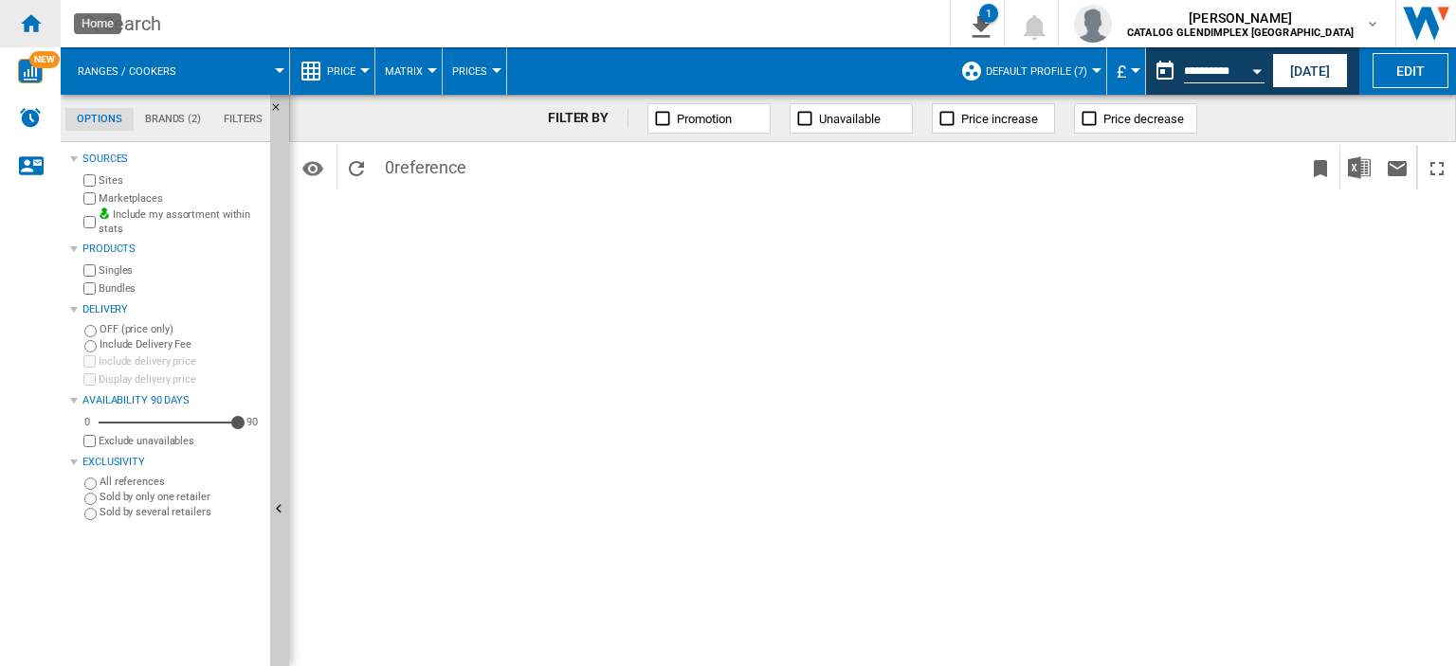
click at [30, 7] on div "Home" at bounding box center [30, 23] width 61 height 47
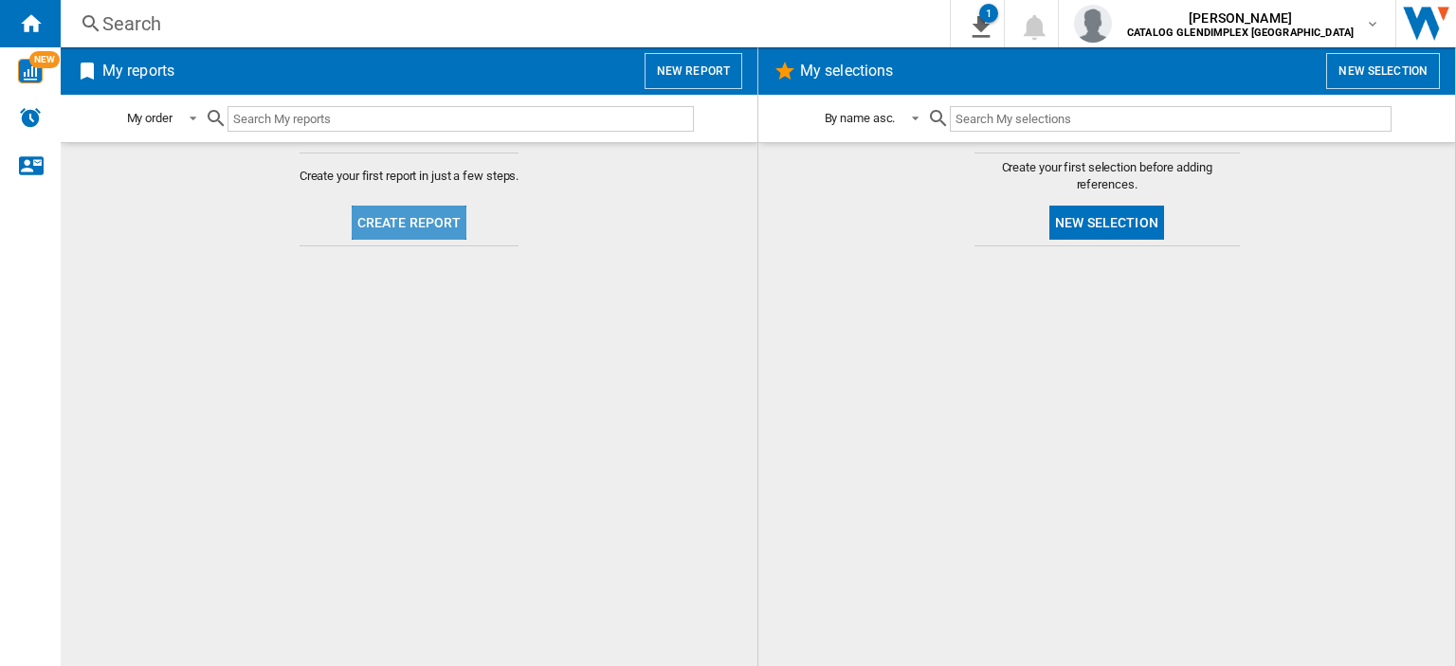
click at [429, 220] on button "Create report" at bounding box center [410, 223] width 116 height 34
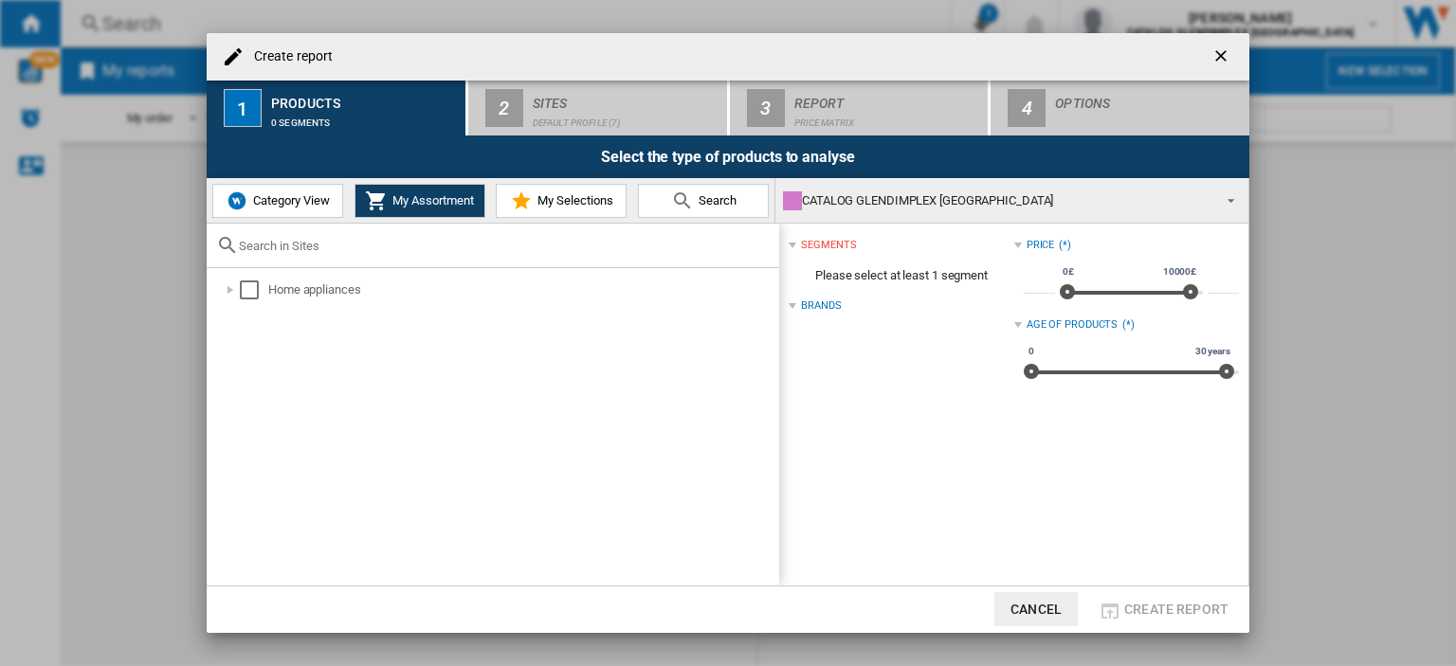
click at [315, 204] on span "Category View" at bounding box center [289, 200] width 82 height 14
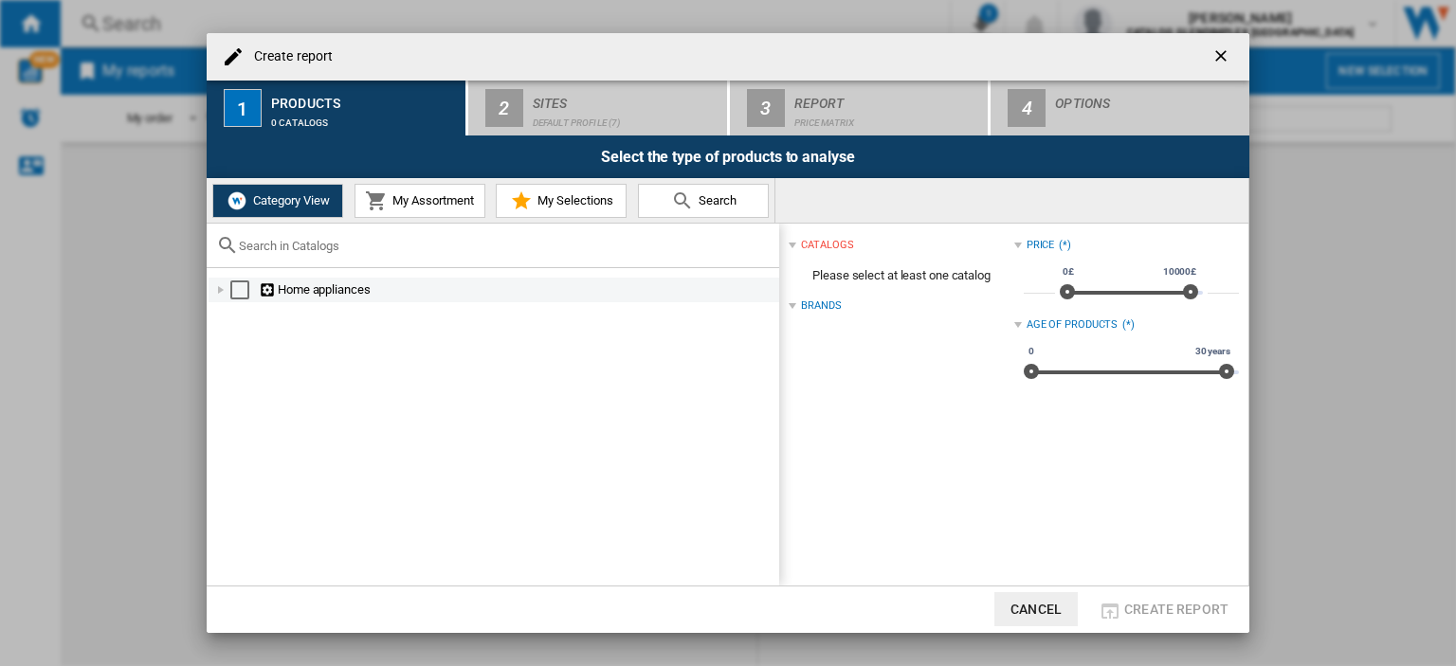
click at [221, 287] on div "Create report ..." at bounding box center [220, 290] width 19 height 19
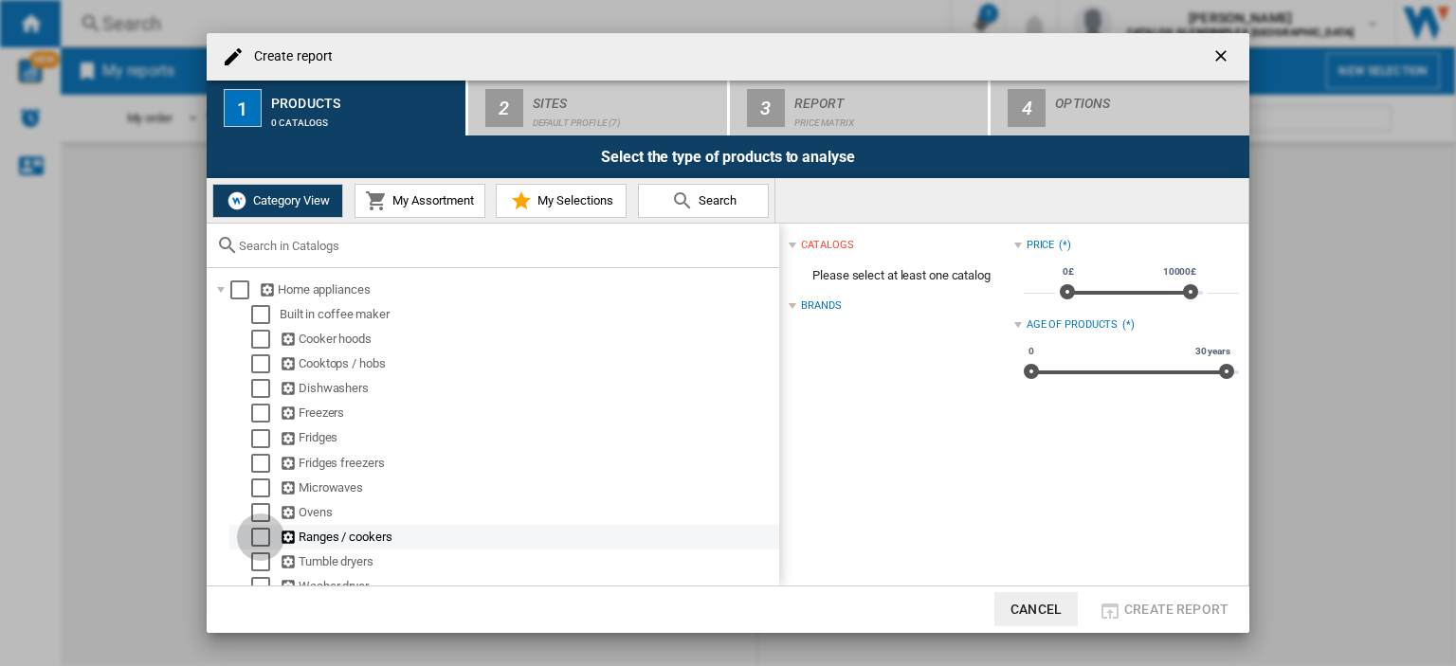
click at [263, 537] on div "Select" at bounding box center [260, 537] width 19 height 19
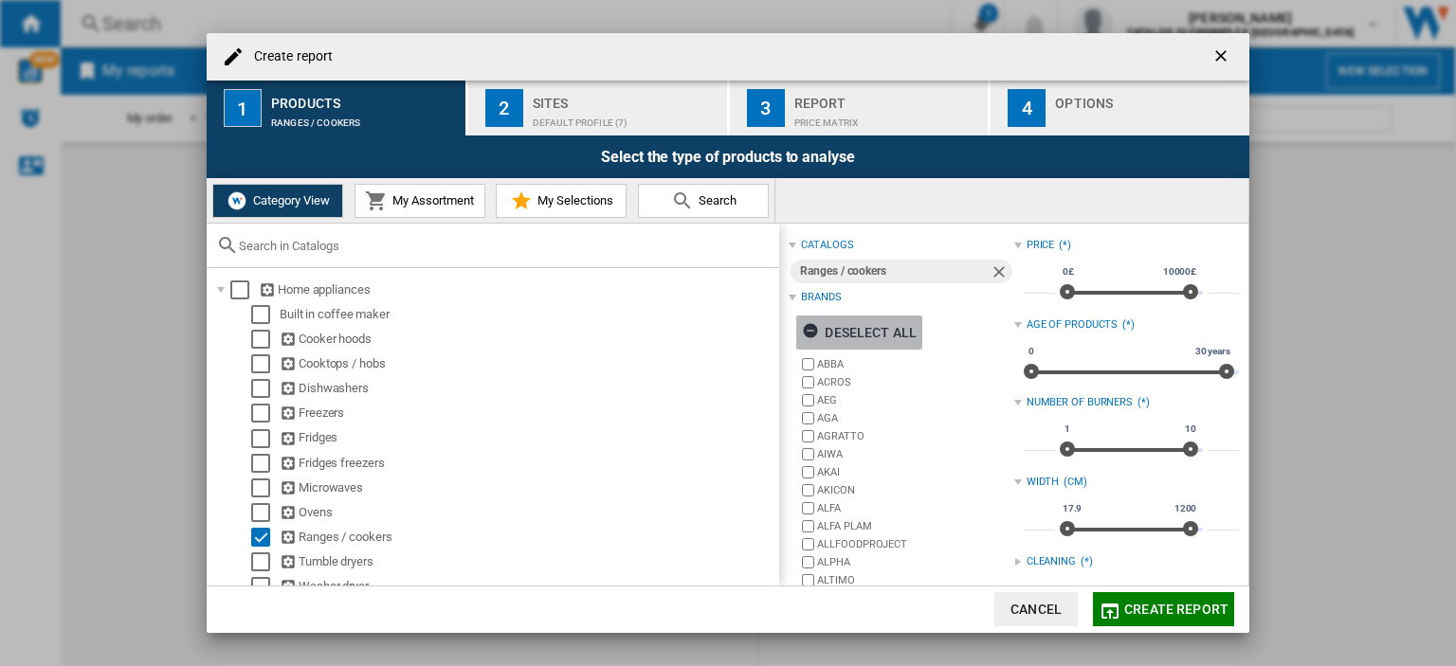
click at [820, 330] on ng-md-icon "Create report ..." at bounding box center [813, 333] width 23 height 23
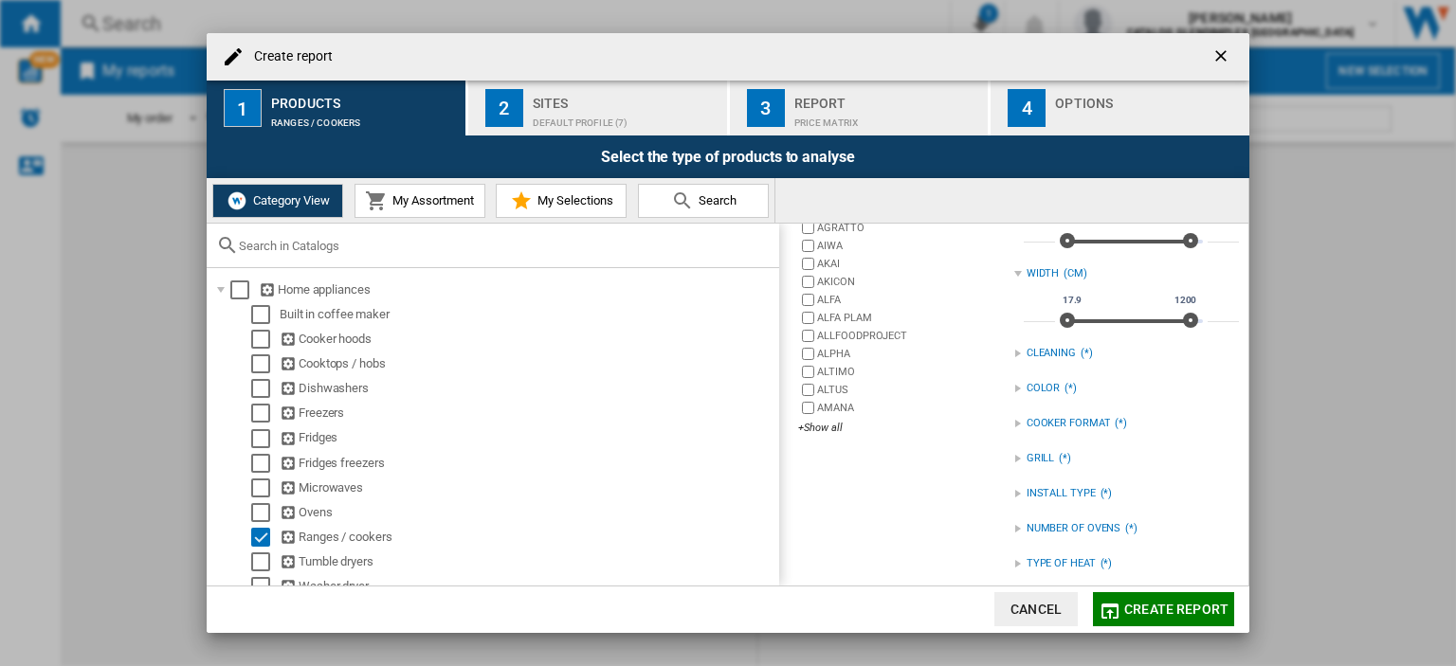
scroll to position [289, 0]
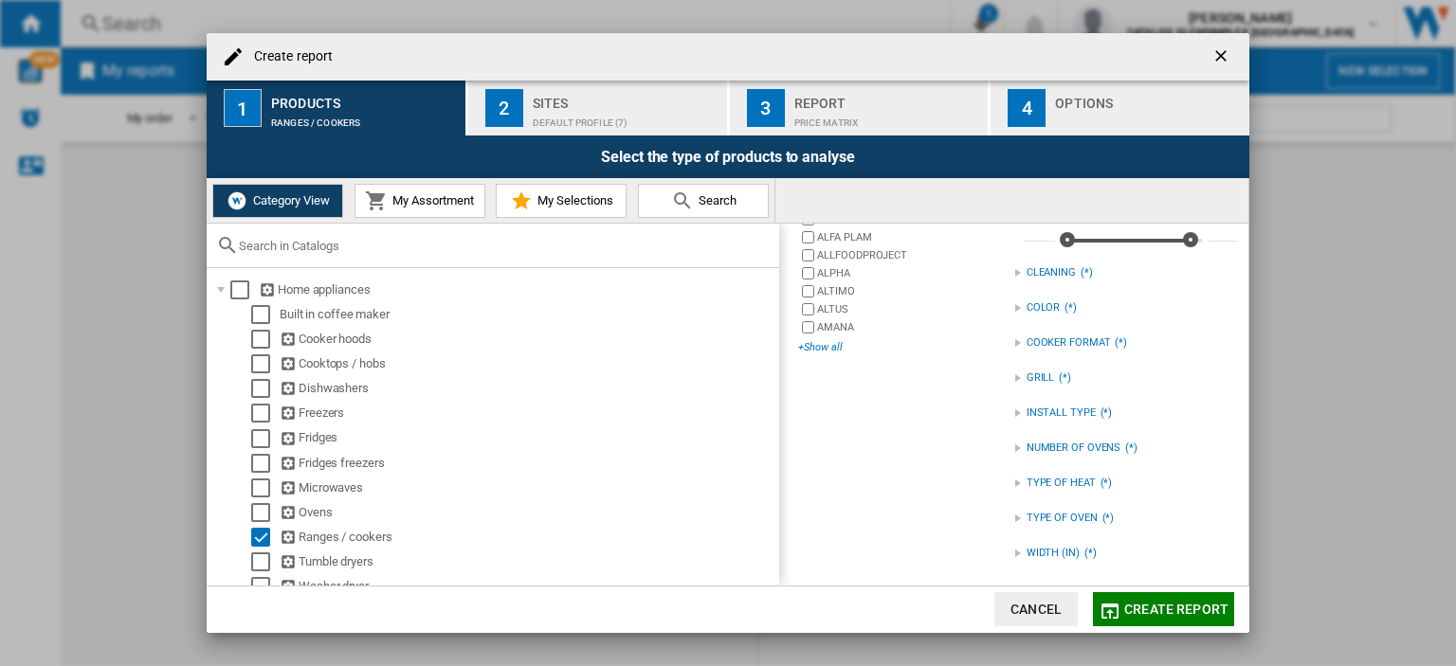
click at [831, 345] on div "+Show all" at bounding box center [905, 347] width 215 height 14
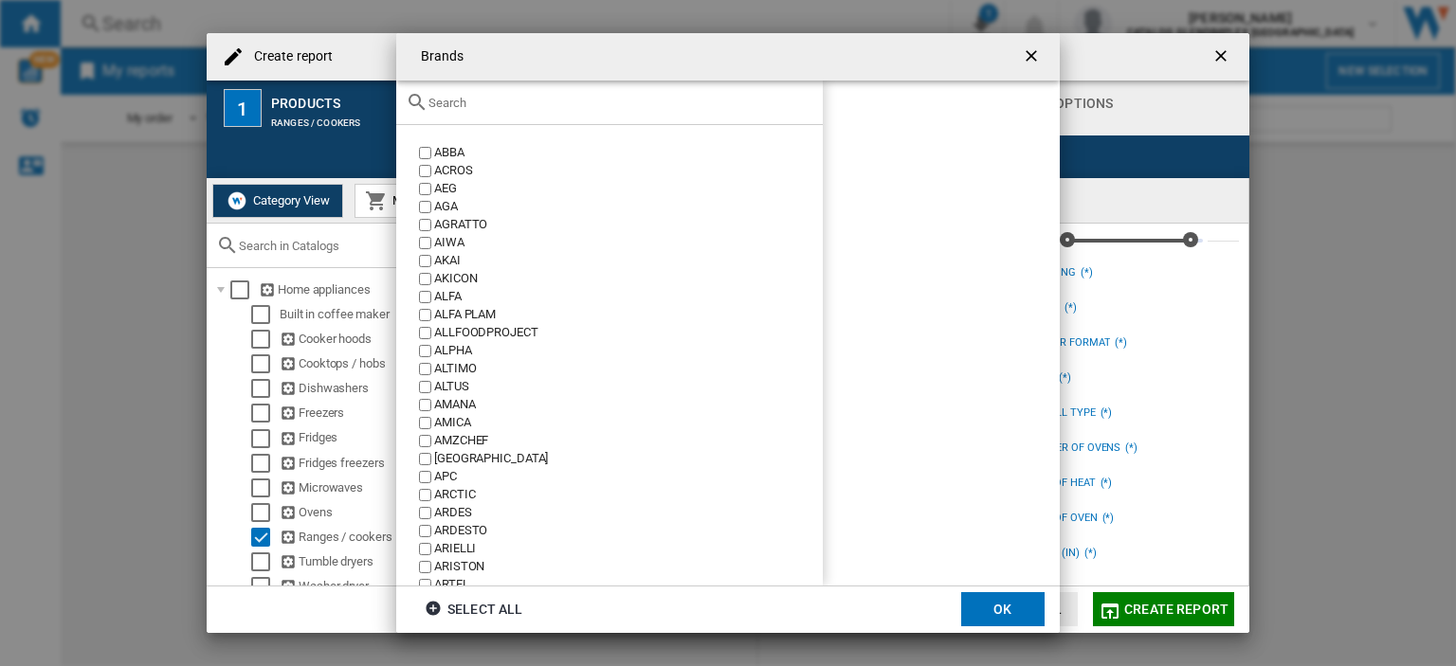
click at [504, 98] on input "Brands ABBA ..." at bounding box center [620, 103] width 385 height 14
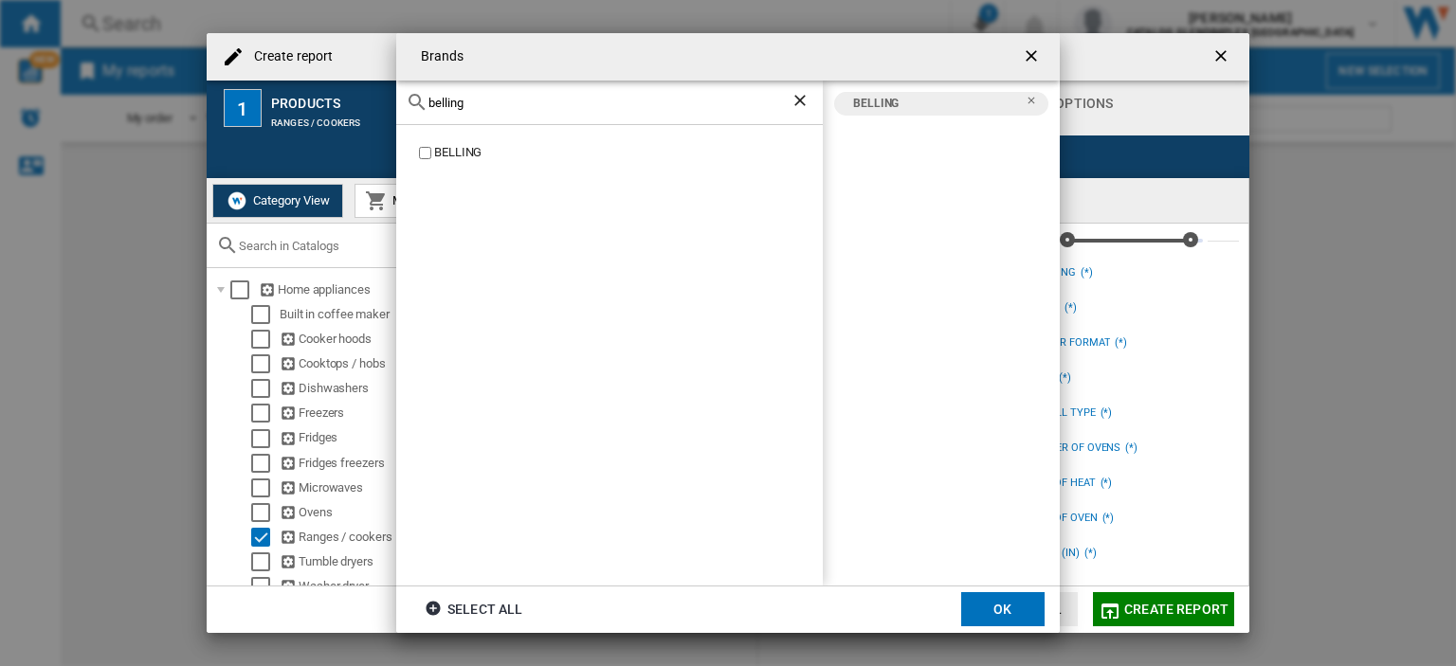
click at [479, 97] on input "belling" at bounding box center [609, 103] width 362 height 14
type input "b"
type input "leisure"
click at [432, 180] on div "JLEISURE LEISURE" at bounding box center [609, 355] width 427 height 461
click at [993, 602] on button "OK" at bounding box center [1002, 609] width 83 height 34
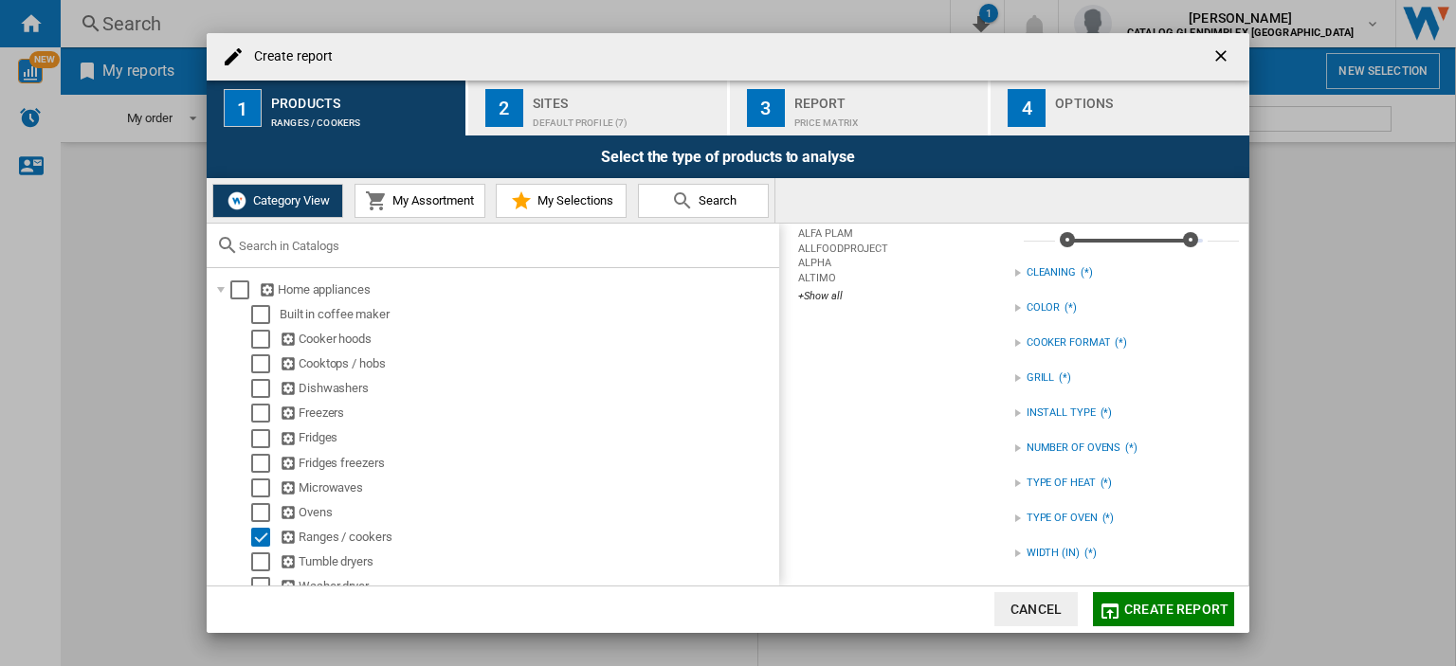
scroll to position [36, 0]
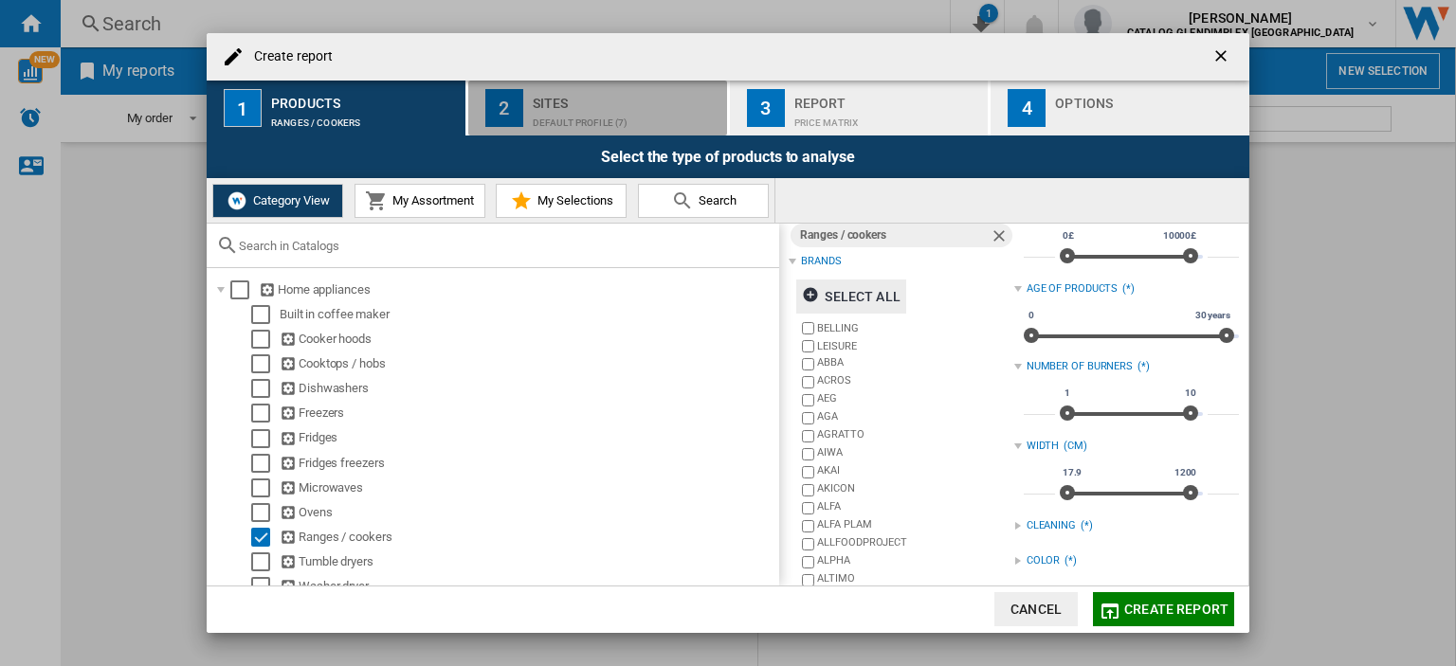
click at [599, 114] on div "Default profile (7)" at bounding box center [626, 118] width 187 height 20
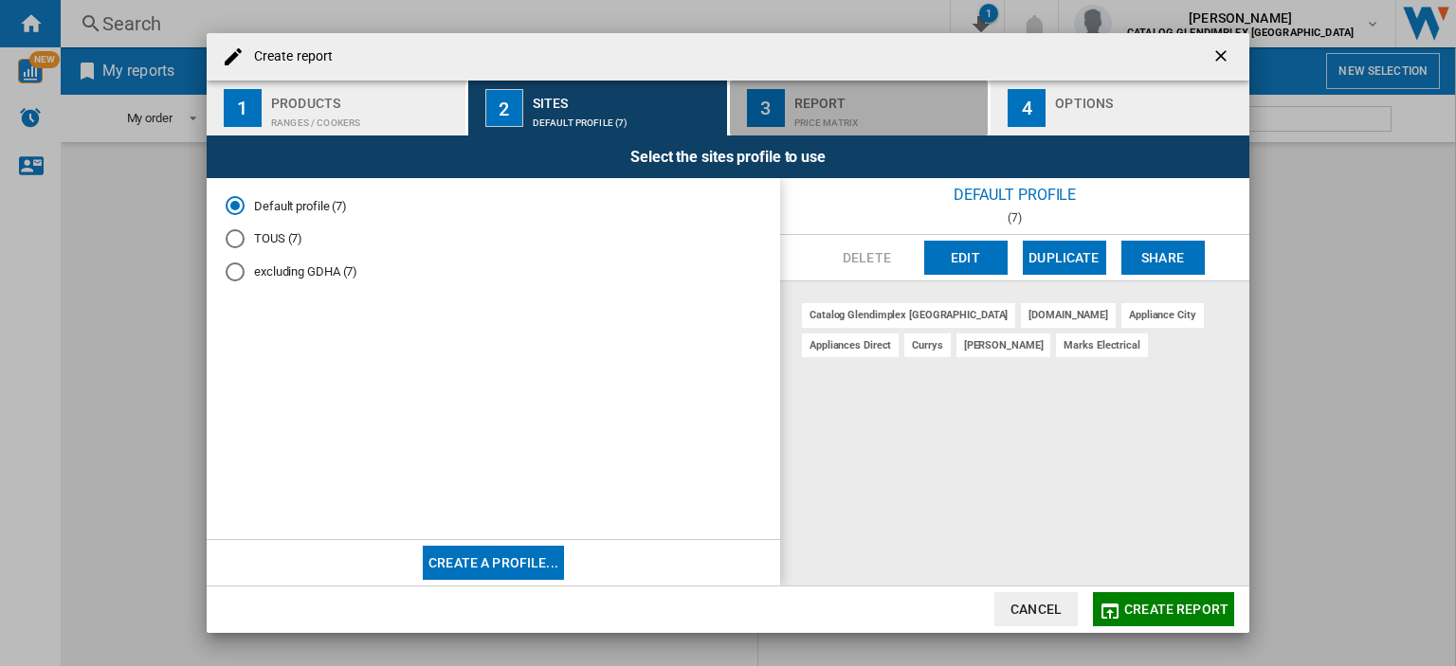
click at [842, 108] on div "Price Matrix" at bounding box center [887, 118] width 187 height 20
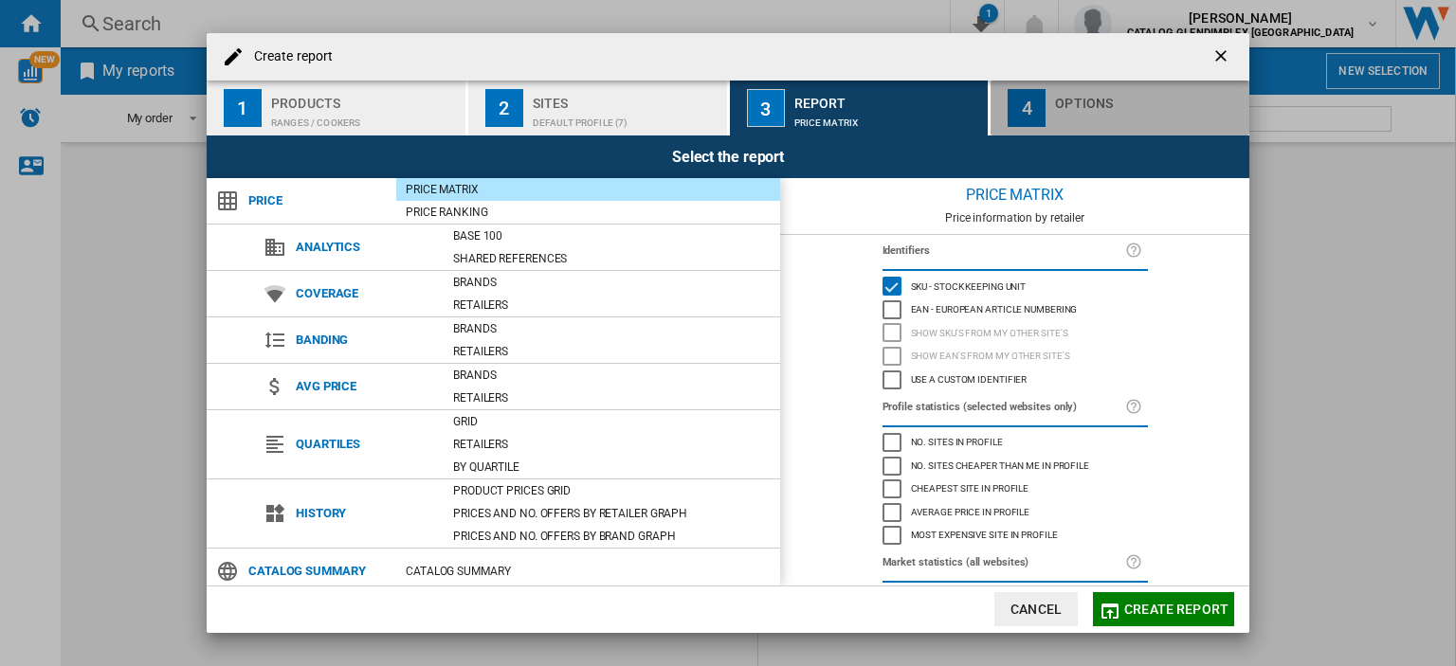
click at [1056, 105] on div "Options" at bounding box center [1148, 98] width 187 height 20
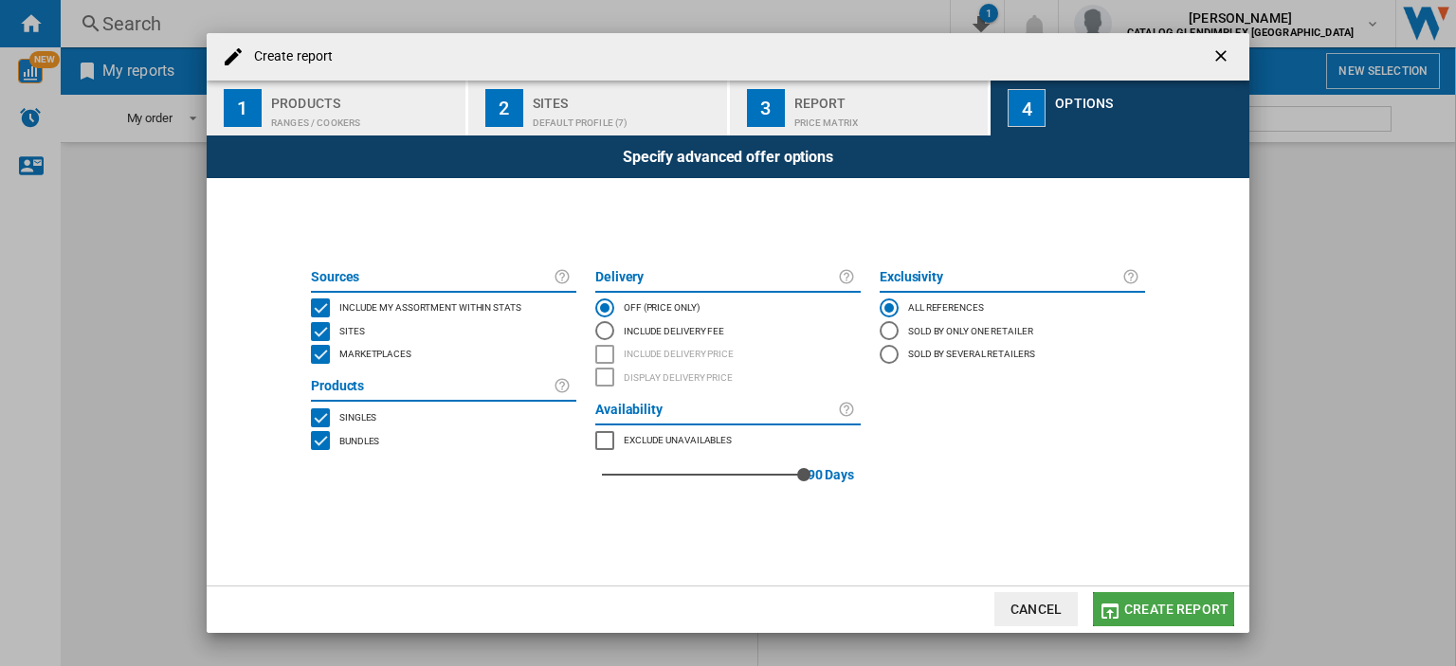
click at [1158, 607] on span "Create report" at bounding box center [1176, 609] width 104 height 15
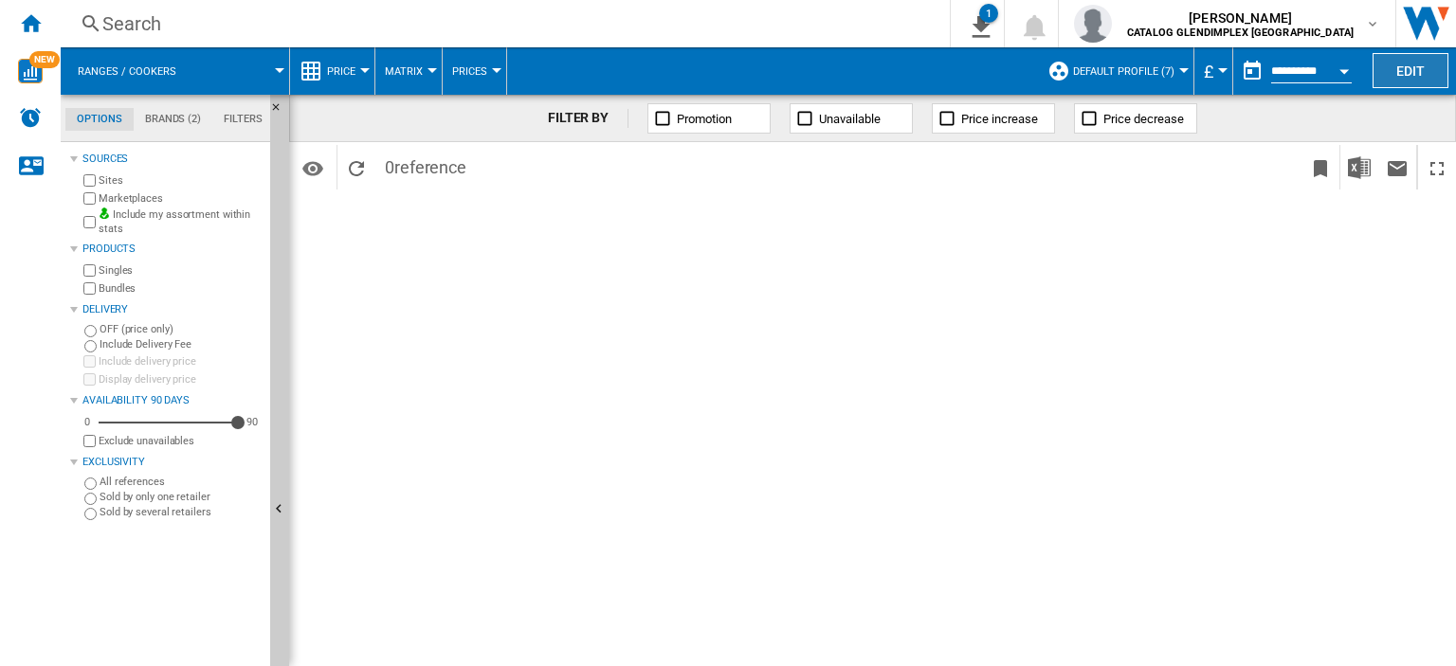
click at [1396, 65] on button "Edit" at bounding box center [1410, 70] width 76 height 35
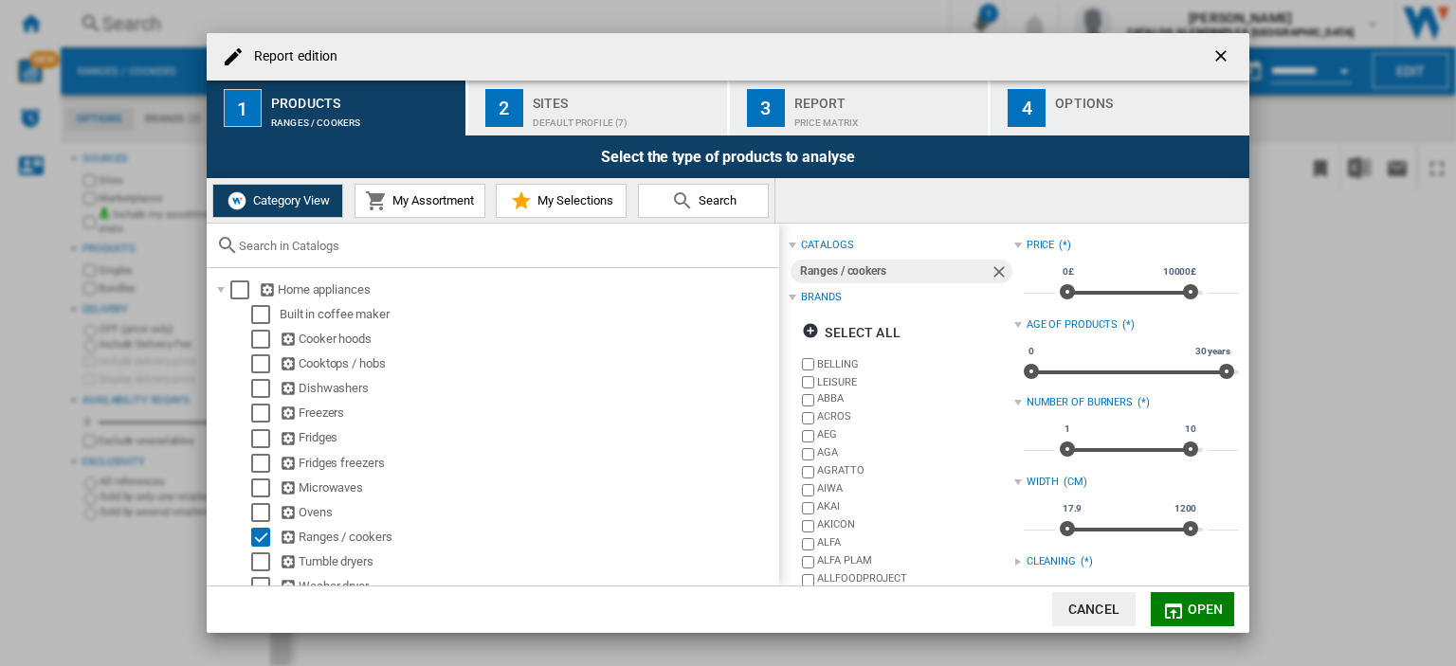
click at [426, 192] on button "My Assortment" at bounding box center [419, 201] width 131 height 34
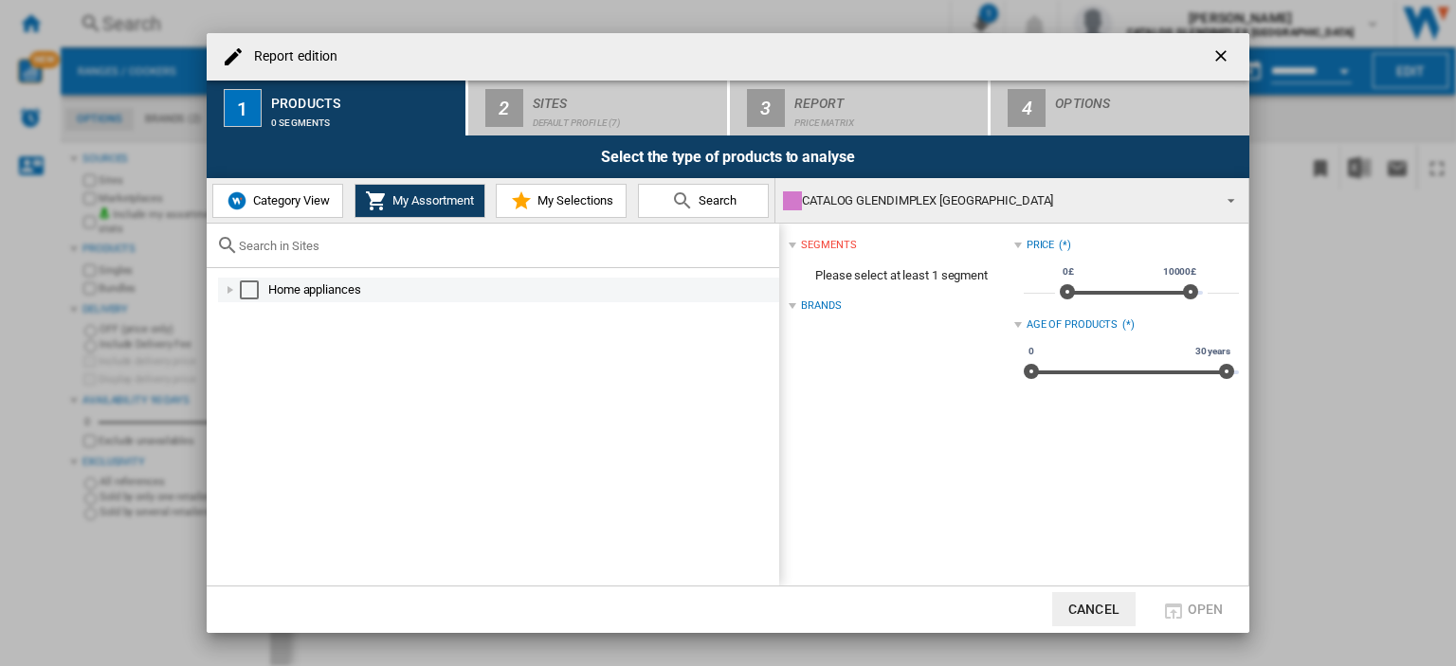
click at [231, 288] on div "Report edition ..." at bounding box center [230, 290] width 19 height 19
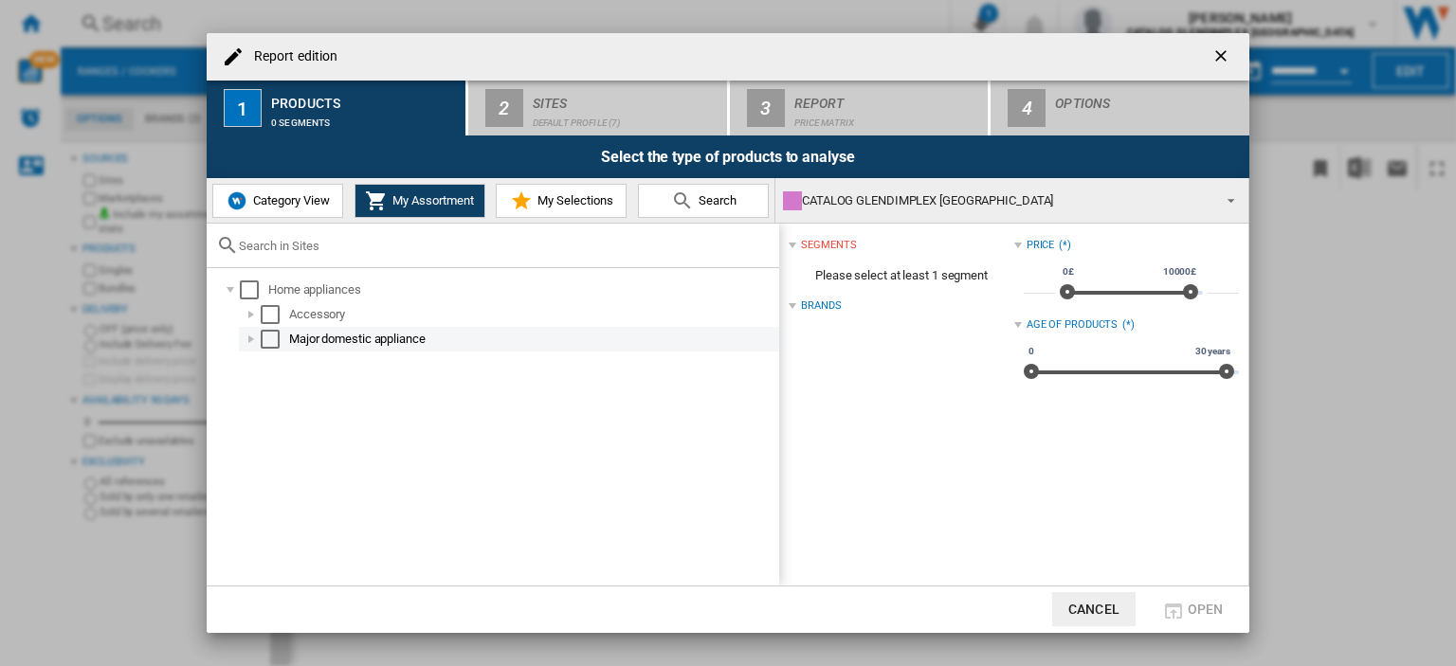
click at [245, 336] on div "Report edition ..." at bounding box center [251, 339] width 19 height 19
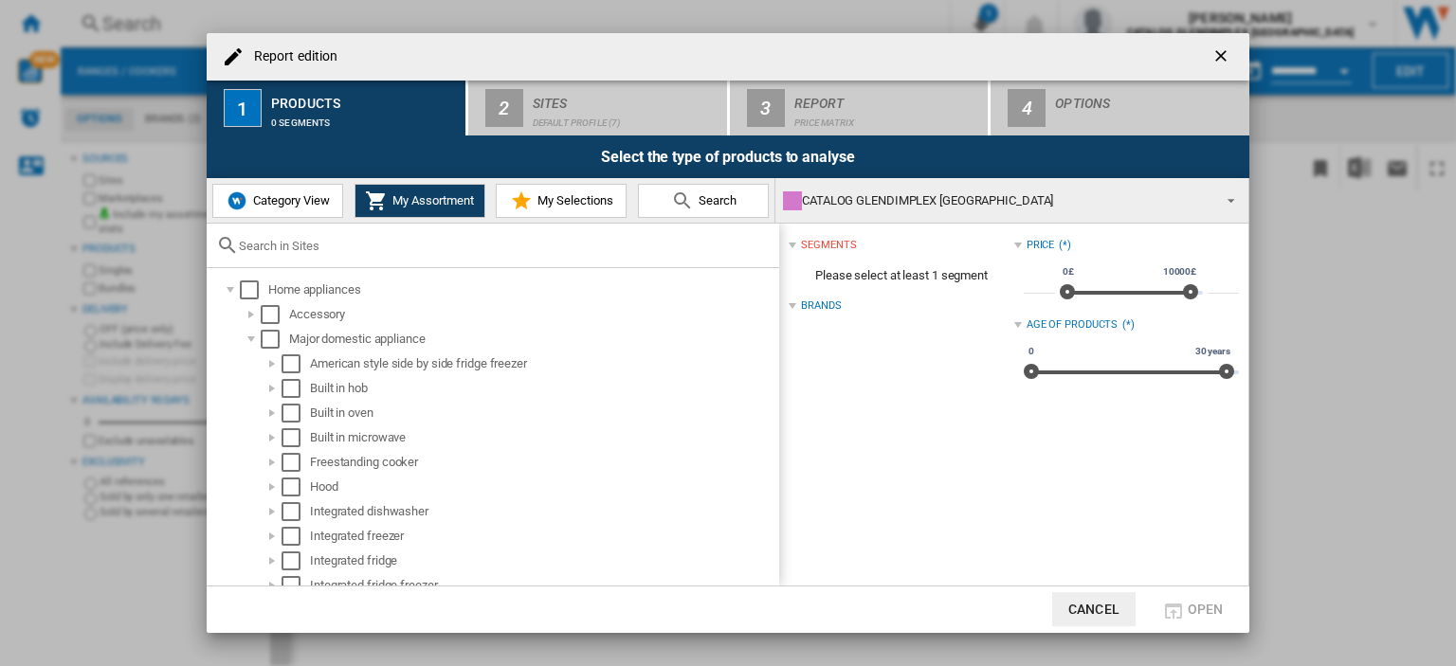
click at [269, 193] on span "Category View" at bounding box center [289, 200] width 82 height 14
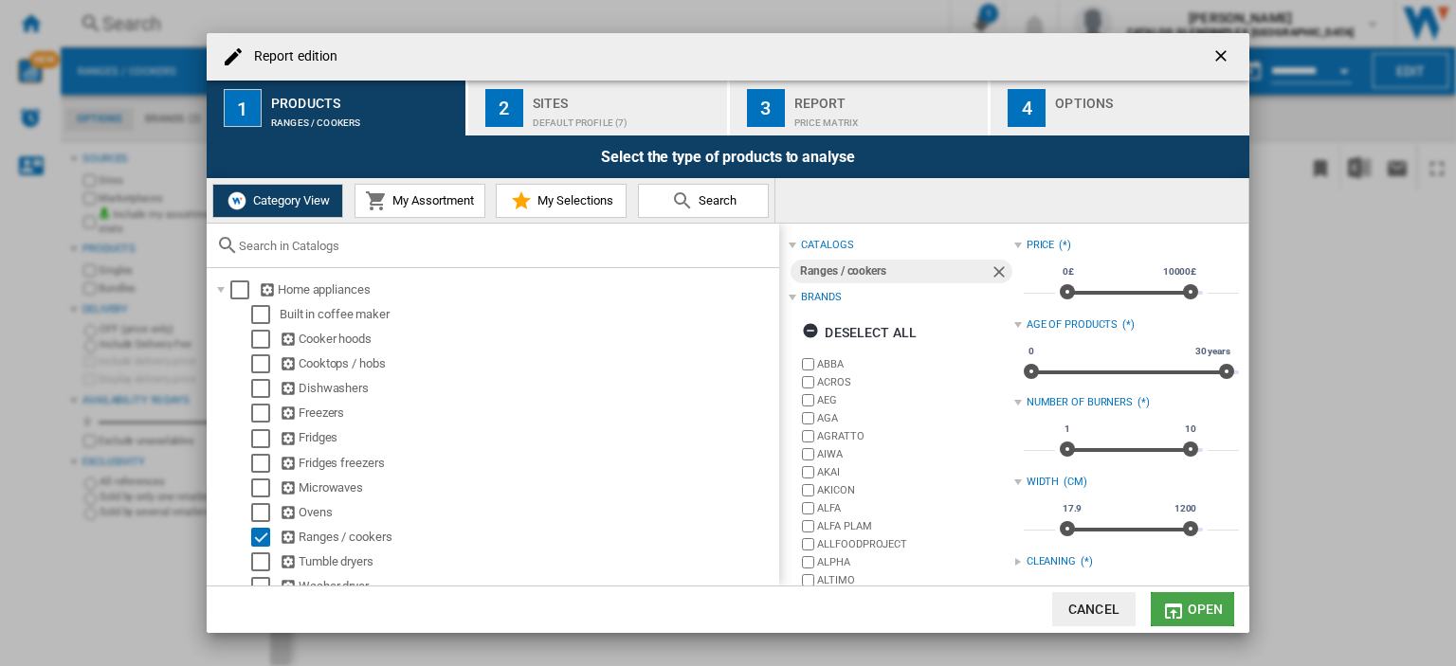
click at [1206, 602] on span "Open" at bounding box center [1206, 609] width 36 height 15
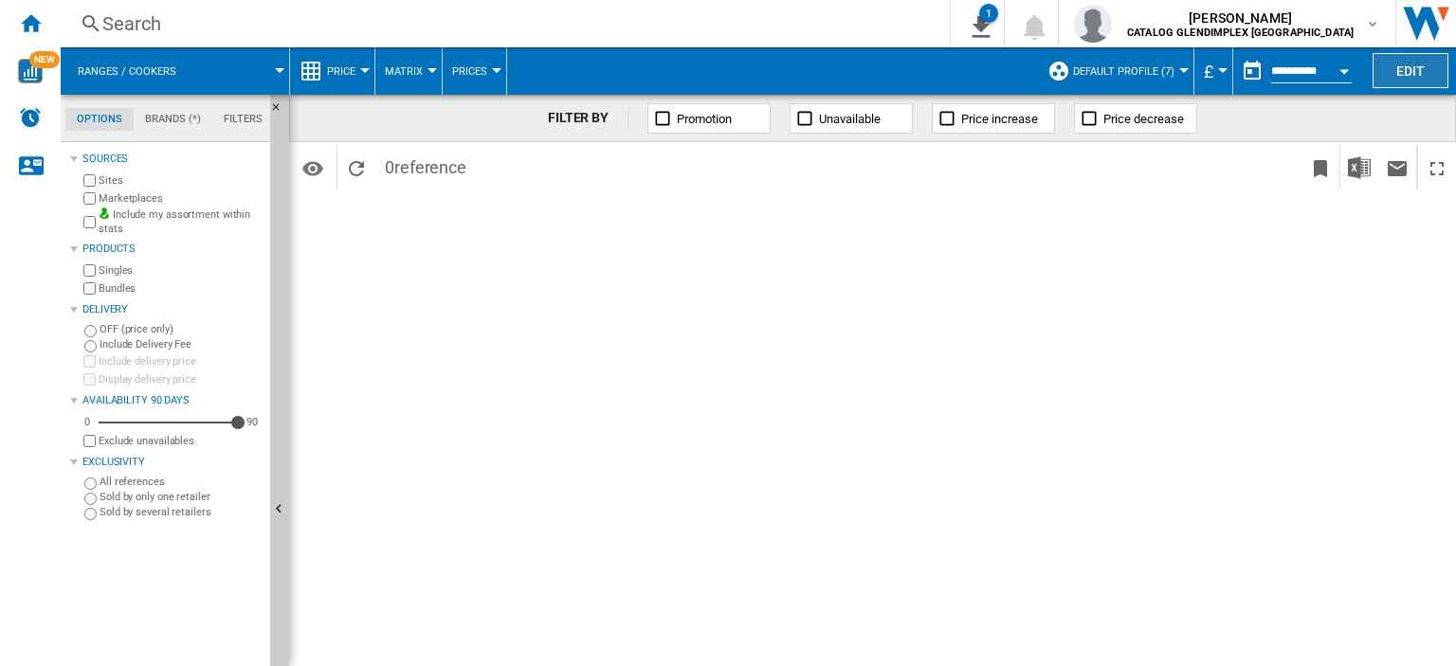
click at [1400, 56] on button "Edit" at bounding box center [1410, 70] width 76 height 35
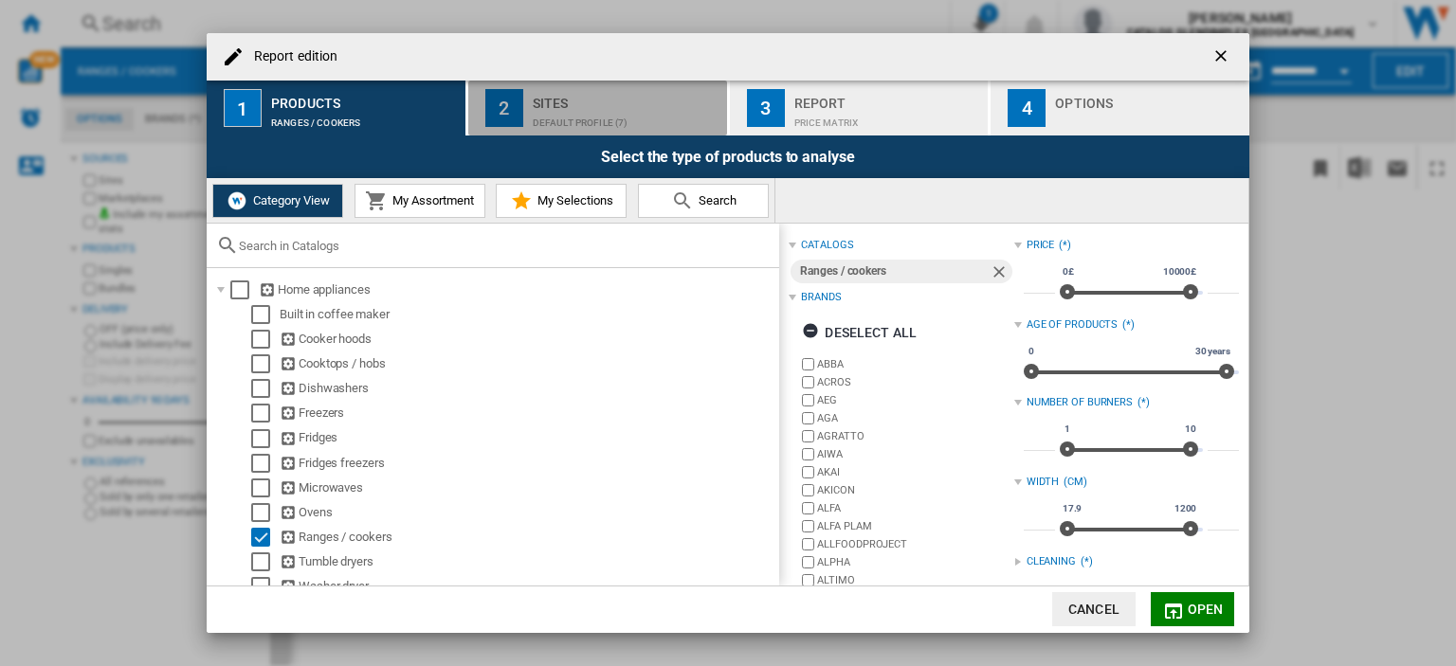
click at [603, 94] on div "Sites" at bounding box center [626, 98] width 187 height 20
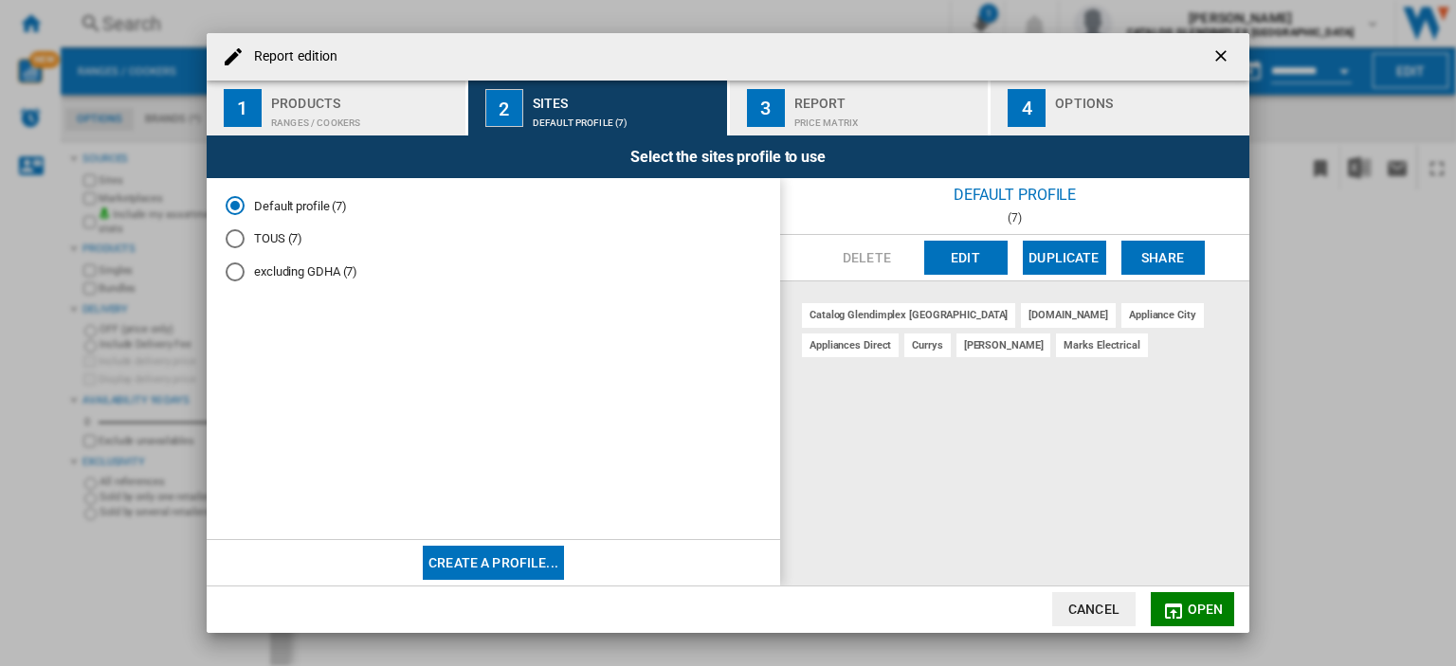
click at [827, 109] on div "Price Matrix" at bounding box center [887, 118] width 187 height 20
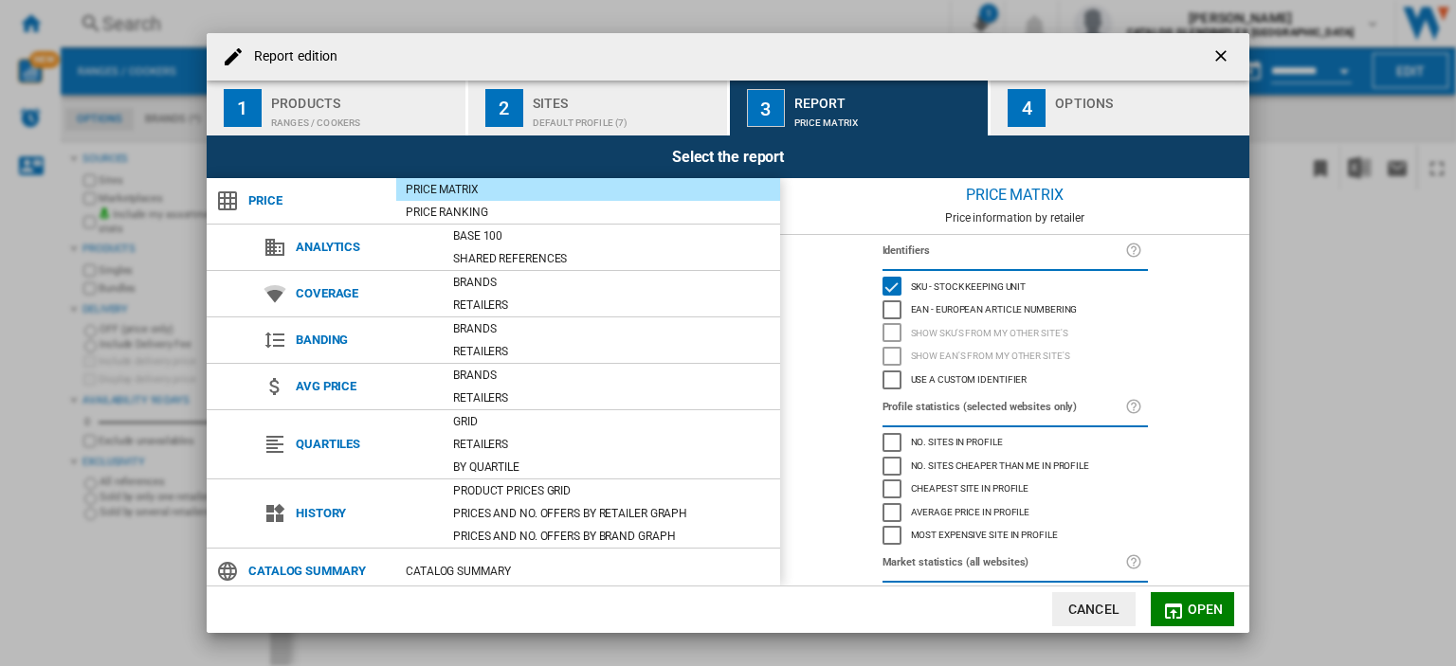
click at [1014, 487] on span "Cheapest site in profile" at bounding box center [970, 487] width 118 height 13
click at [1008, 508] on div "Average price in profile" at bounding box center [968, 512] width 124 height 19
click at [1189, 597] on button "Open" at bounding box center [1192, 609] width 83 height 34
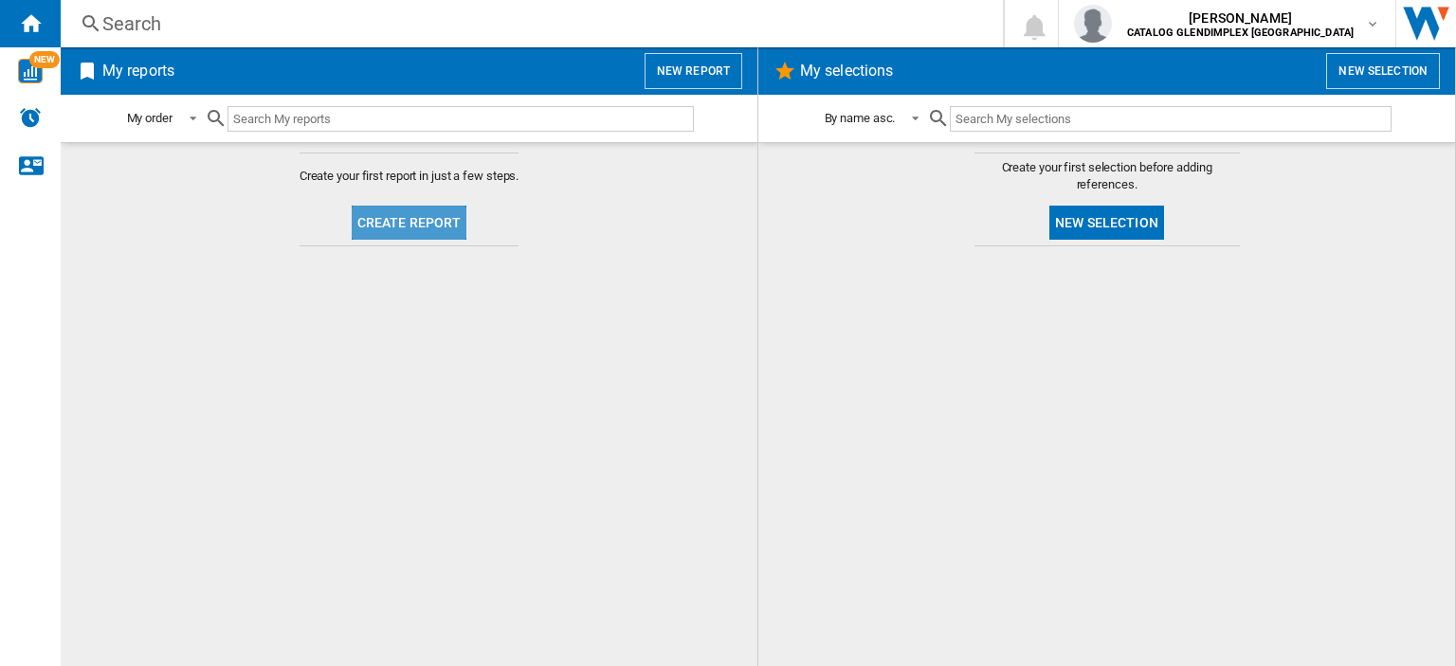
click at [373, 226] on button "Create report" at bounding box center [410, 223] width 116 height 34
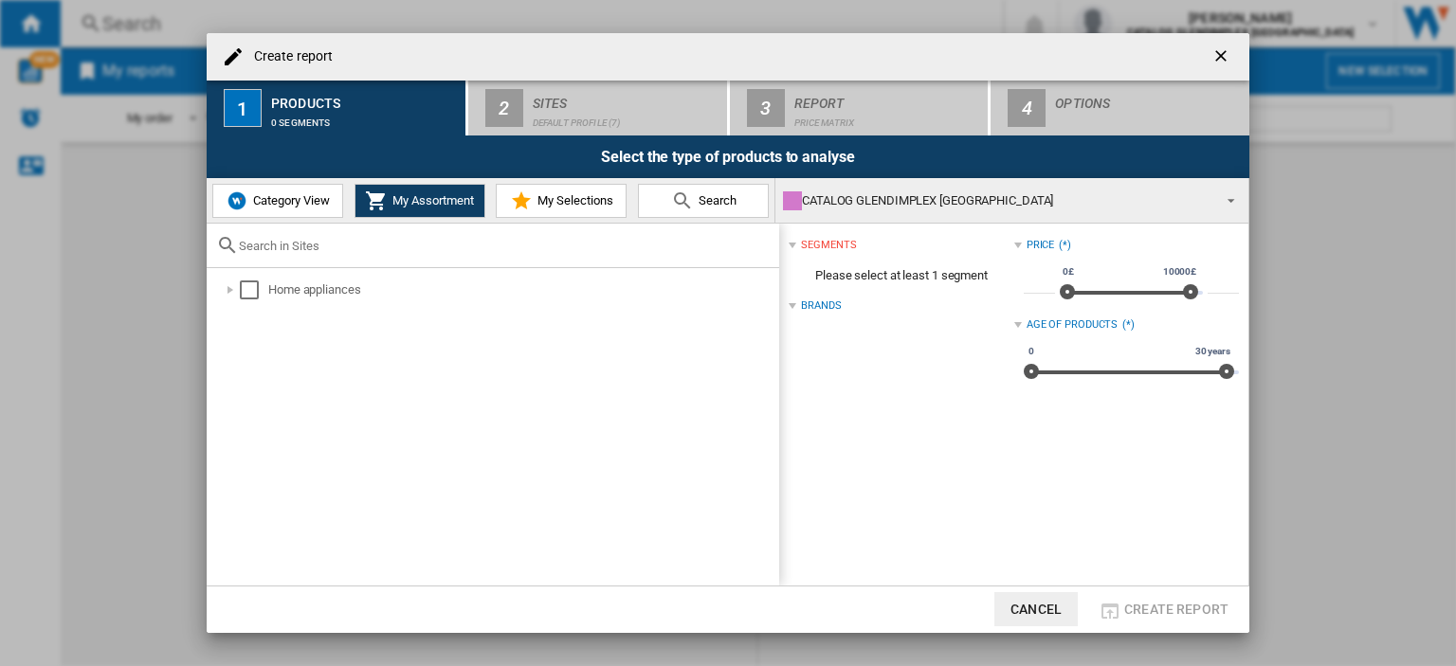
click at [280, 201] on span "Category View" at bounding box center [289, 200] width 82 height 14
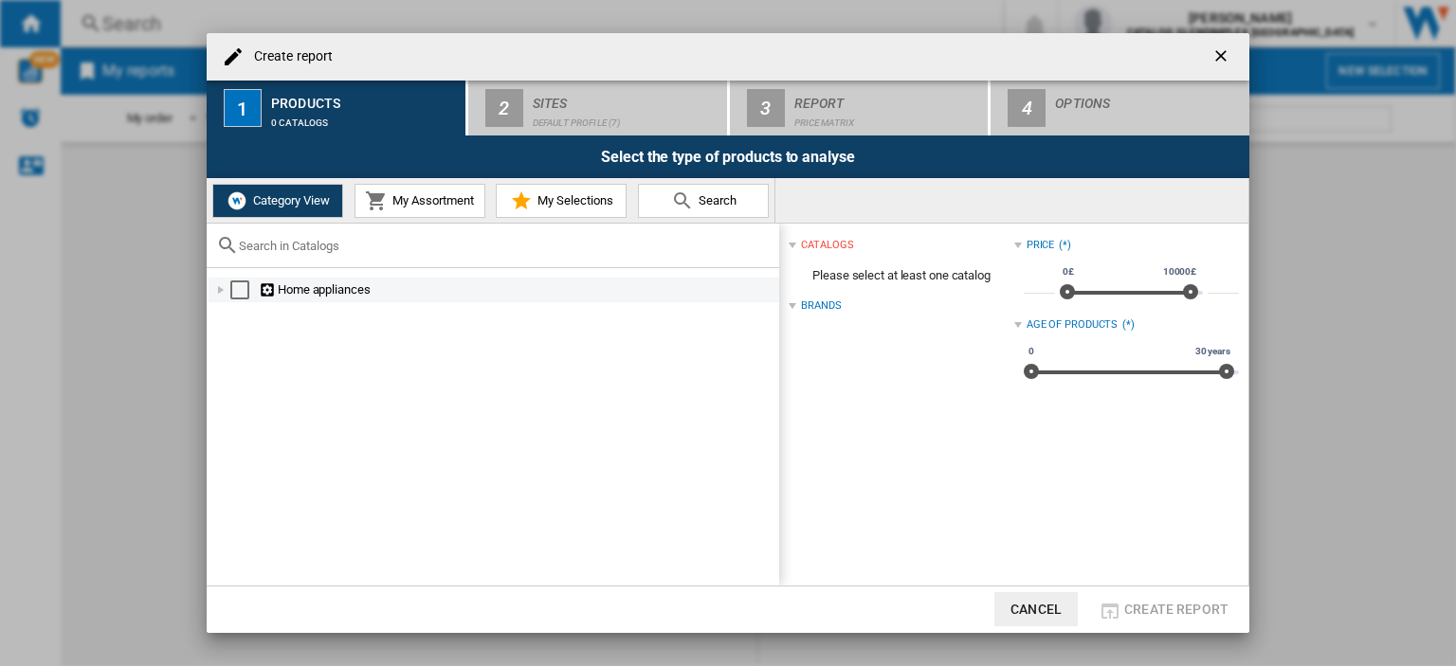
click at [220, 287] on div at bounding box center [220, 290] width 19 height 19
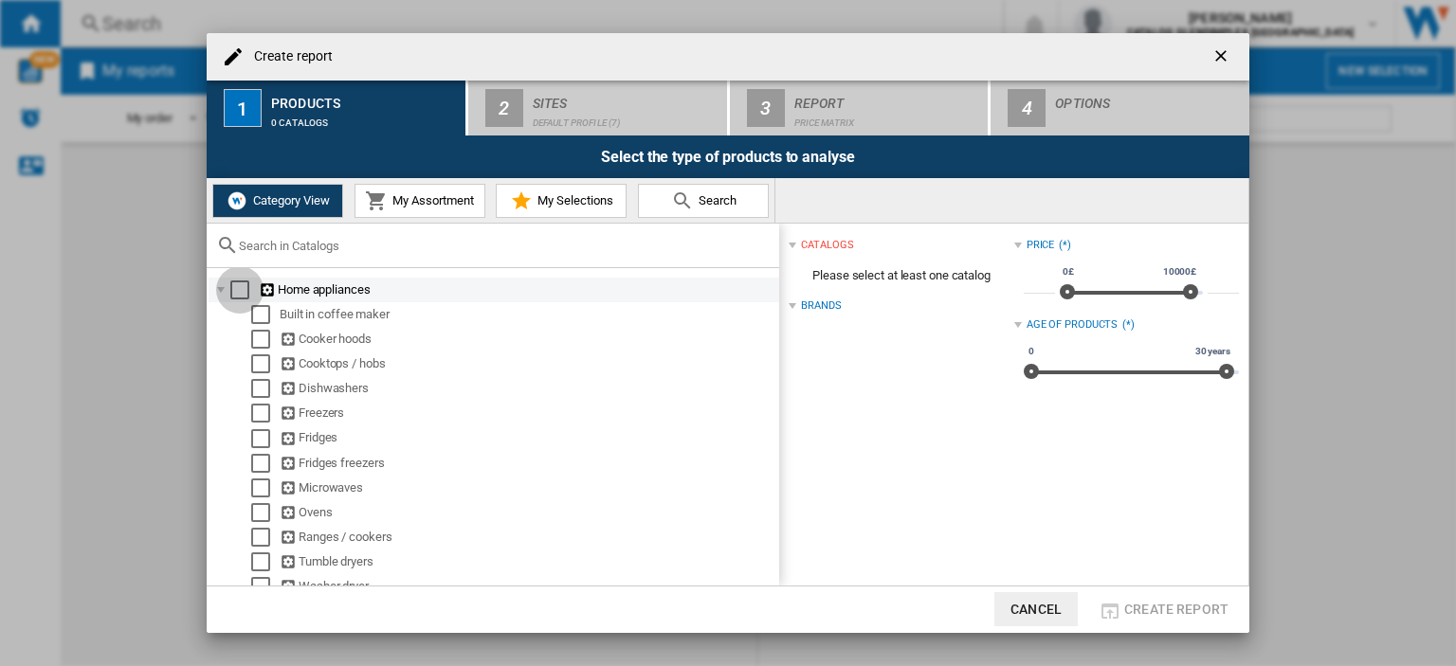
click at [239, 283] on div "Select" at bounding box center [239, 290] width 19 height 19
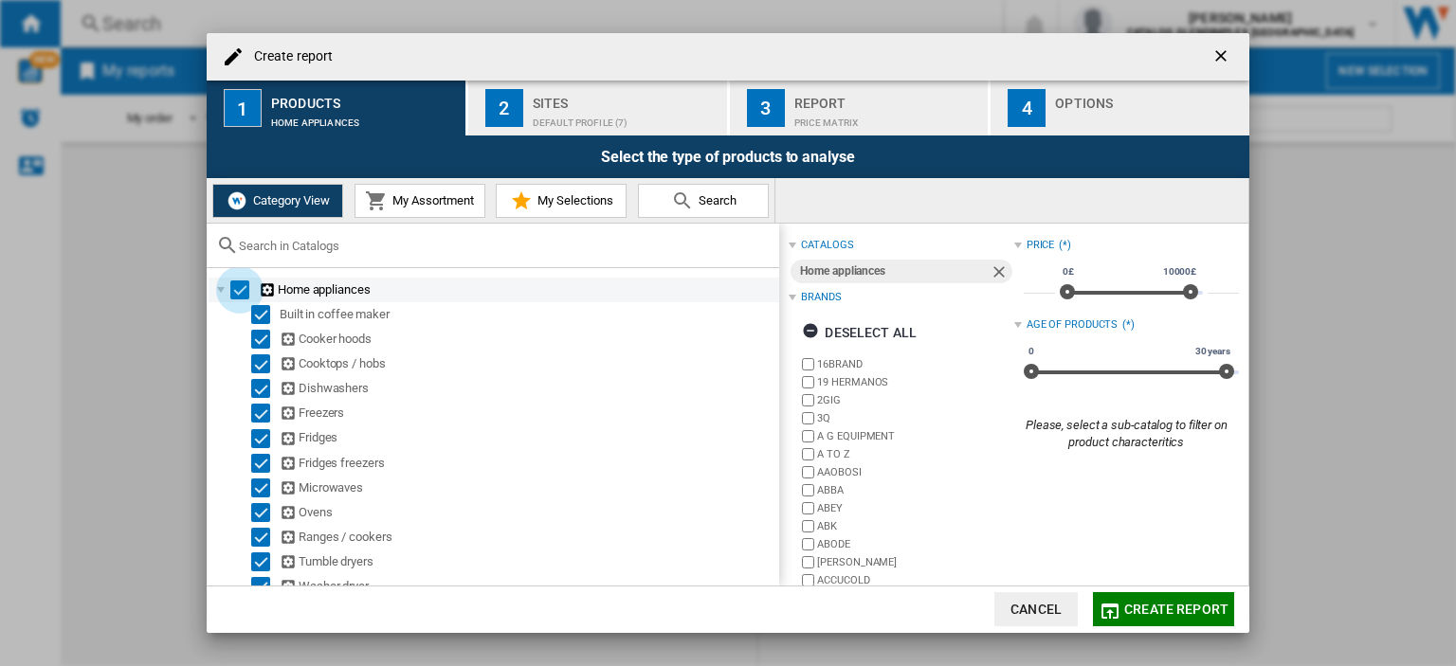
click at [239, 283] on div "Select" at bounding box center [239, 290] width 19 height 19
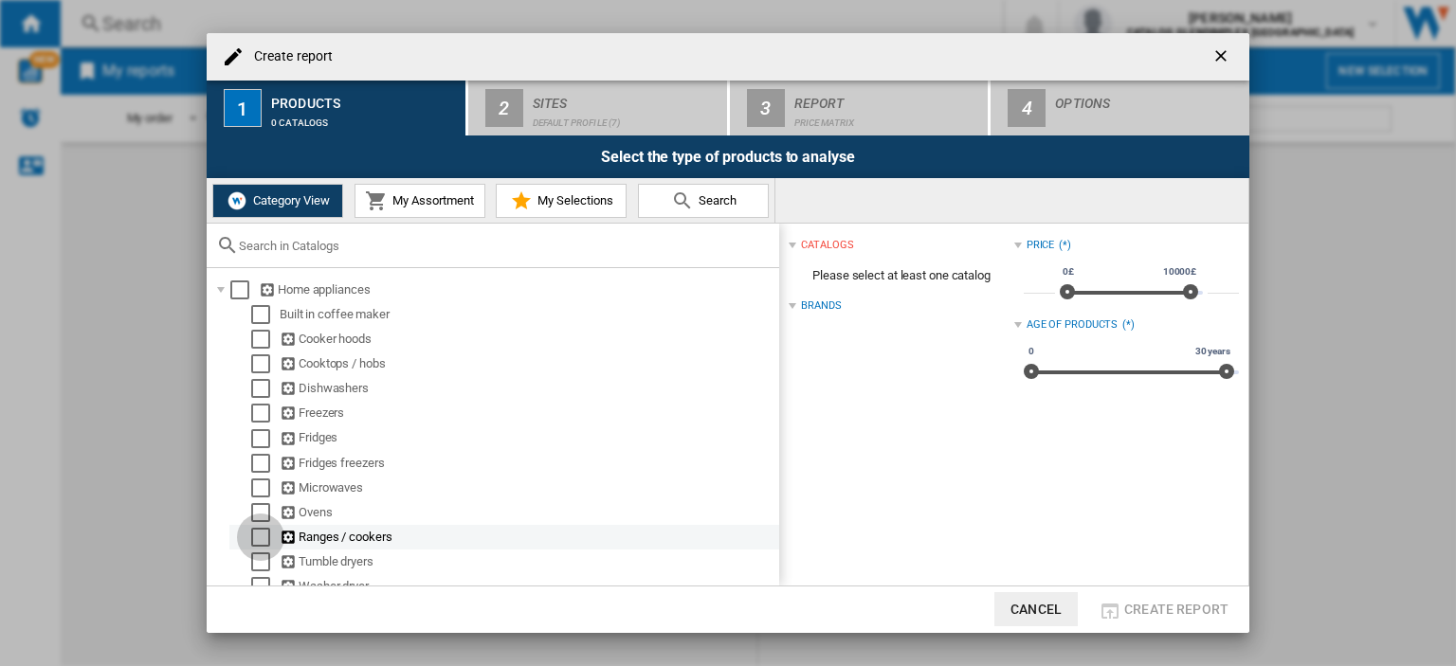
click at [263, 537] on div "Select" at bounding box center [260, 537] width 19 height 19
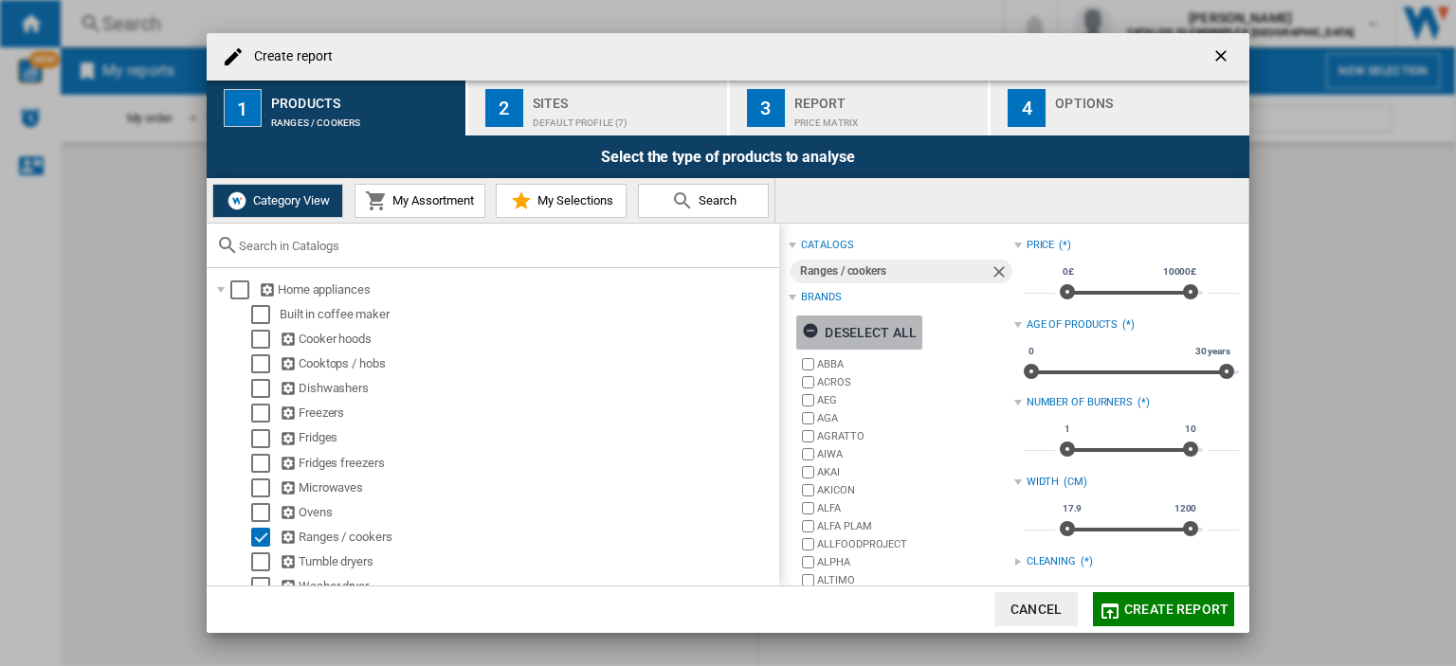
click at [806, 326] on ng-md-icon "button" at bounding box center [813, 333] width 23 height 23
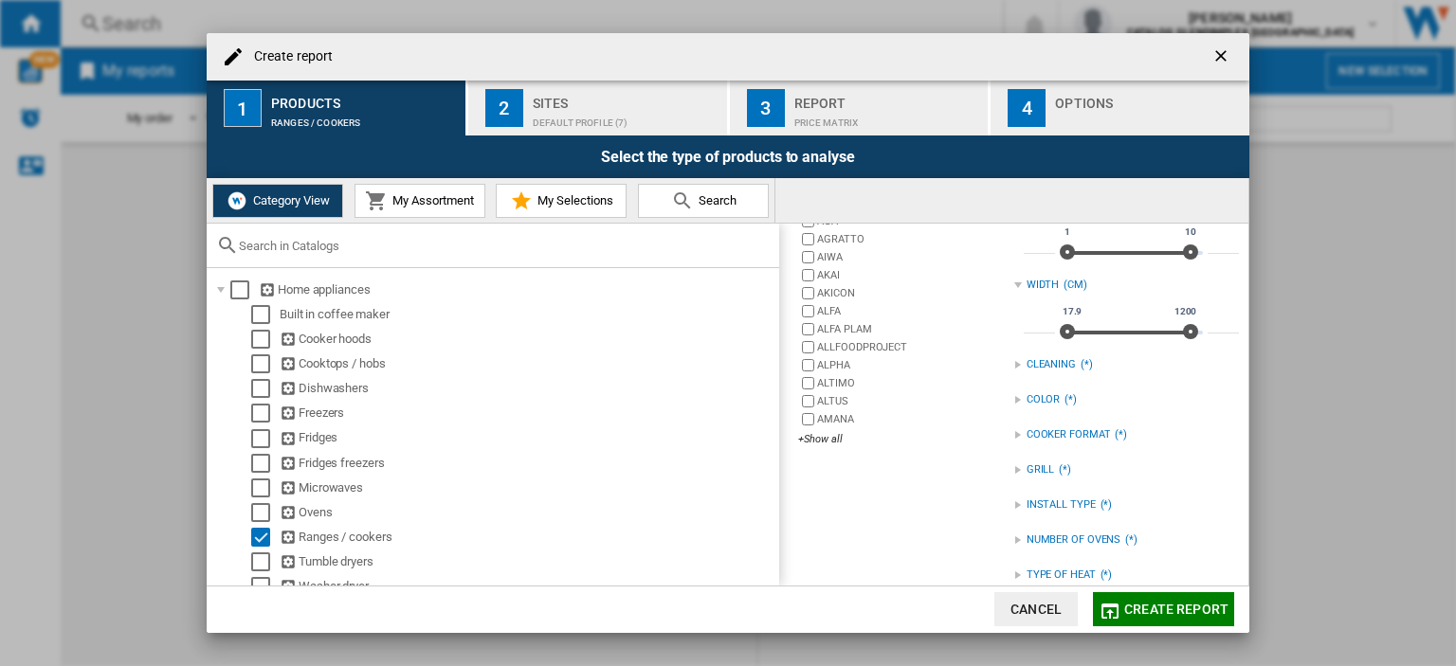
scroll to position [220, 0]
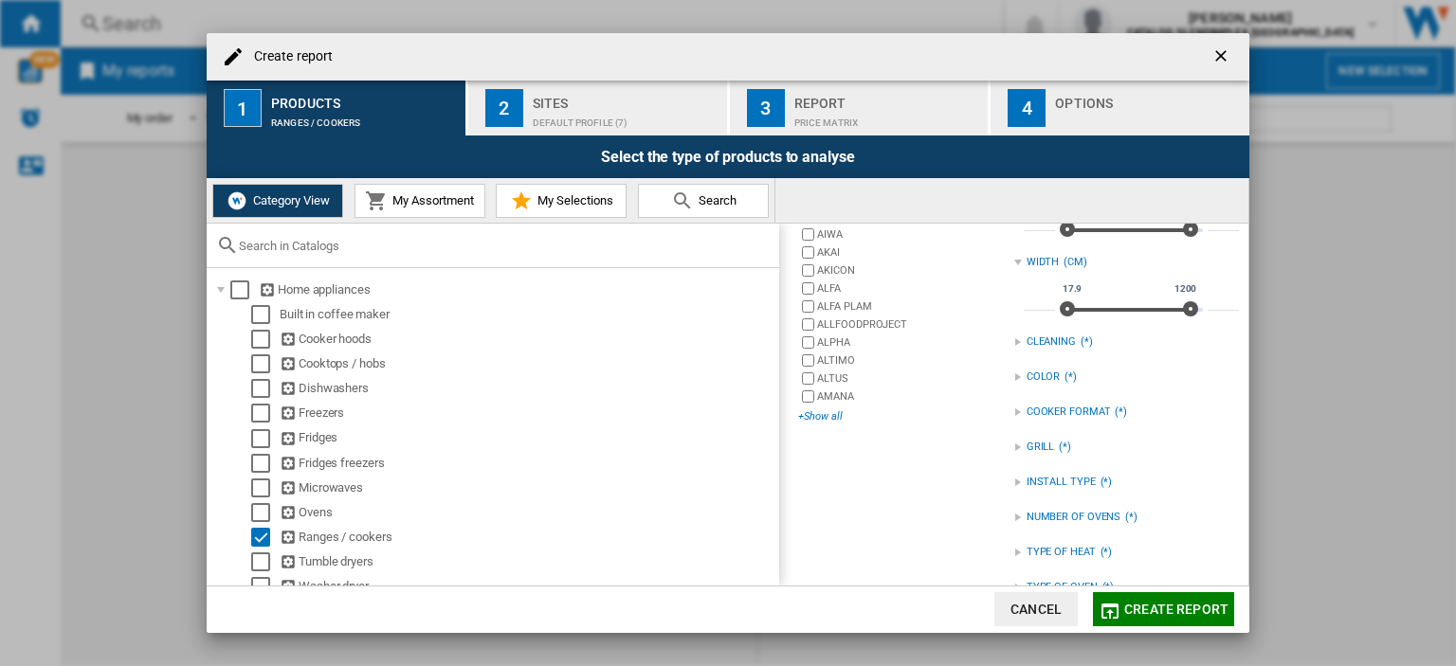
click at [823, 416] on div "+Show all" at bounding box center [905, 416] width 215 height 14
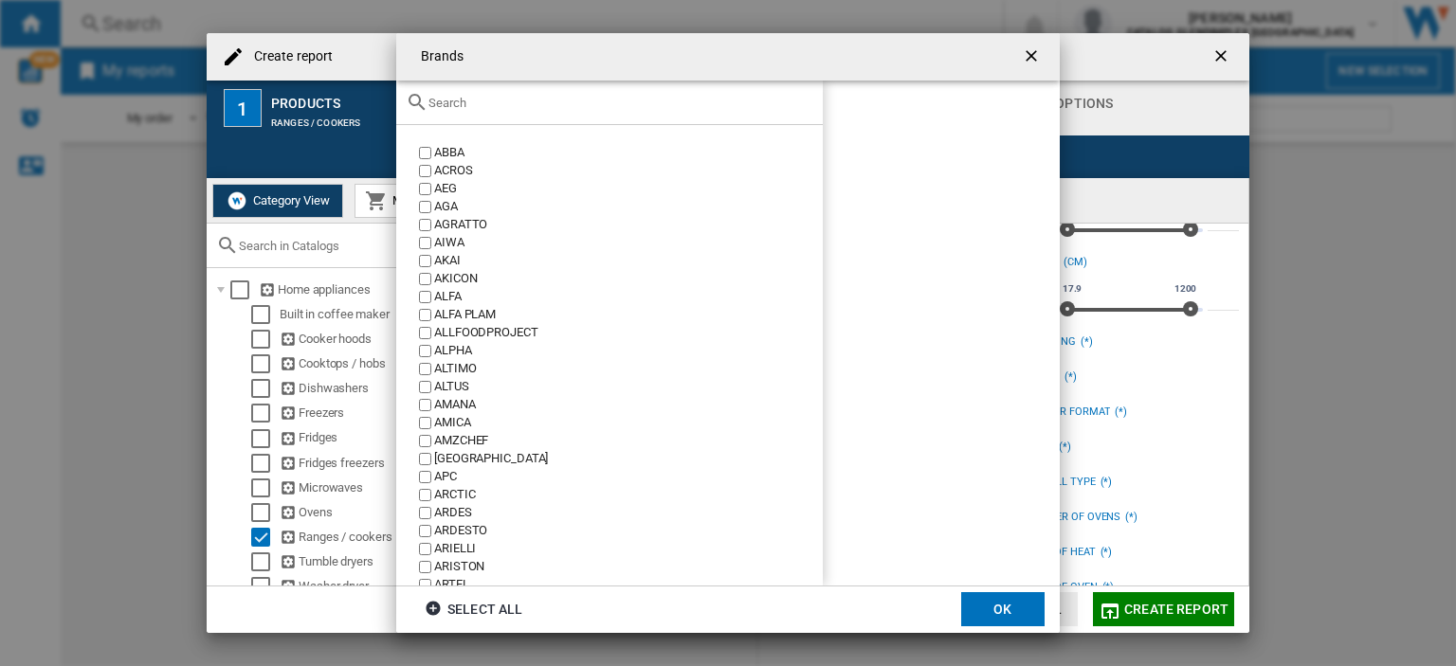
click at [560, 102] on input "text" at bounding box center [620, 103] width 385 height 14
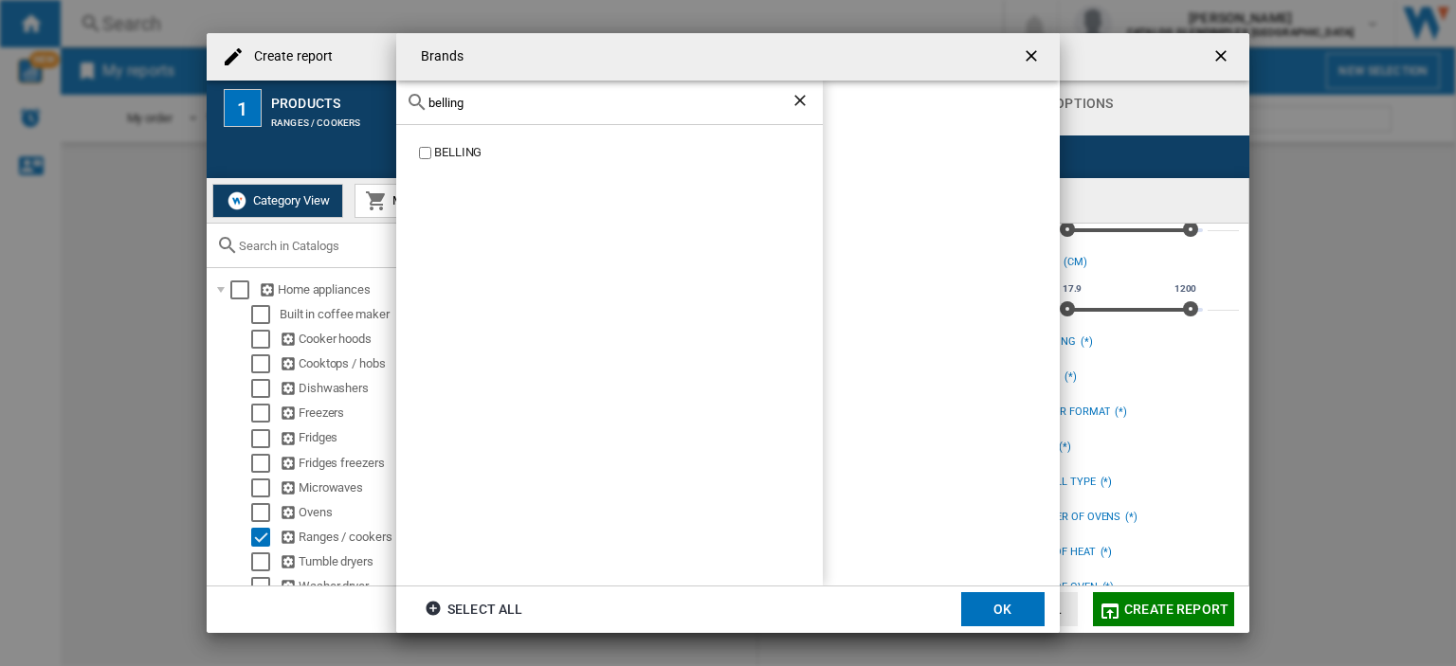
click at [470, 153] on div "BELLING" at bounding box center [628, 153] width 389 height 18
click at [520, 115] on div "belling" at bounding box center [609, 103] width 427 height 45
click at [543, 104] on input "belling" at bounding box center [609, 103] width 362 height 14
type input "b"
click at [483, 101] on input "stoves" at bounding box center [609, 103] width 362 height 14
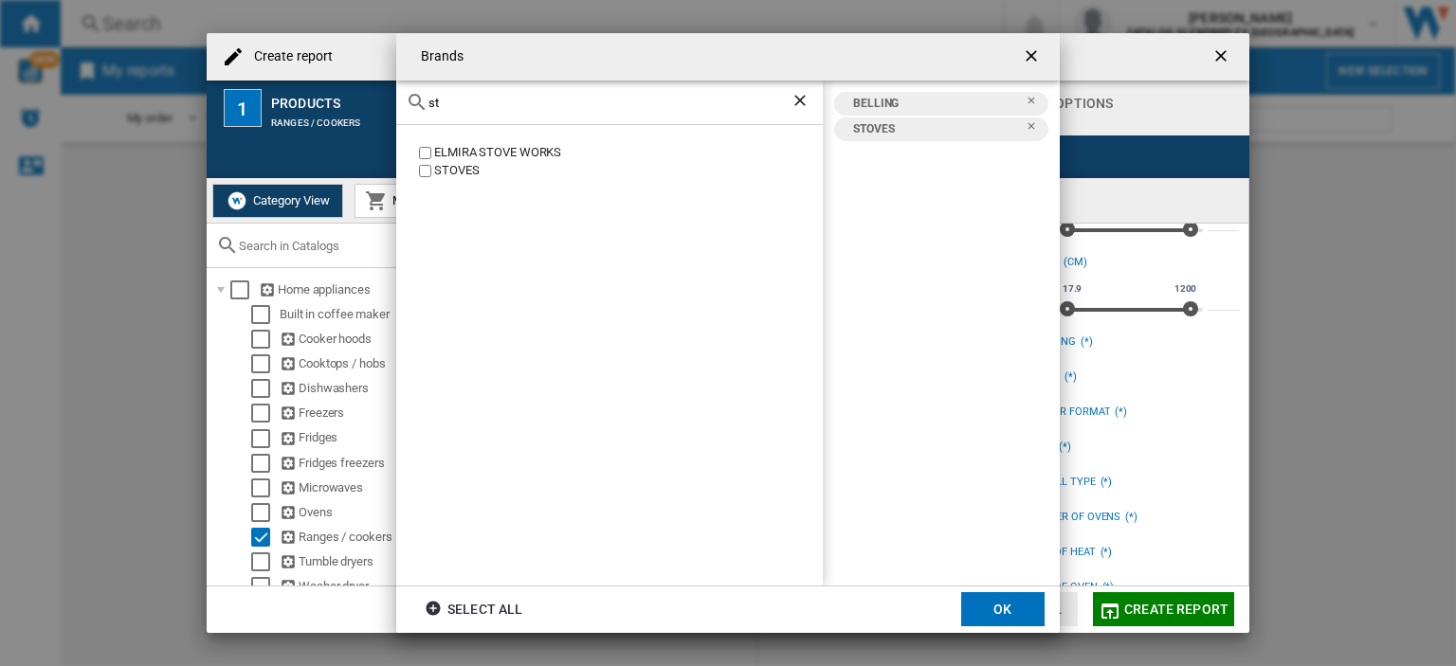
type input "s"
click at [424, 146] on label "RANGEMASTER" at bounding box center [619, 153] width 408 height 18
click at [516, 115] on div "rangemaster" at bounding box center [609, 103] width 427 height 45
click at [520, 100] on input "rangemaster" at bounding box center [609, 103] width 362 height 14
type input "r"
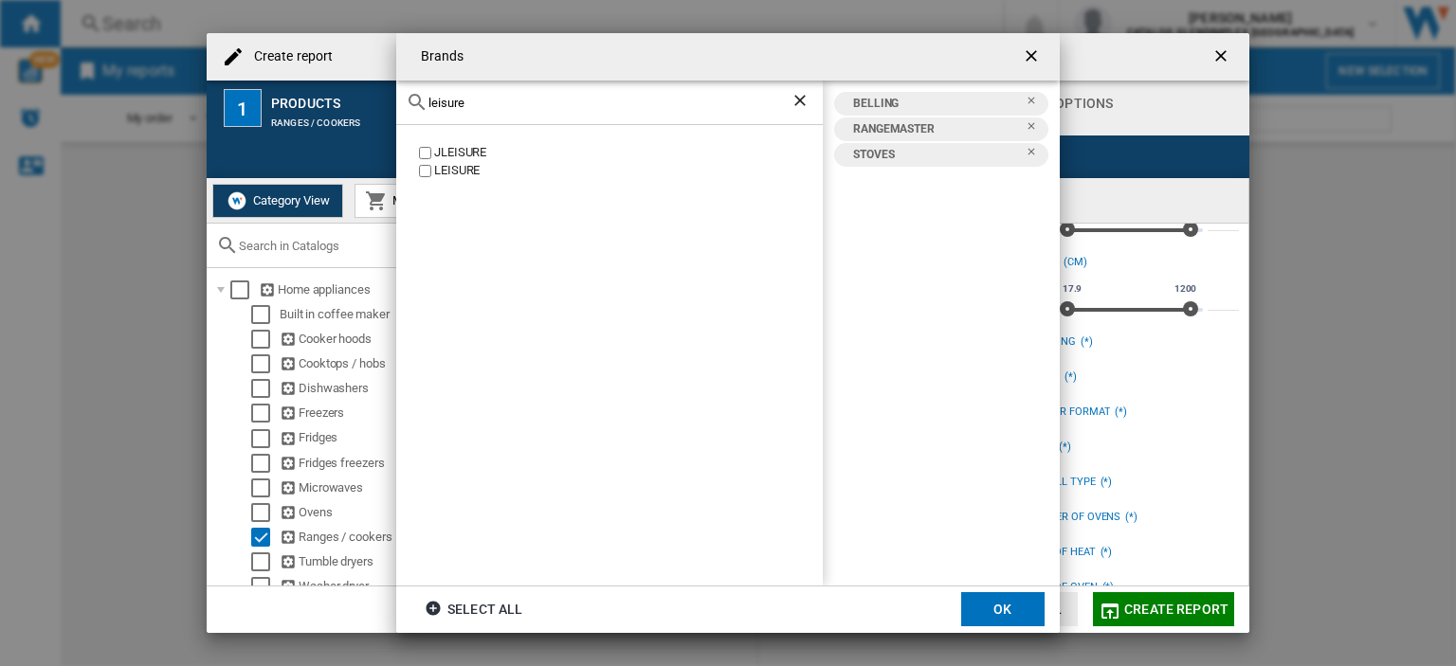
type input "leisure"
click at [445, 173] on div "LEISURE" at bounding box center [628, 171] width 389 height 18
click at [1014, 609] on button "OK" at bounding box center [1002, 609] width 83 height 34
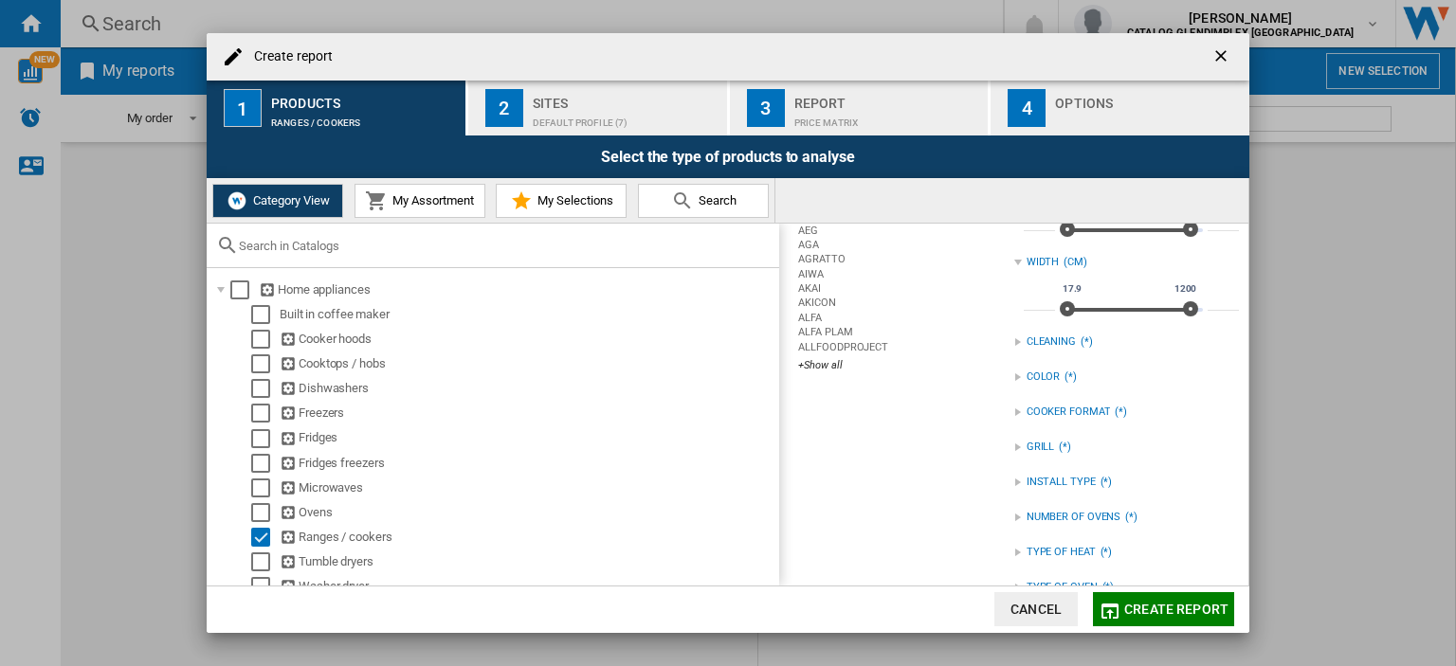
scroll to position [22, 0]
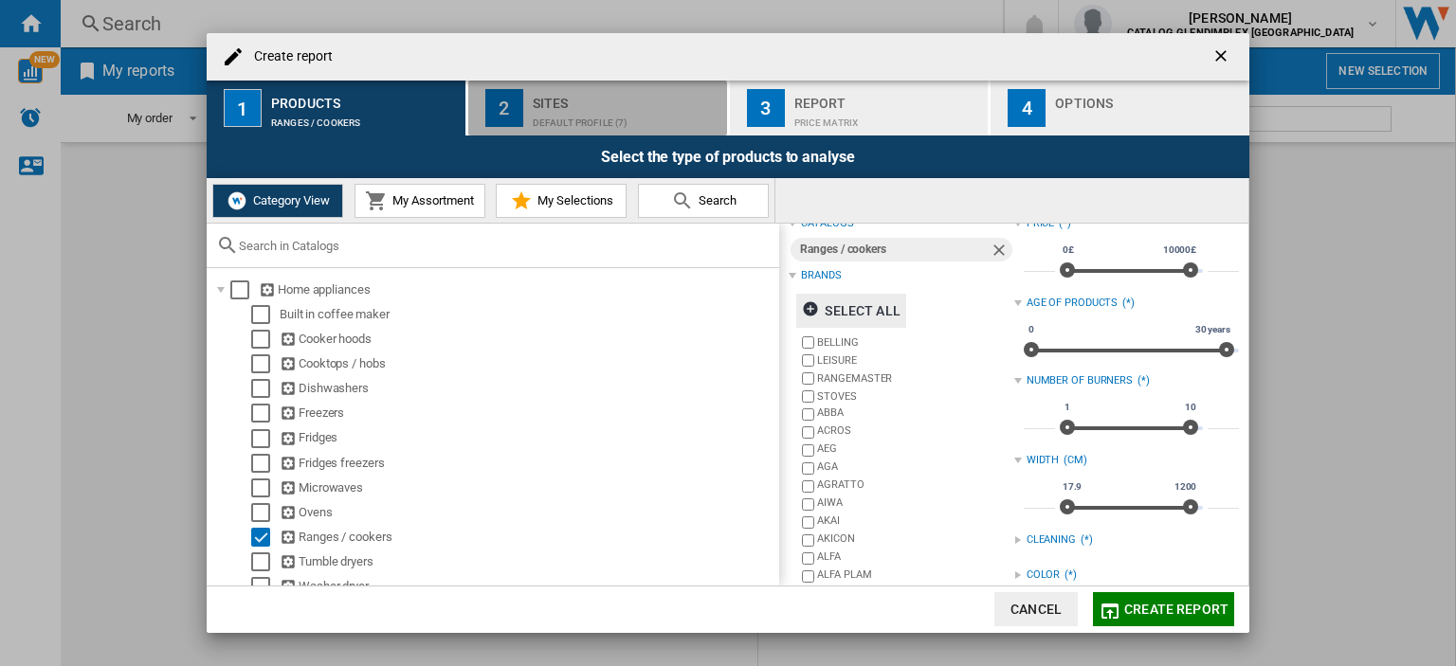
click at [603, 105] on div "Sites" at bounding box center [626, 98] width 187 height 20
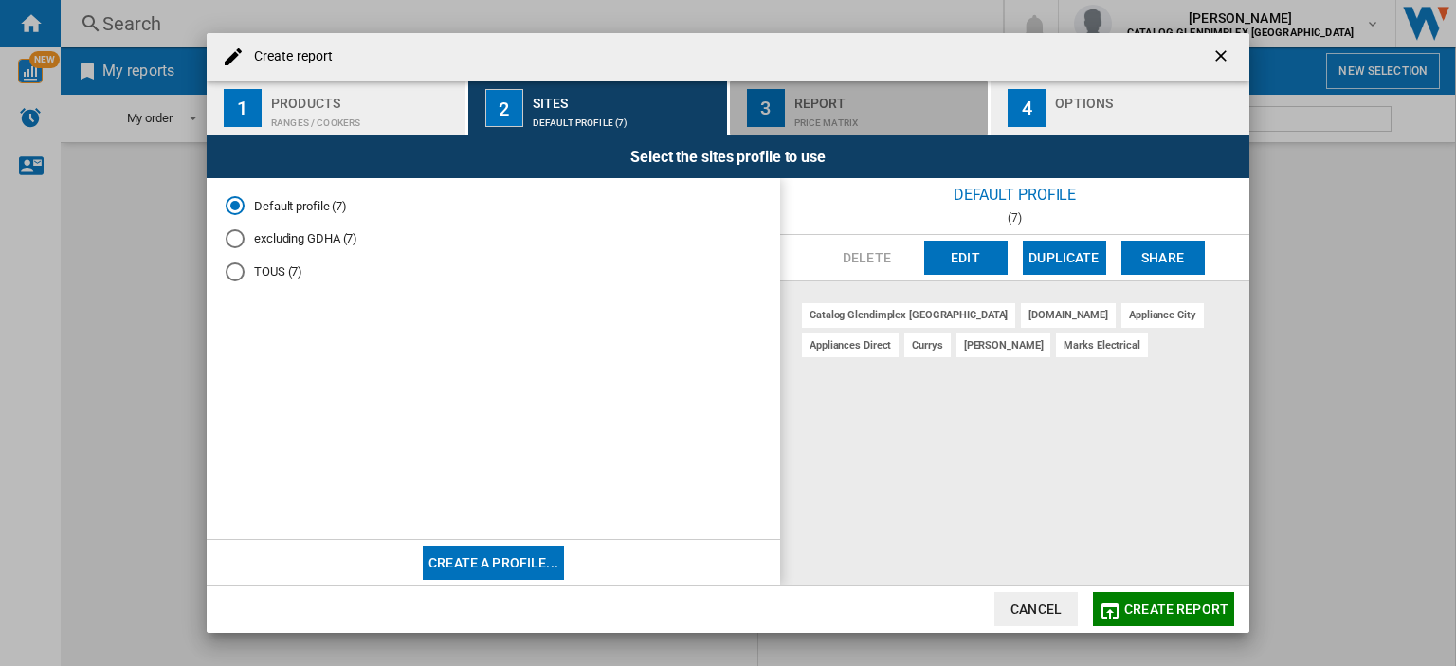
click at [794, 109] on div "Price Matrix" at bounding box center [887, 118] width 187 height 20
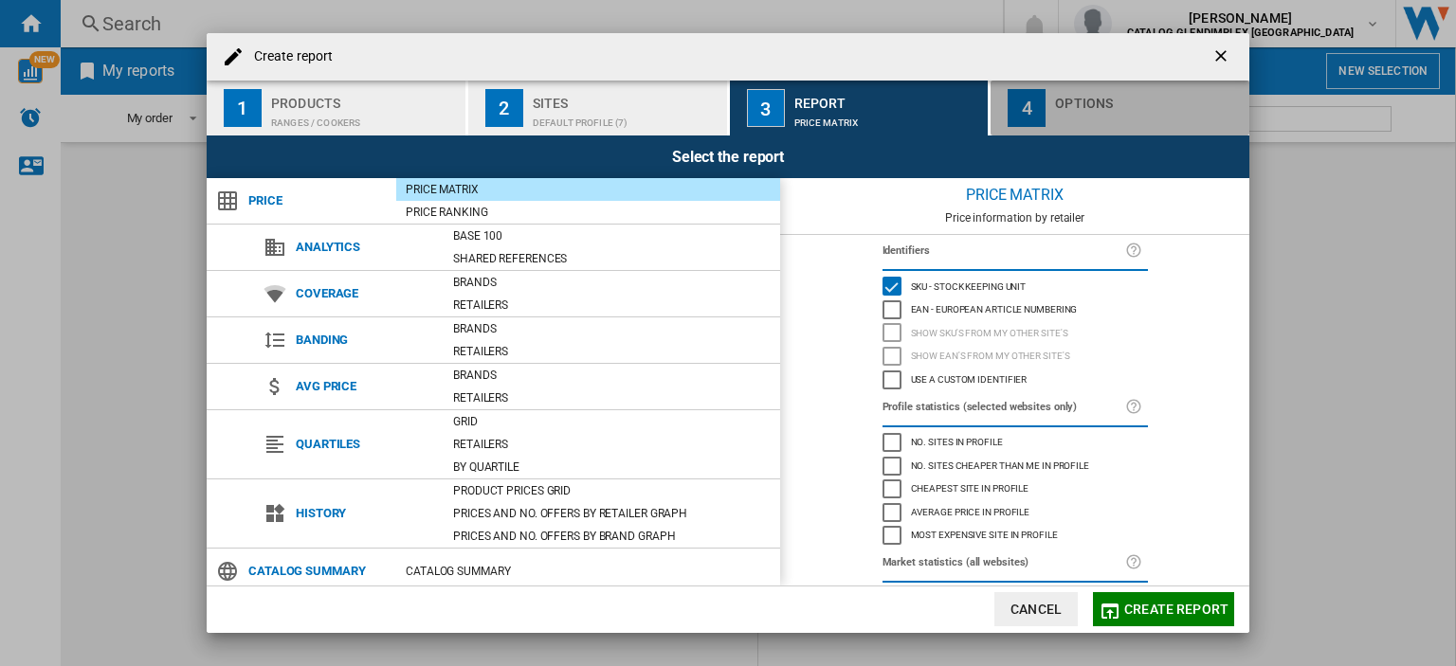
click at [1100, 100] on div "Options" at bounding box center [1148, 98] width 187 height 20
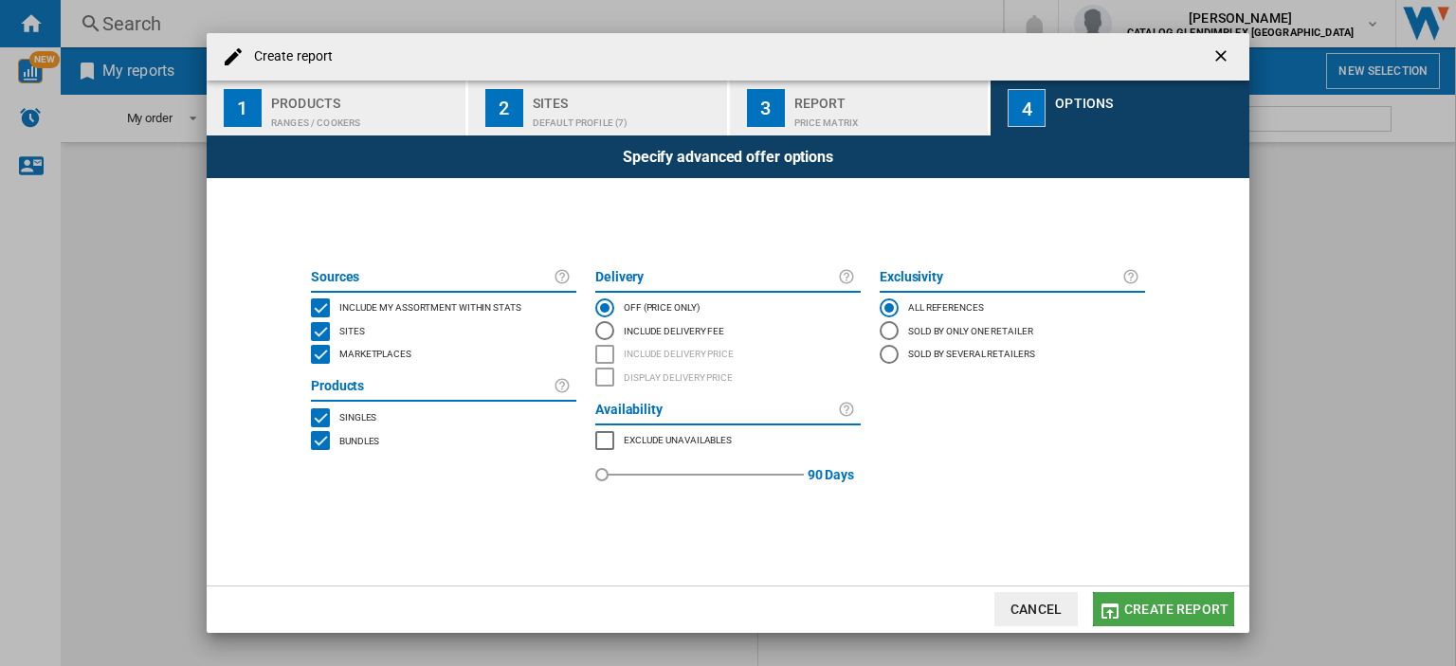
click at [1181, 608] on span "Create report" at bounding box center [1176, 609] width 104 height 15
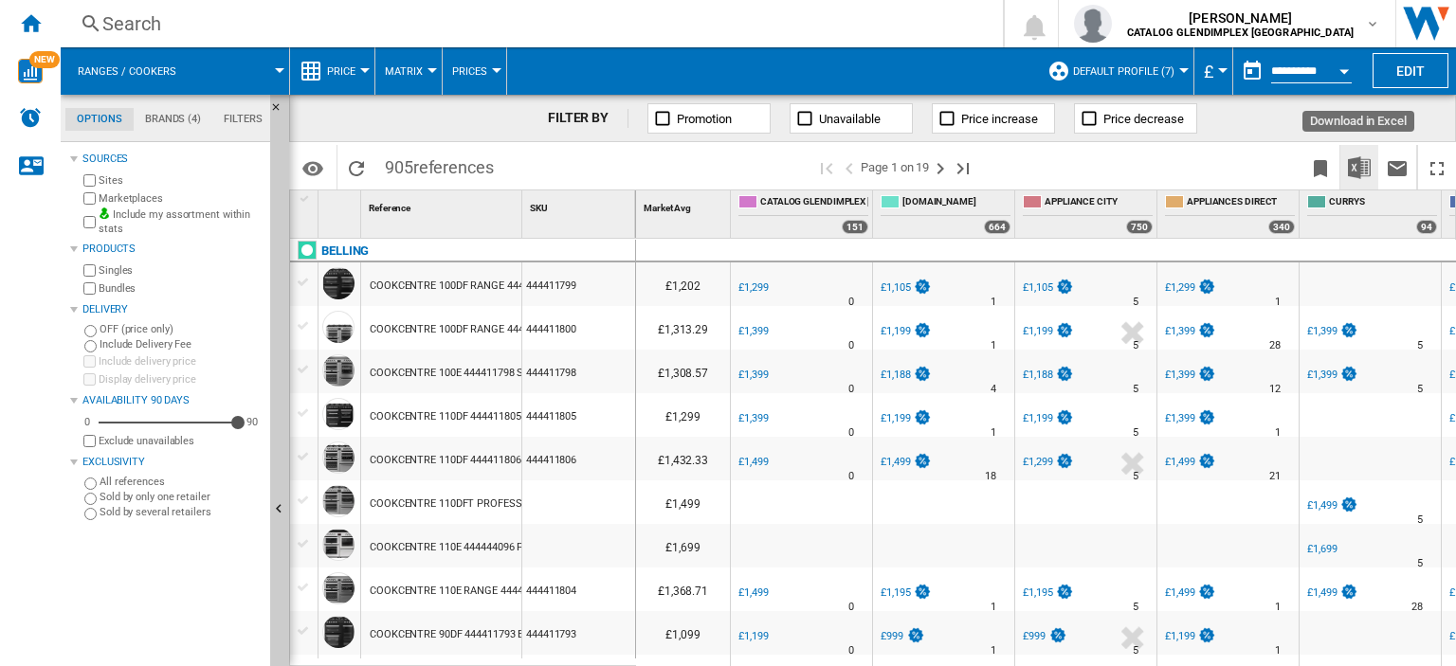
click at [1365, 169] on img "Download in Excel" at bounding box center [1359, 167] width 23 height 23
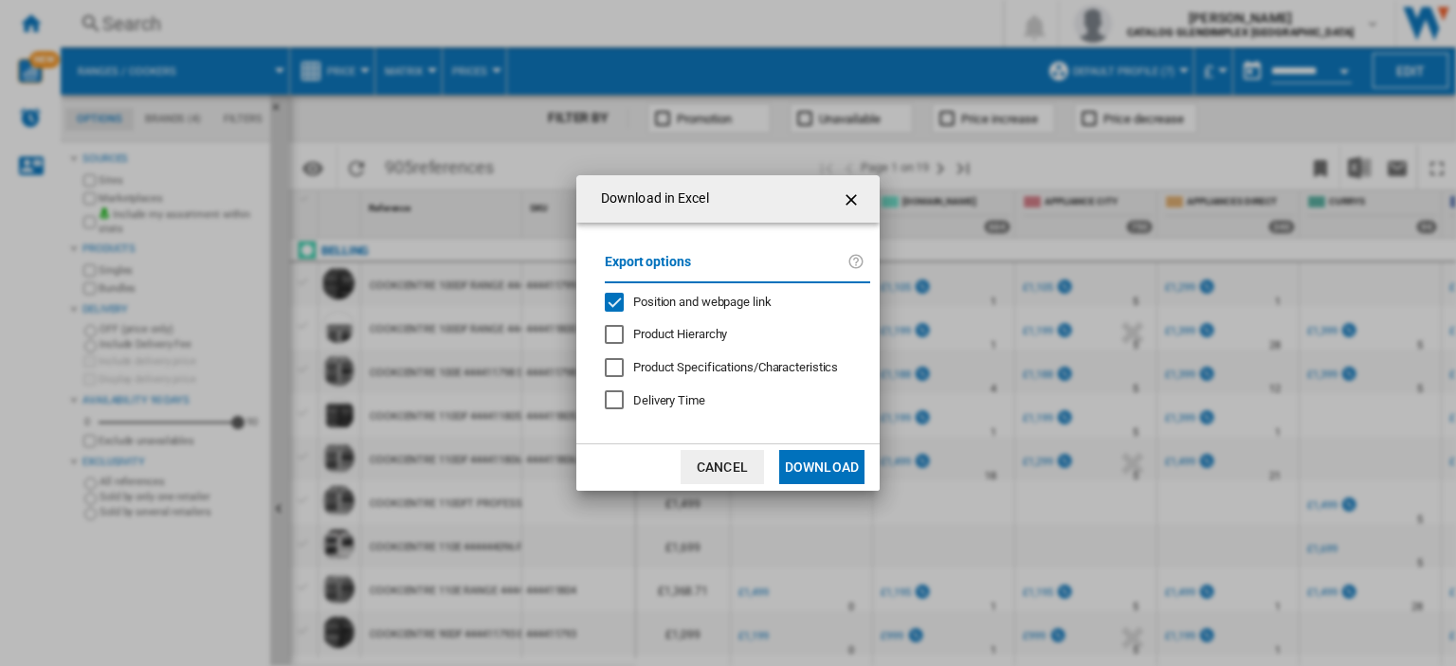
click at [753, 298] on span "Position and webpage link" at bounding box center [702, 302] width 138 height 14
click at [812, 458] on button "Download" at bounding box center [821, 467] width 85 height 34
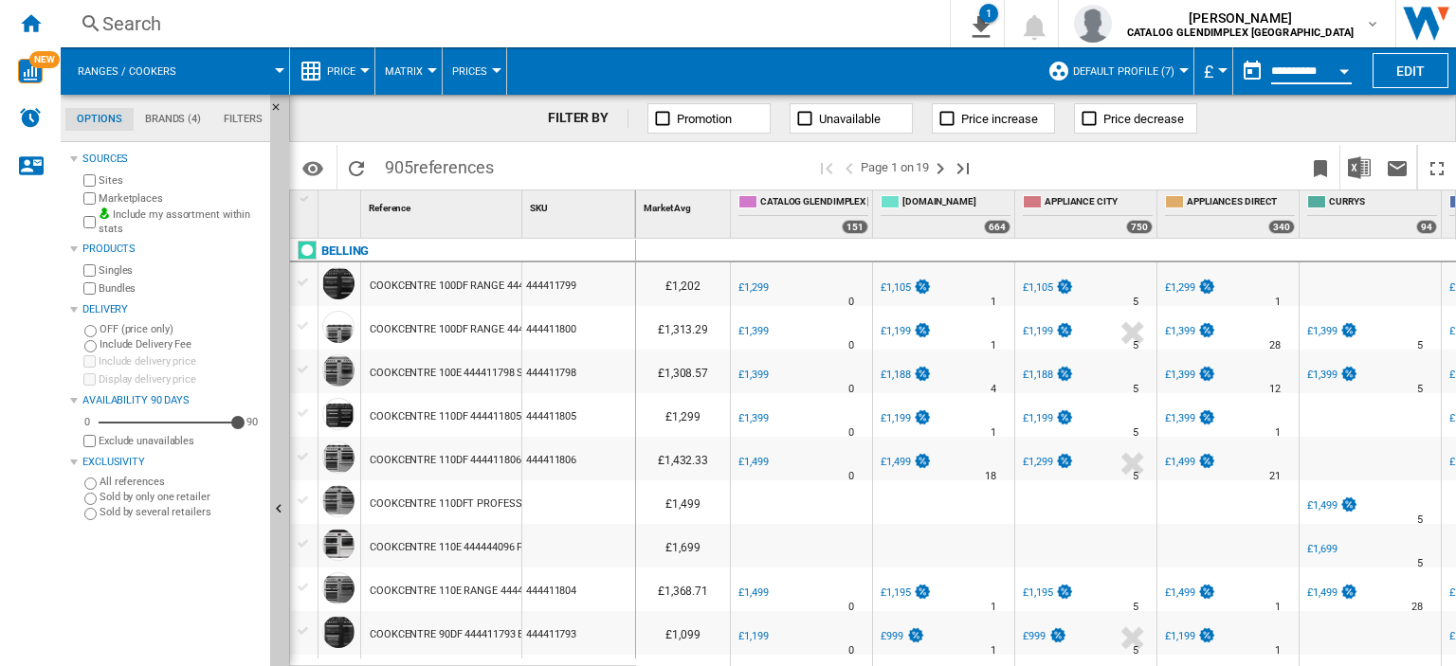
click at [1292, 68] on input "**********" at bounding box center [1311, 73] width 81 height 17
click at [1348, 69] on div "Open calendar" at bounding box center [1343, 71] width 9 height 5
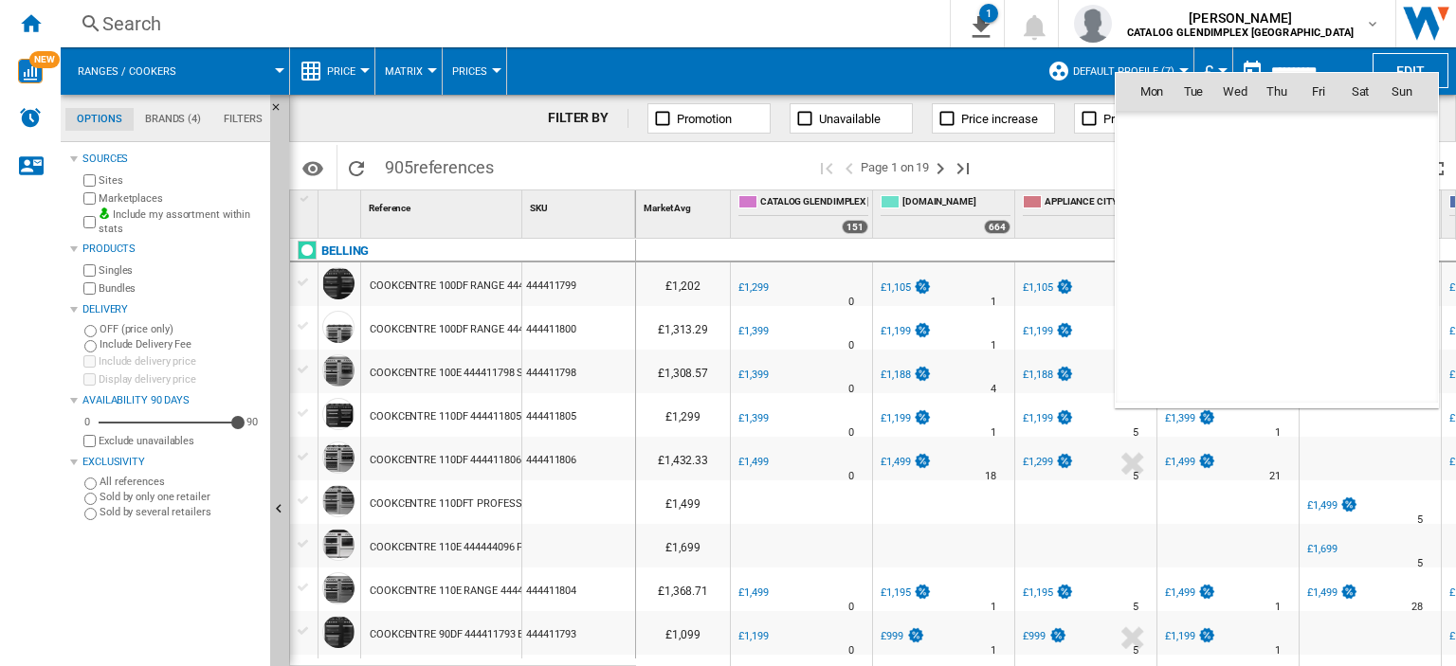
scroll to position [9042, 0]
click at [830, 76] on div at bounding box center [728, 333] width 1456 height 666
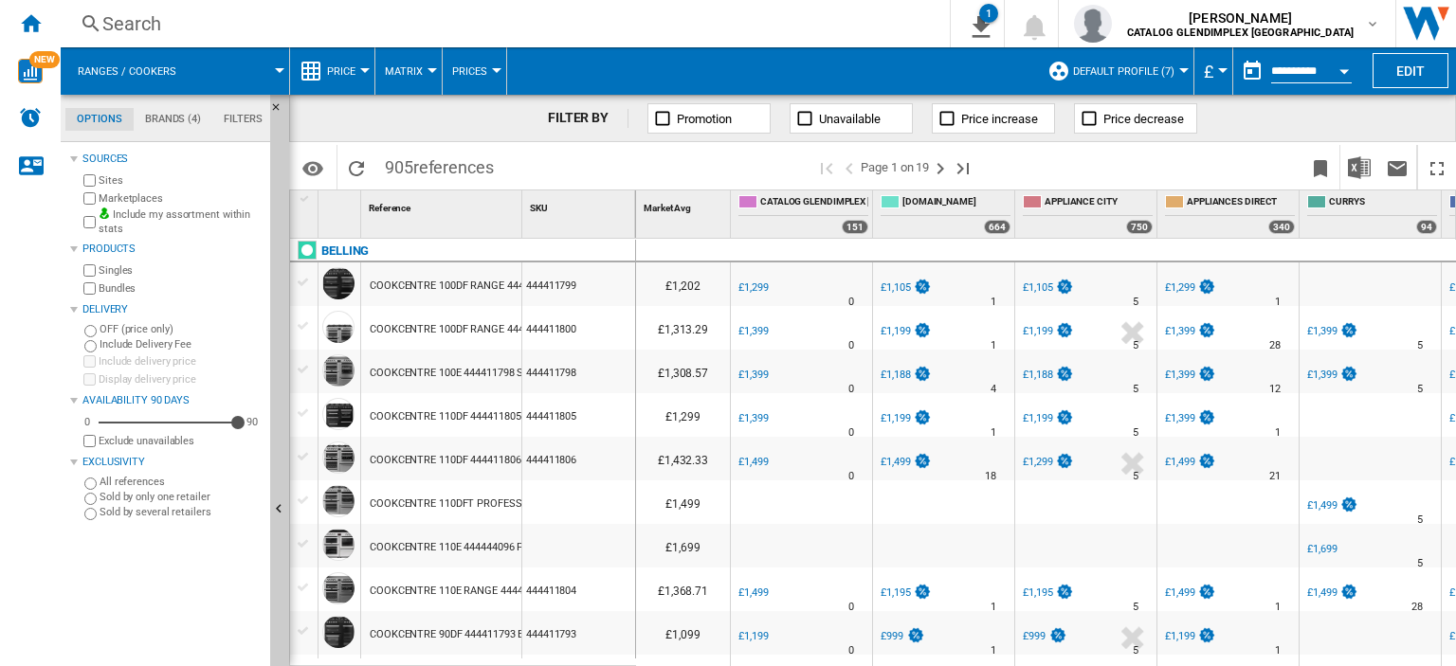
click at [360, 71] on div at bounding box center [364, 70] width 9 height 5
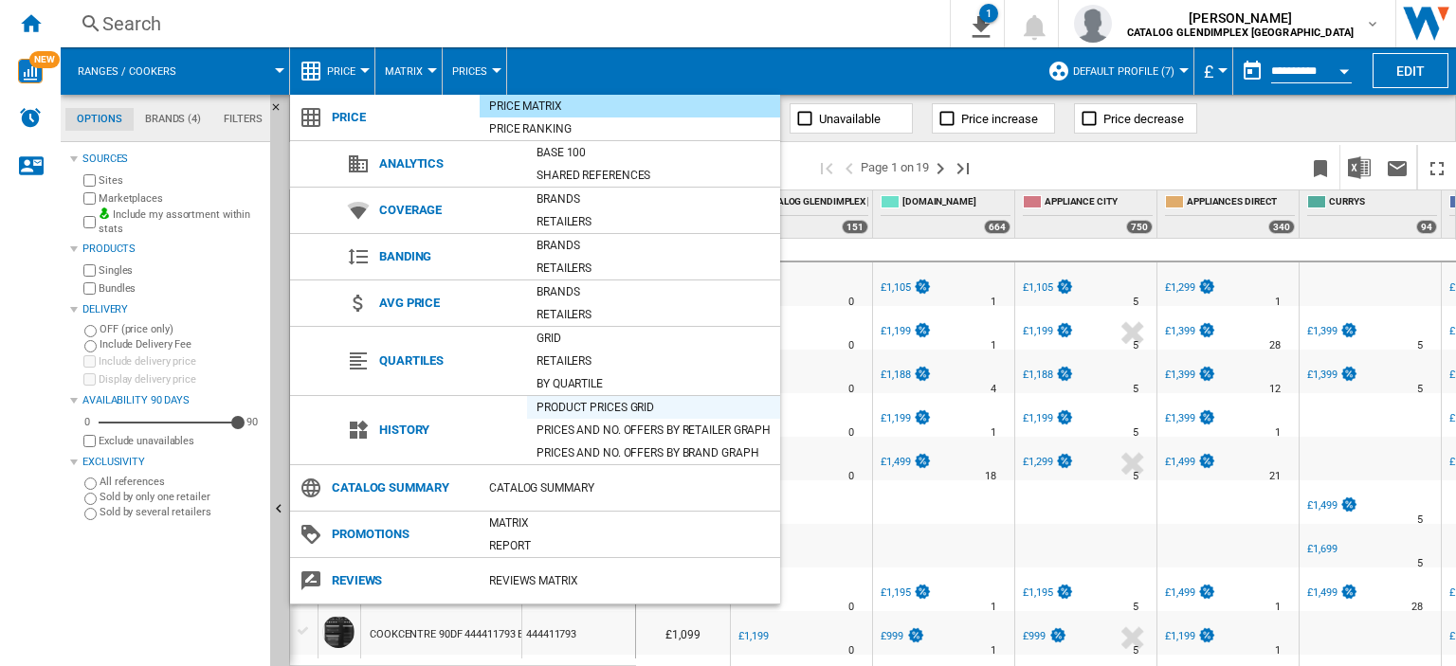
click at [572, 401] on div "Product prices grid" at bounding box center [653, 407] width 253 height 19
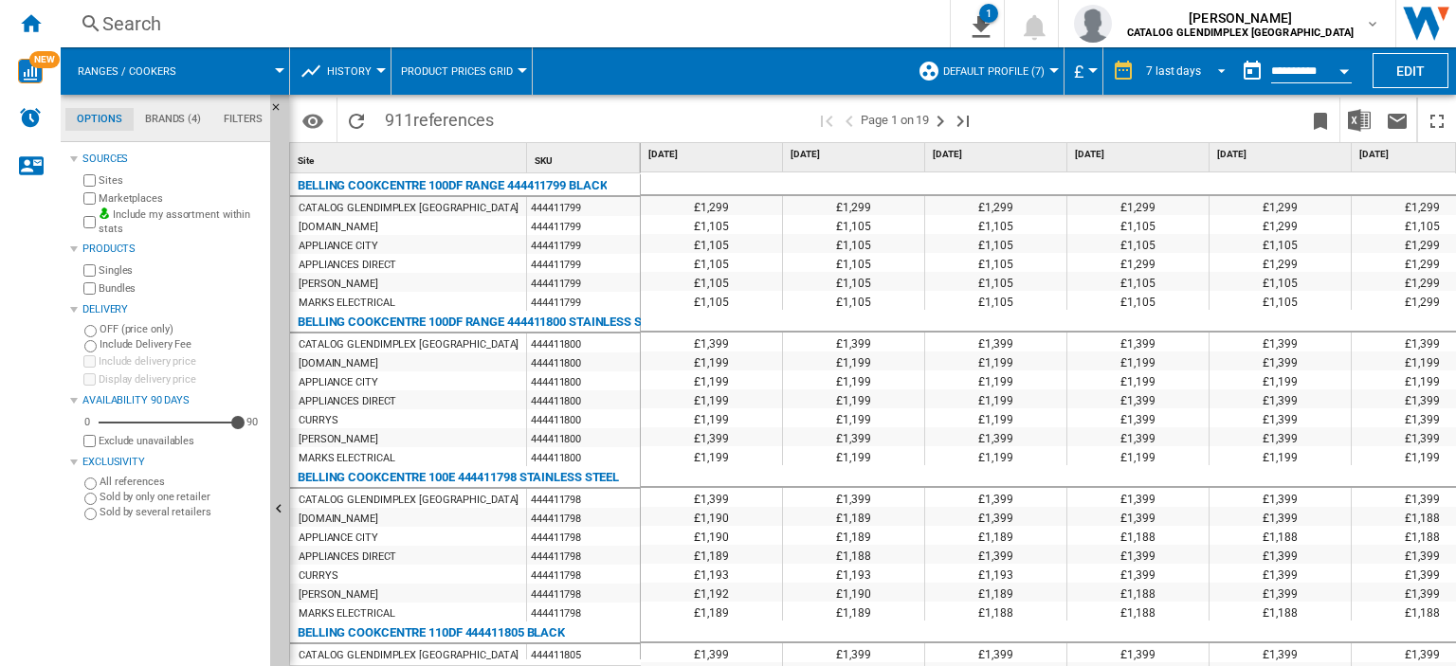
click at [1198, 67] on md-select-value "7 last days" at bounding box center [1188, 71] width 89 height 28
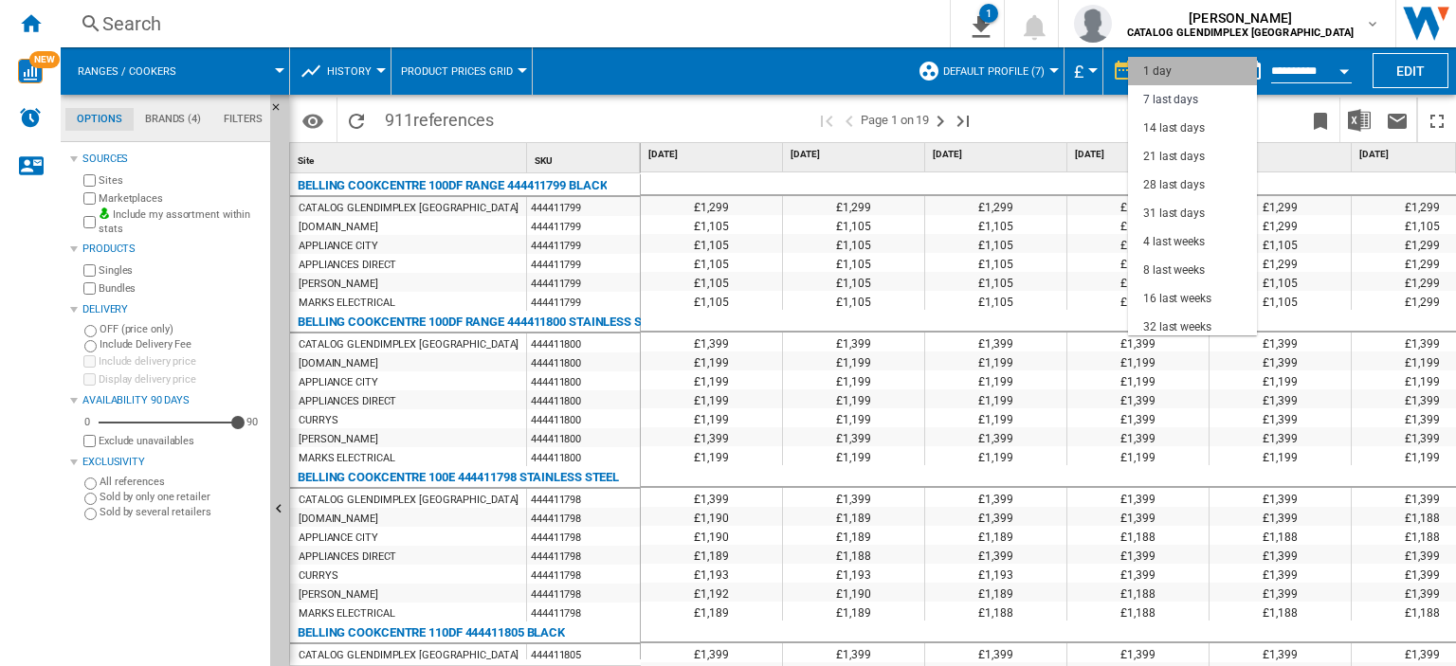
click at [1221, 63] on md-option "1 day" at bounding box center [1192, 71] width 129 height 28
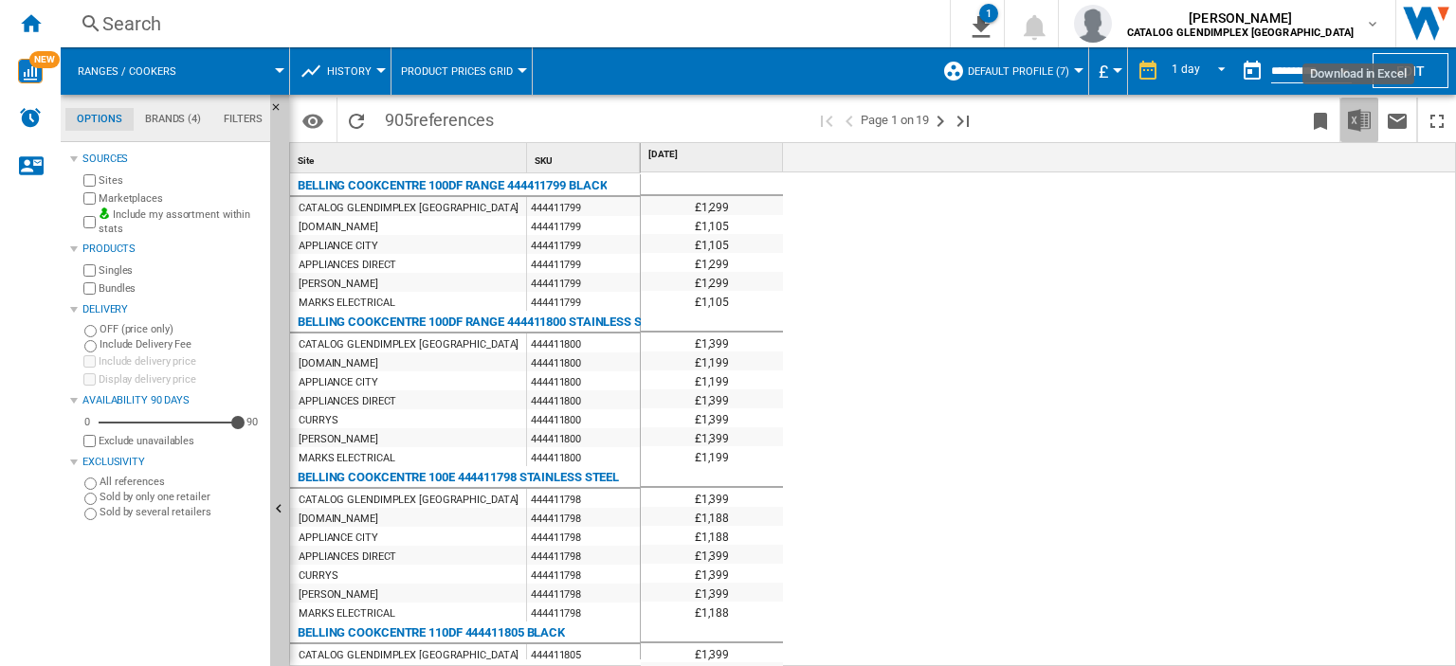
click at [1356, 118] on img "Download in Excel" at bounding box center [1359, 120] width 23 height 23
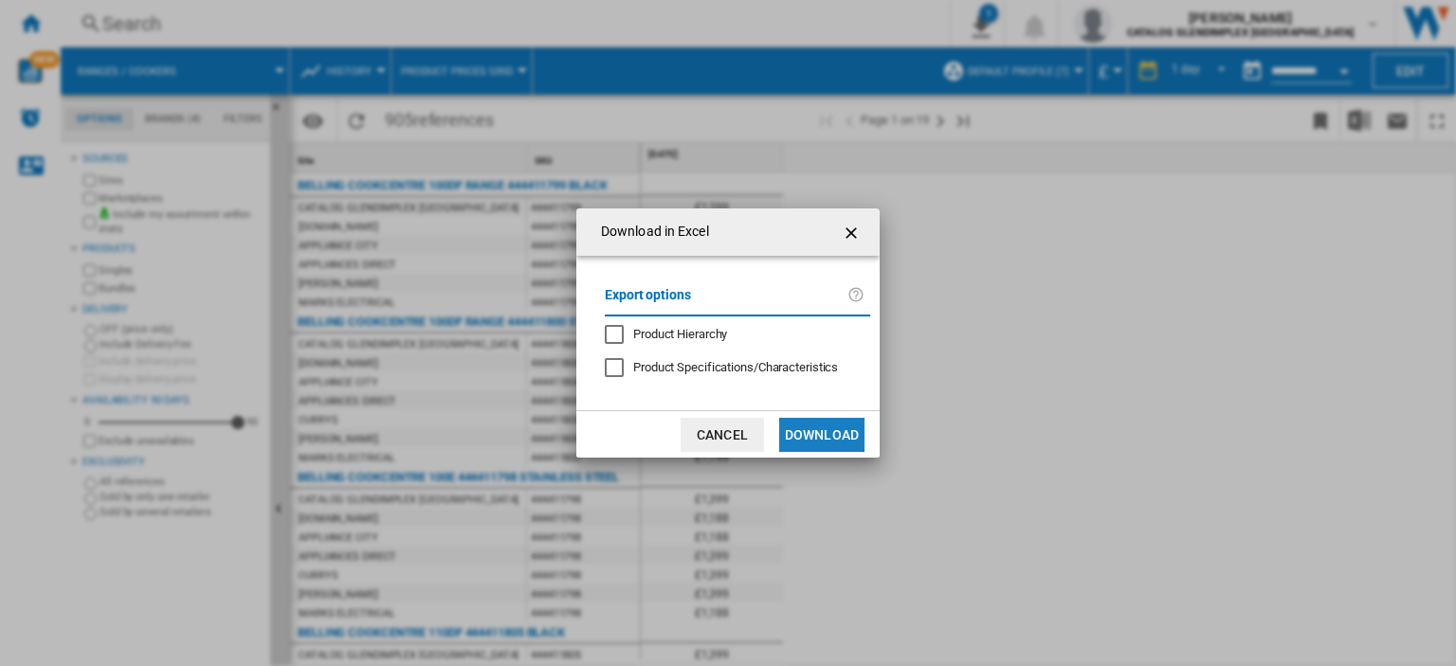
click at [823, 429] on button "Download" at bounding box center [821, 435] width 85 height 34
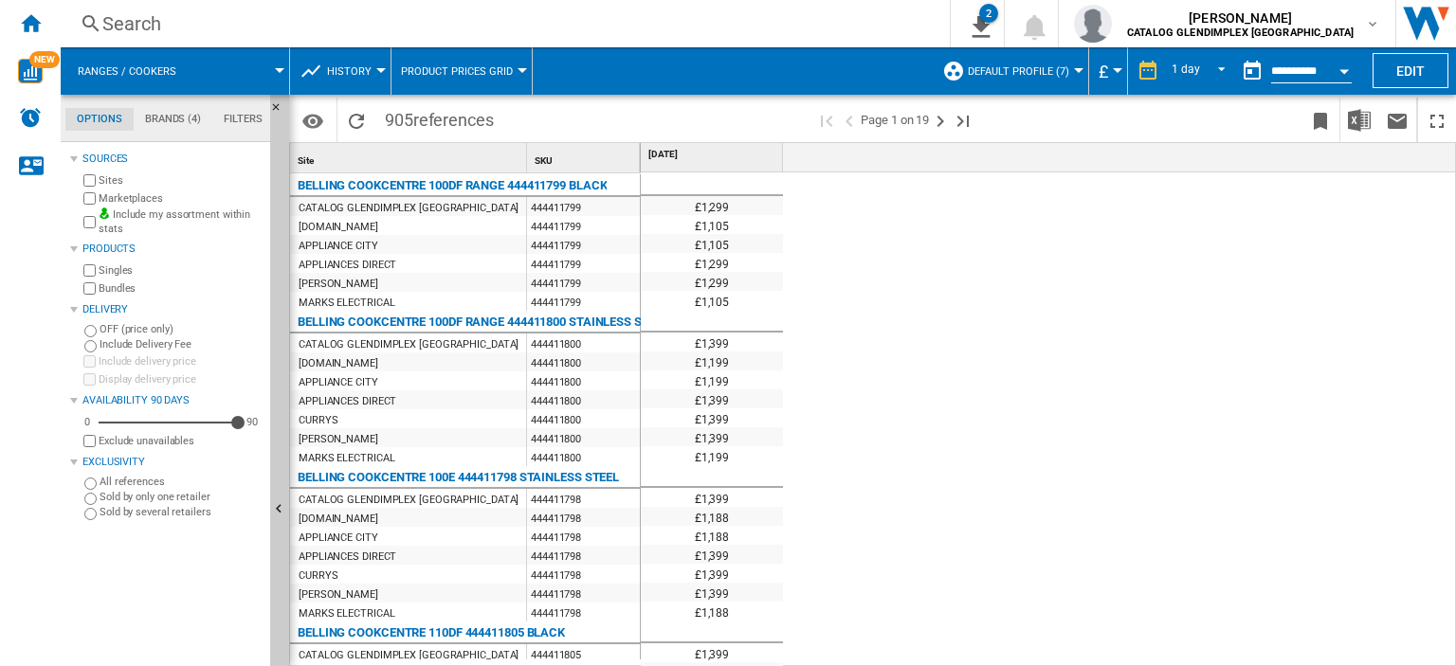
click at [362, 66] on span "History" at bounding box center [349, 71] width 45 height 12
